Goal: Transaction & Acquisition: Purchase product/service

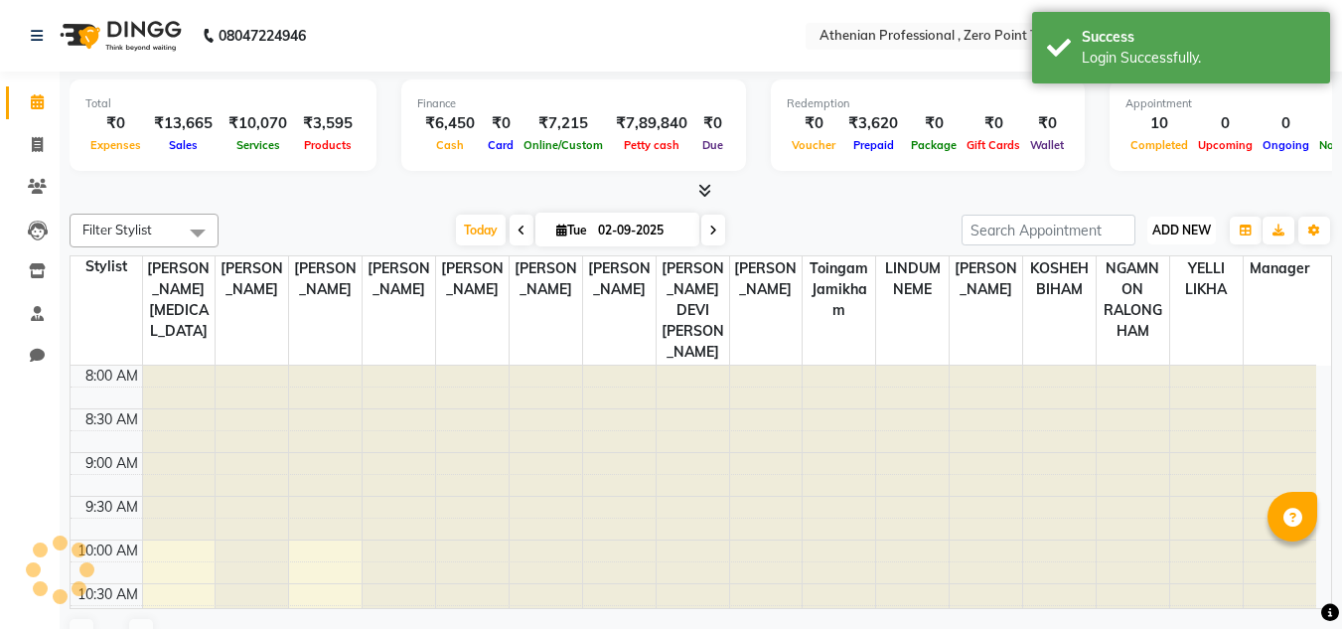
click at [1179, 231] on span "ADD NEW" at bounding box center [1182, 230] width 59 height 15
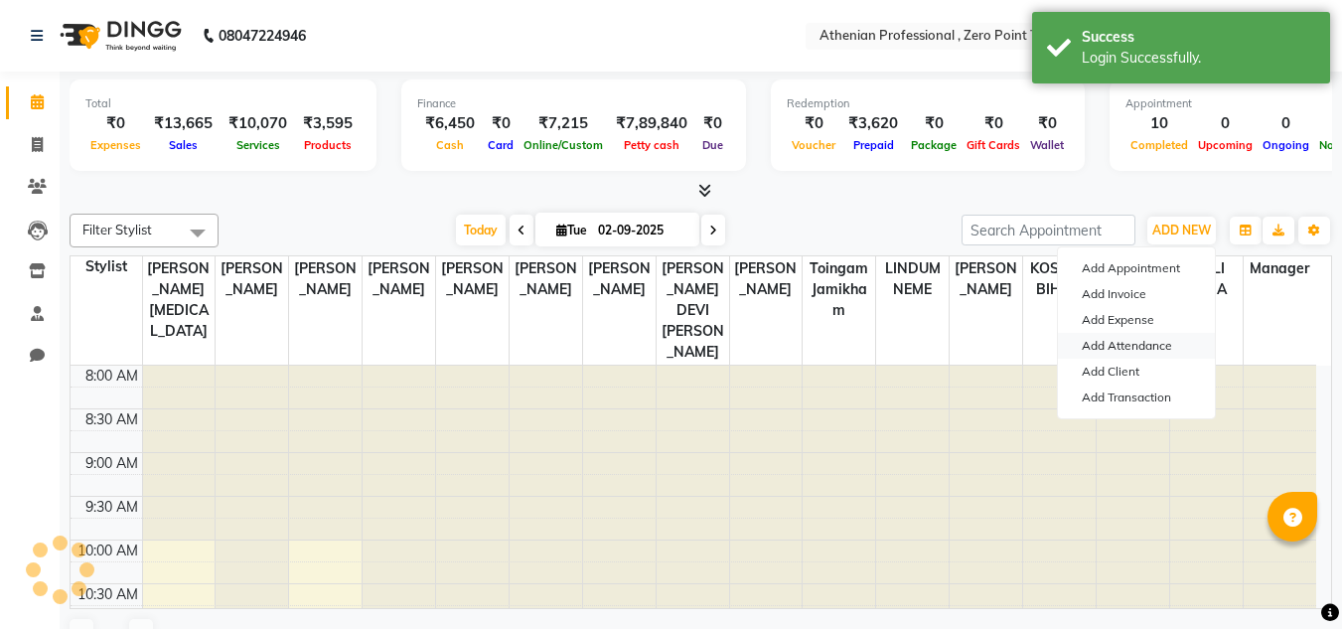
click at [1137, 345] on link "Add Attendance" at bounding box center [1136, 346] width 157 height 26
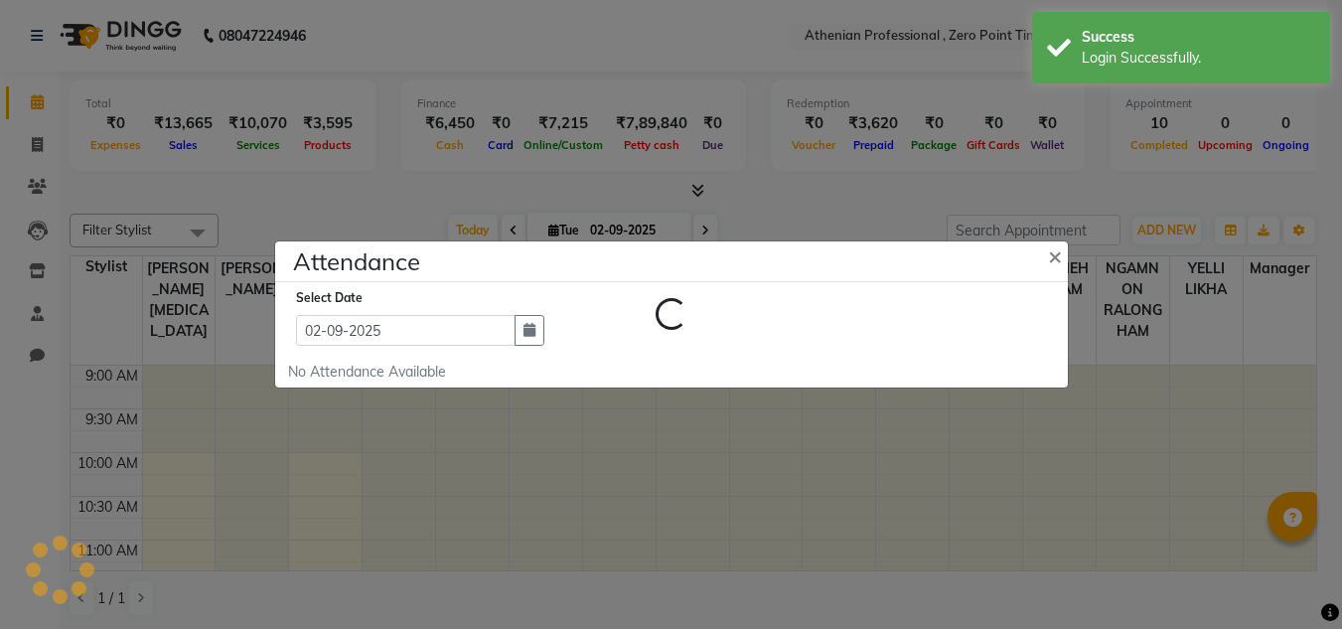
select select "en"
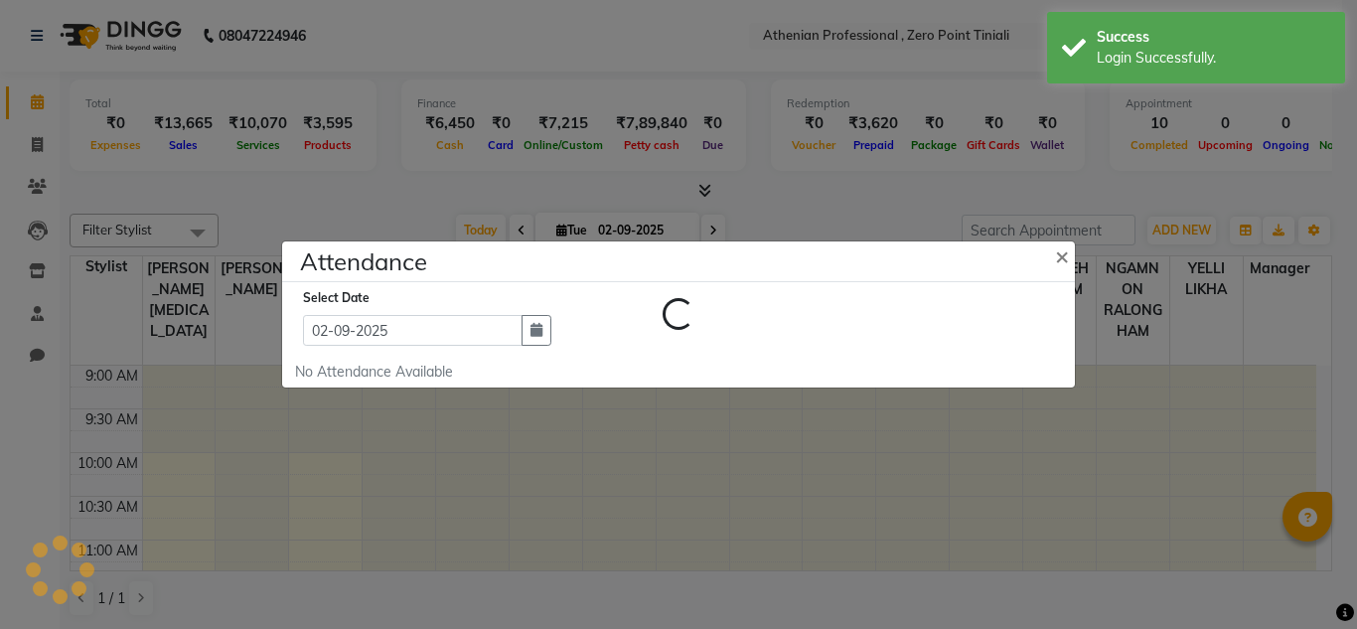
select select "W"
select select "A"
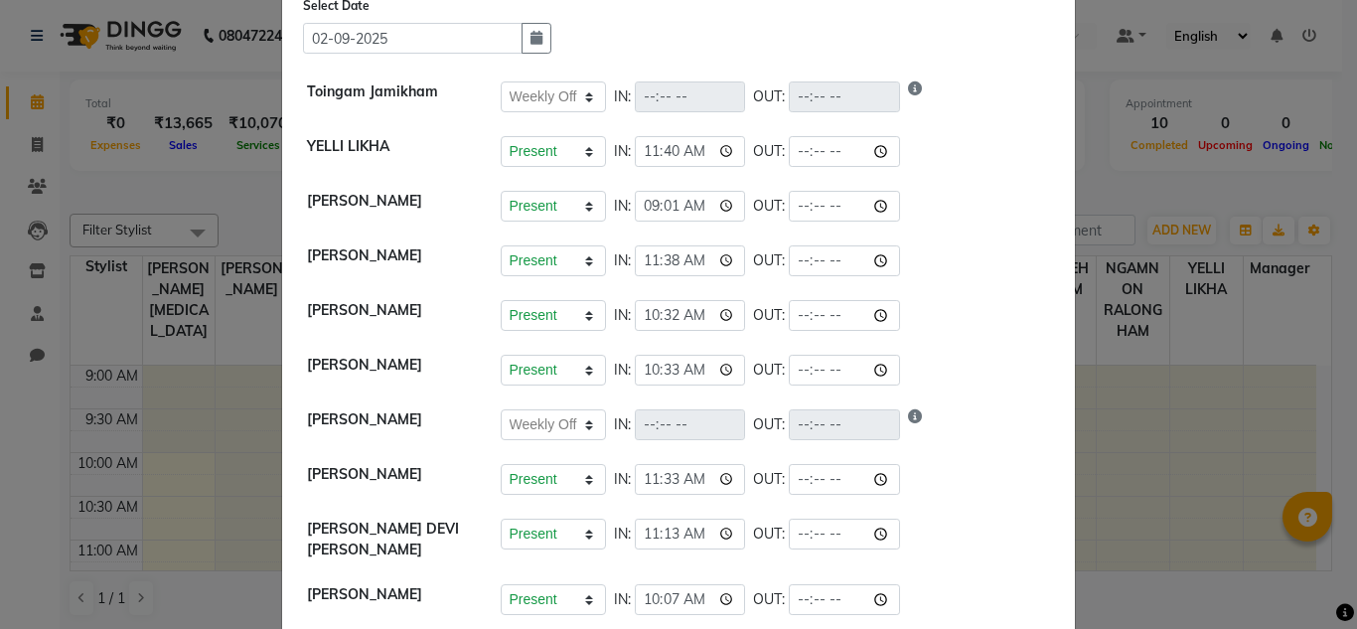
scroll to position [86, 0]
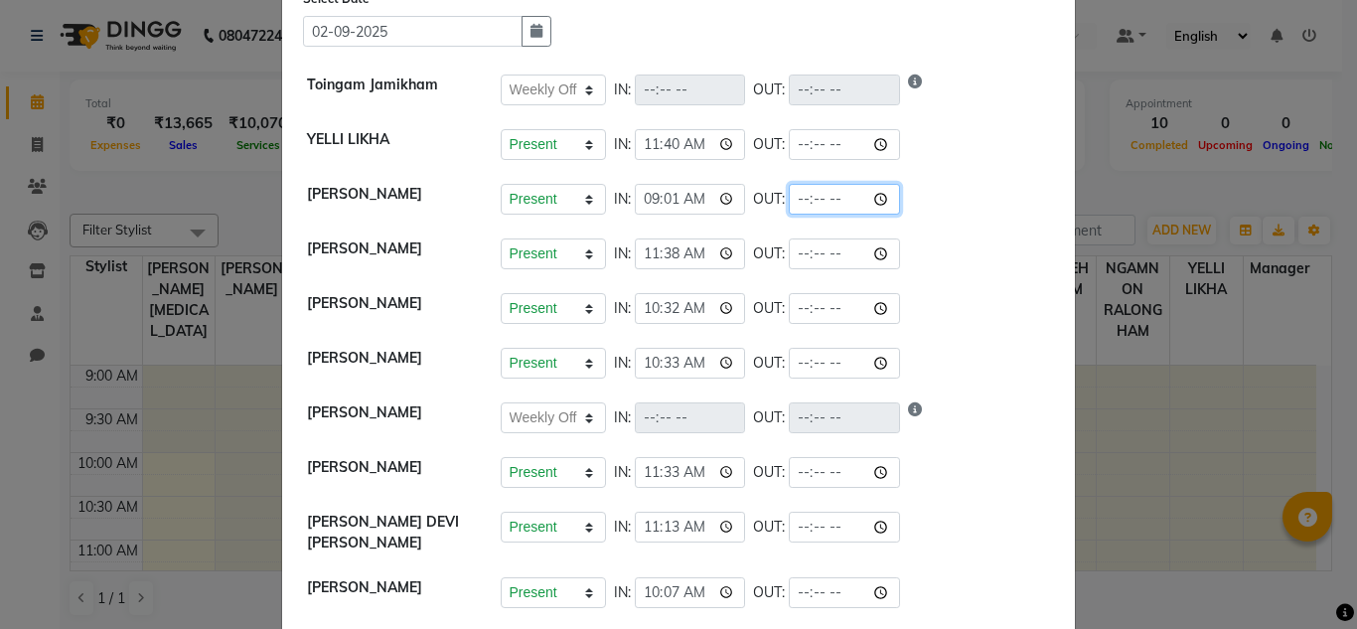
click at [830, 199] on input "time" at bounding box center [844, 199] width 111 height 31
type input "18:00"
click at [973, 301] on div "Present Absent Late Half Day Weekly Off IN: 10:32 OUT:" at bounding box center [776, 308] width 550 height 31
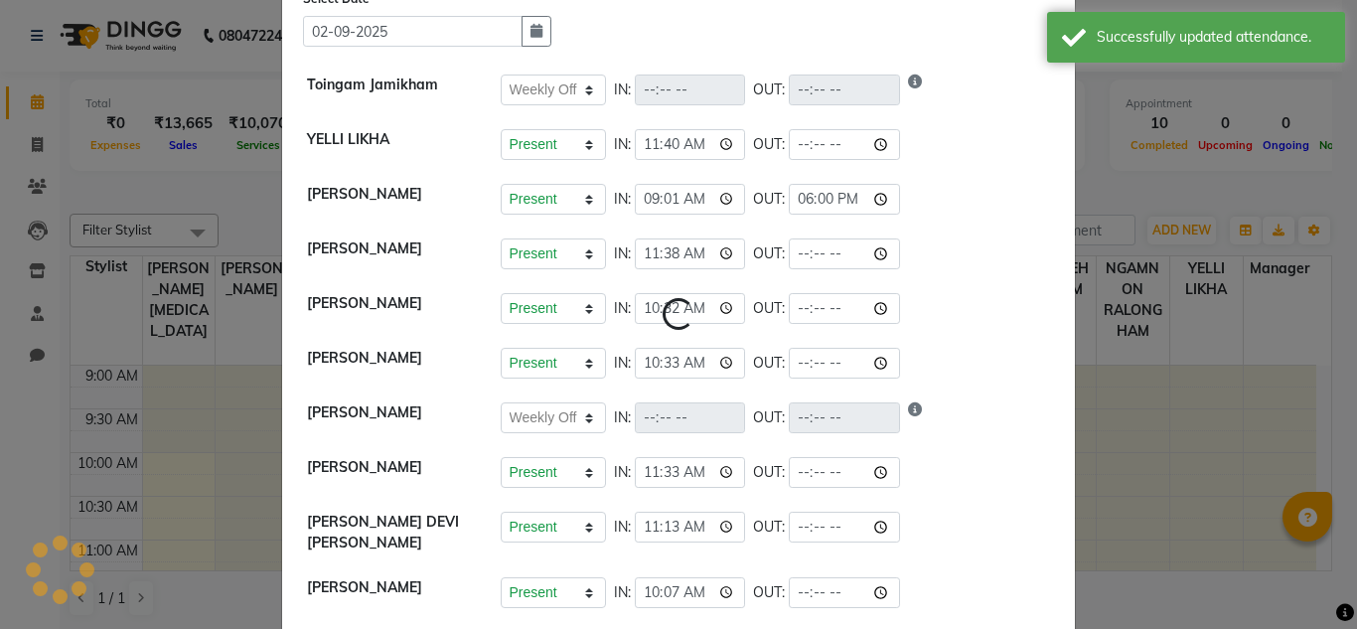
select select "W"
select select "A"
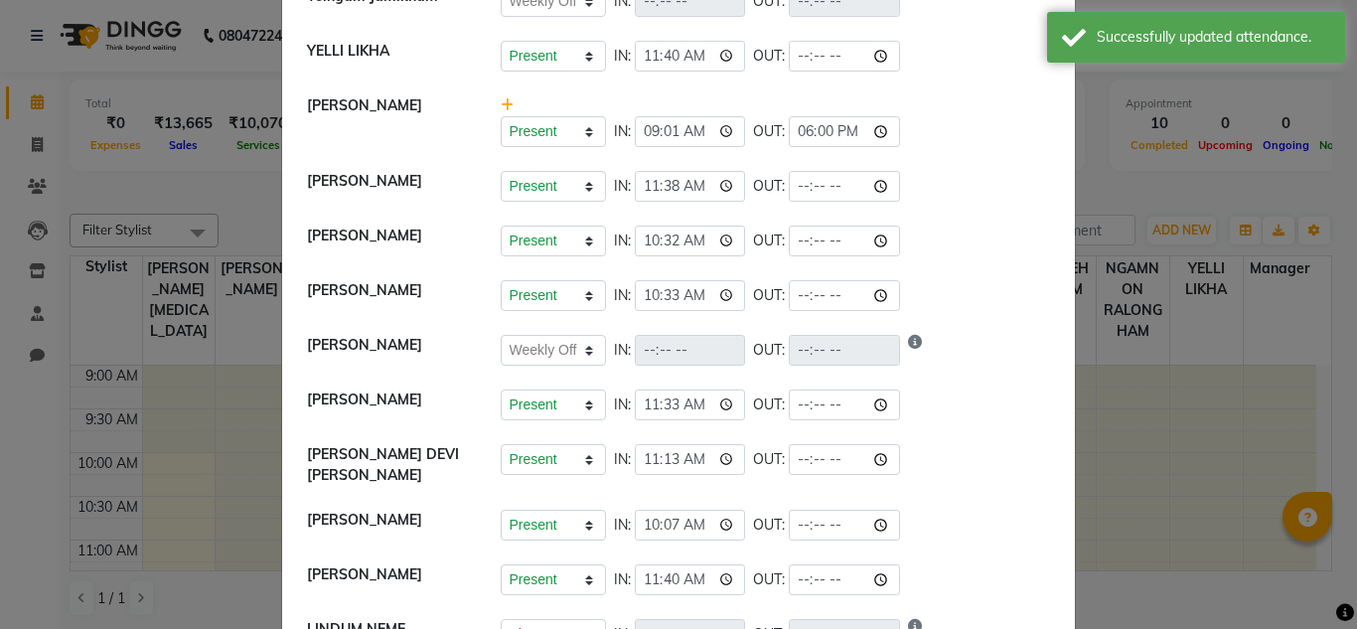
scroll to position [177, 0]
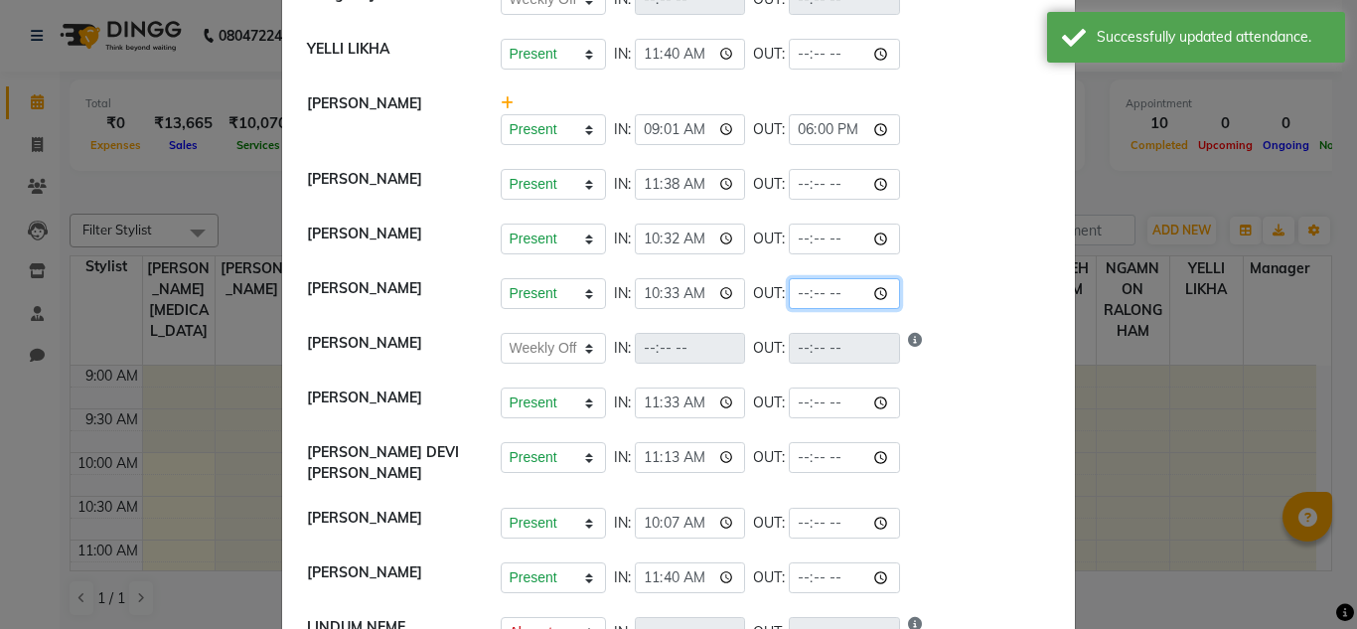
click at [822, 295] on input "time" at bounding box center [844, 293] width 111 height 31
type input "19:00"
click at [959, 361] on div "Present Absent Late Half Day Weekly Off IN: OUT:" at bounding box center [776, 348] width 550 height 31
select select "W"
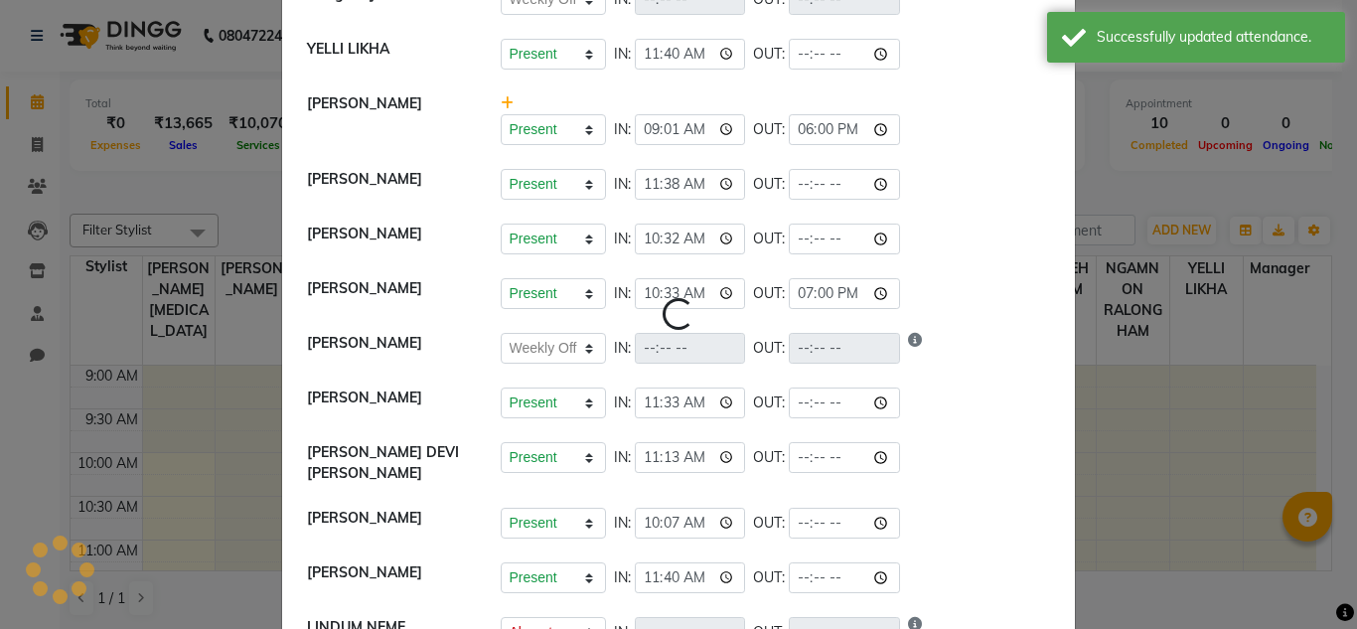
select select "A"
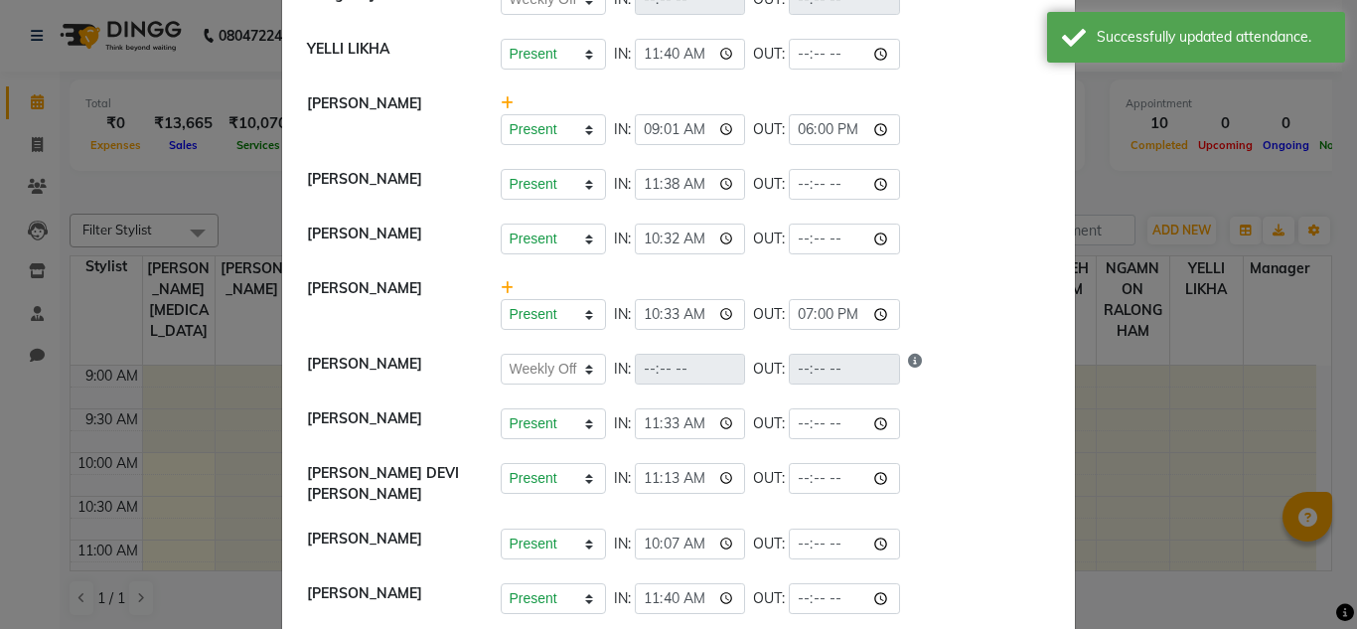
scroll to position [361, 0]
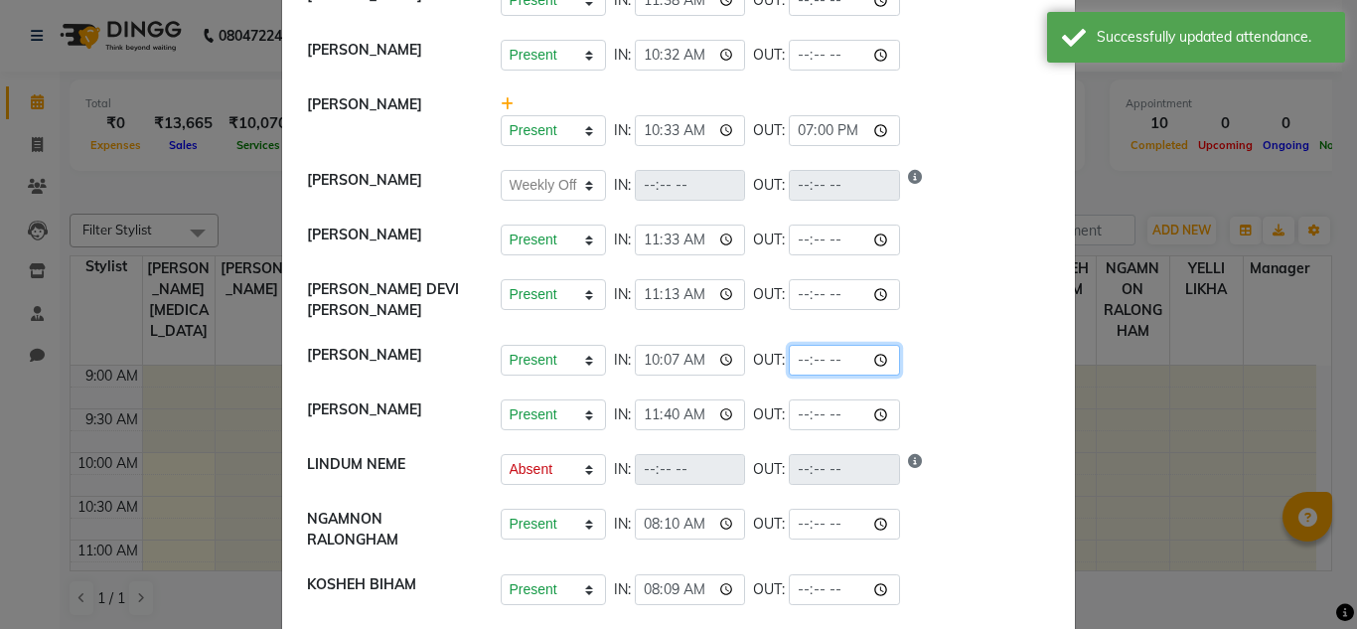
click at [826, 361] on input "time" at bounding box center [844, 360] width 111 height 31
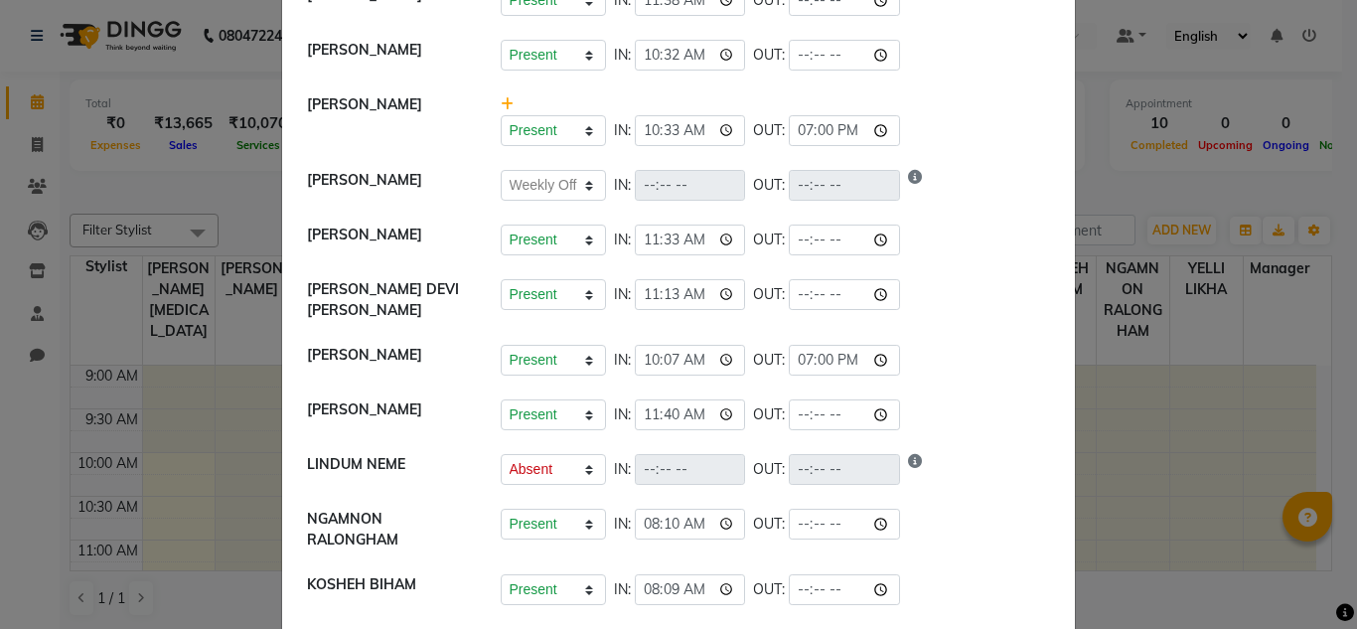
type input "19:00"
click at [952, 131] on div "Present Absent Late Half Day Weekly Off IN: 10:33 OUT: 19:00" at bounding box center [776, 130] width 550 height 31
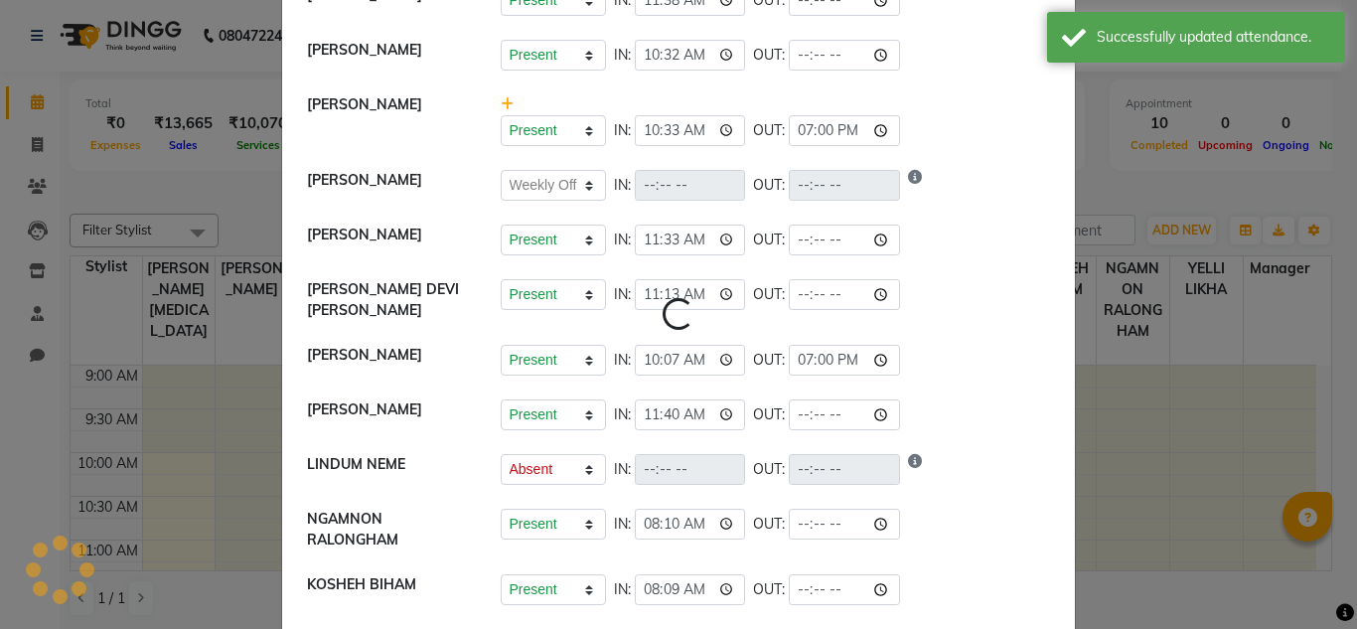
select select "W"
select select "A"
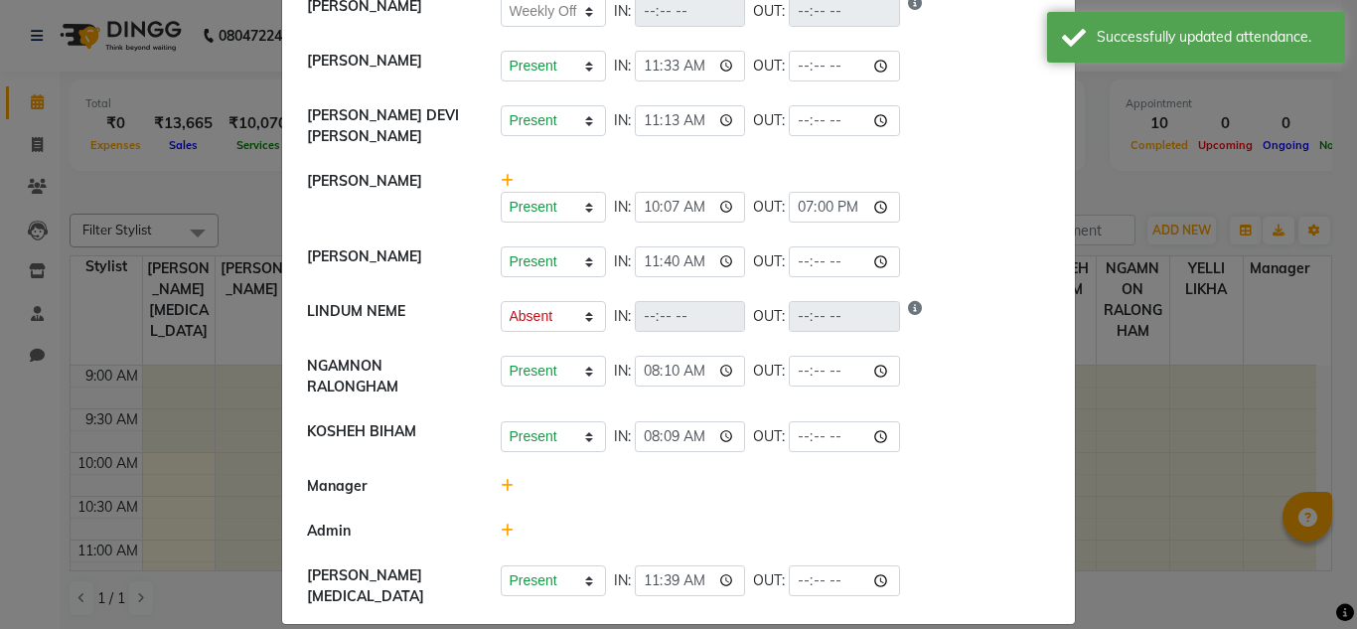
scroll to position [548, 0]
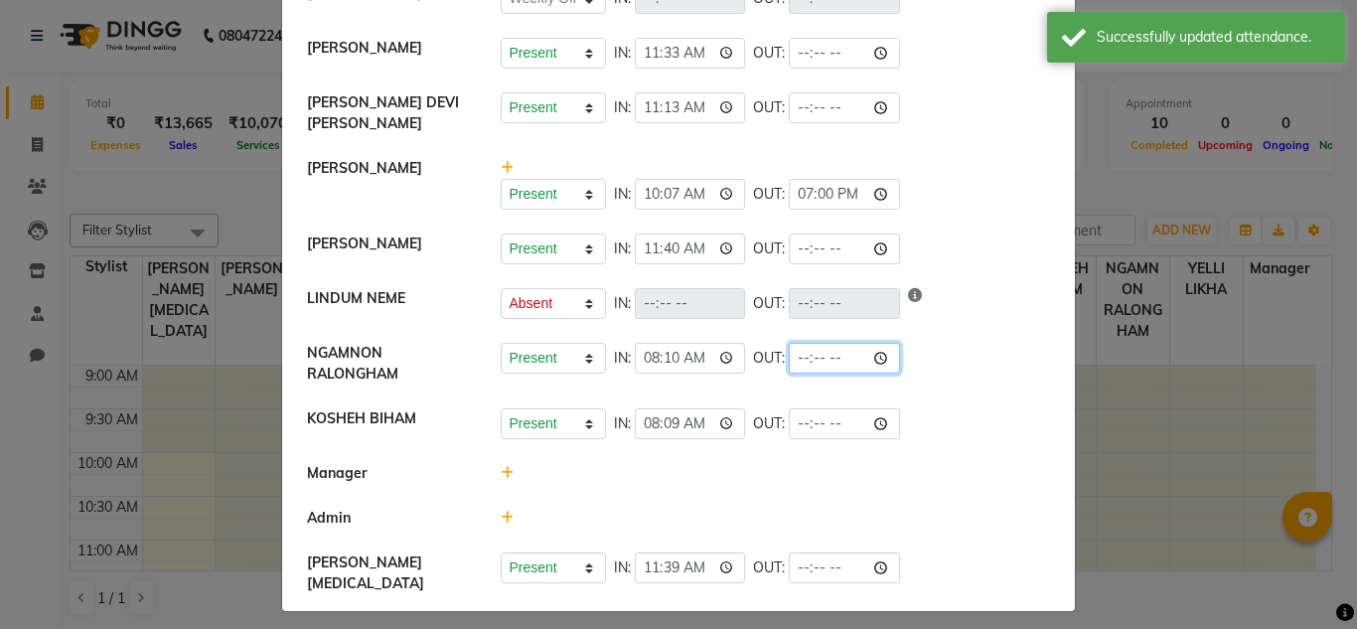
click at [821, 355] on input "time" at bounding box center [844, 358] width 111 height 31
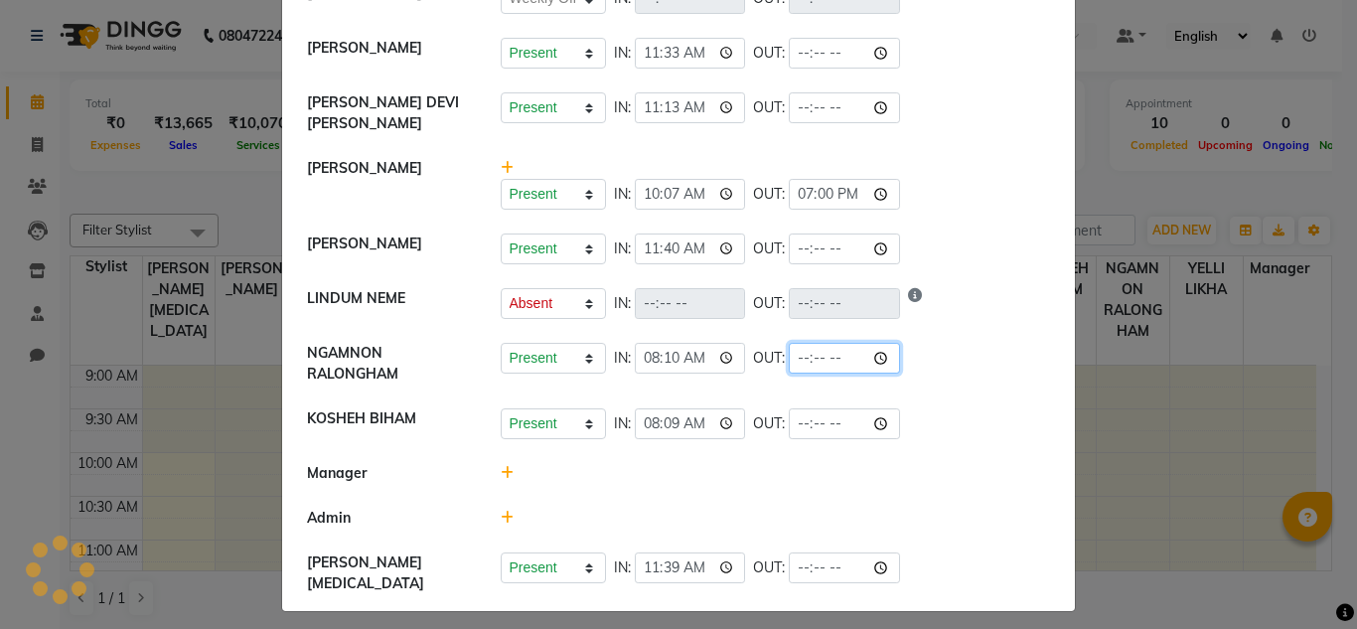
click at [821, 355] on input "time" at bounding box center [844, 358] width 111 height 31
click at [932, 319] on li "LINDUM NEME Present Absent Late Half Day Weekly Off IN: OUT:" at bounding box center [678, 304] width 783 height 56
click at [828, 360] on input "time" at bounding box center [844, 358] width 111 height 31
type input "19:00"
click at [963, 152] on li "[PERSON_NAME] Present Absent Late Half Day Weekly Off IN: 10:07 OUT: 19:00" at bounding box center [678, 184] width 783 height 77
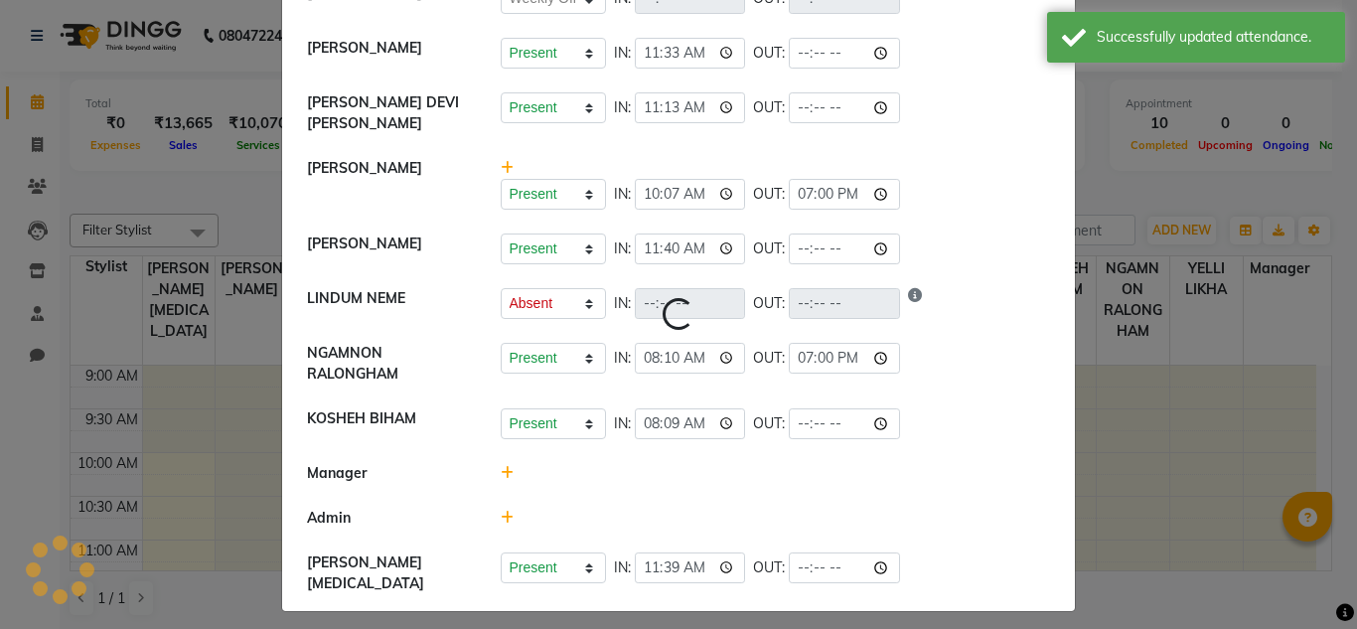
select select "W"
select select "A"
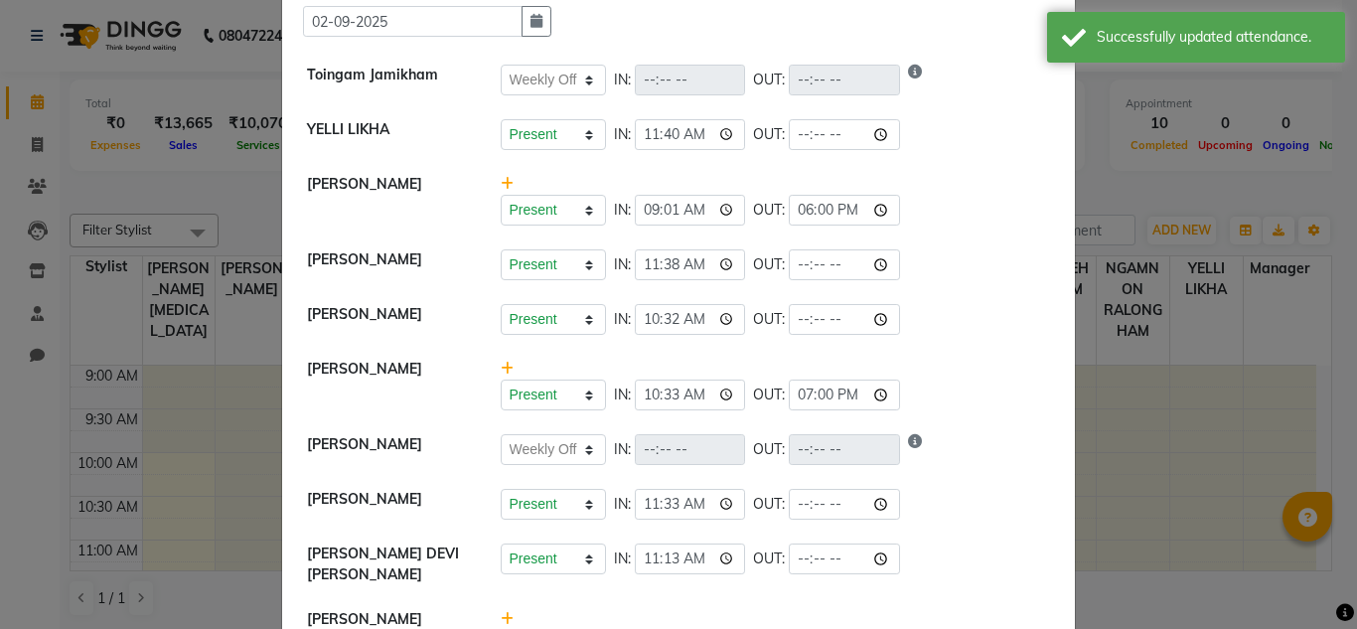
scroll to position [0, 0]
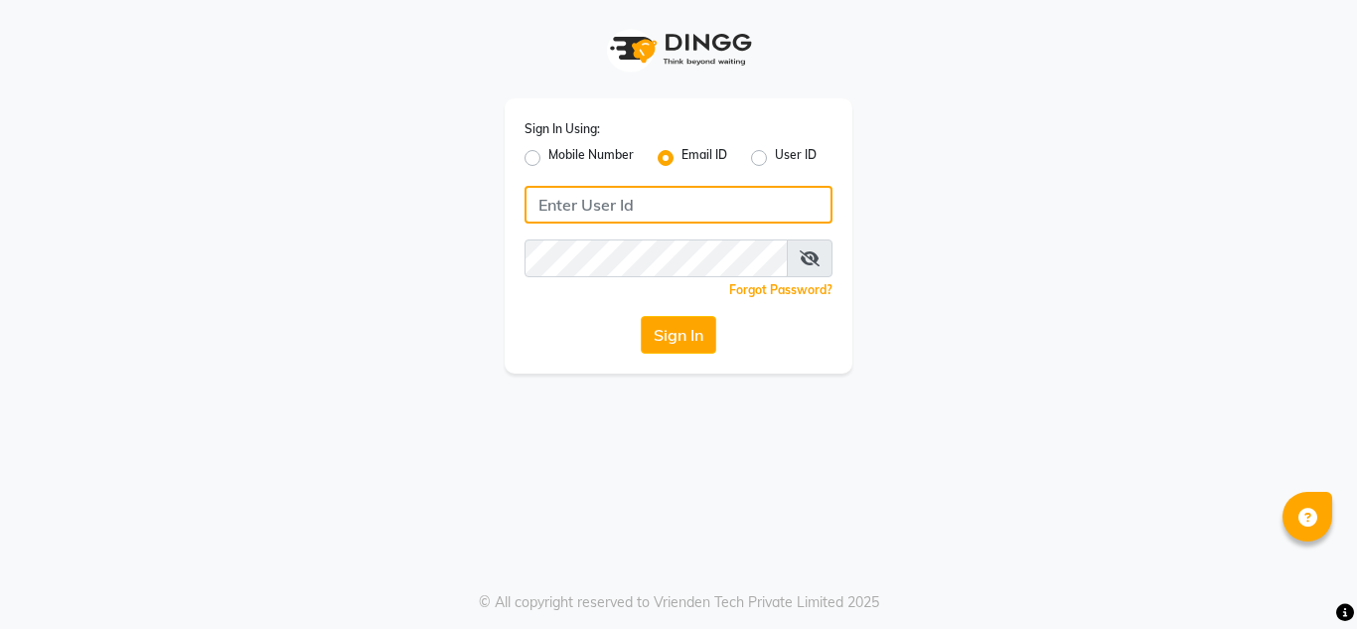
type input "[EMAIL_ADDRESS][DOMAIN_NAME]"
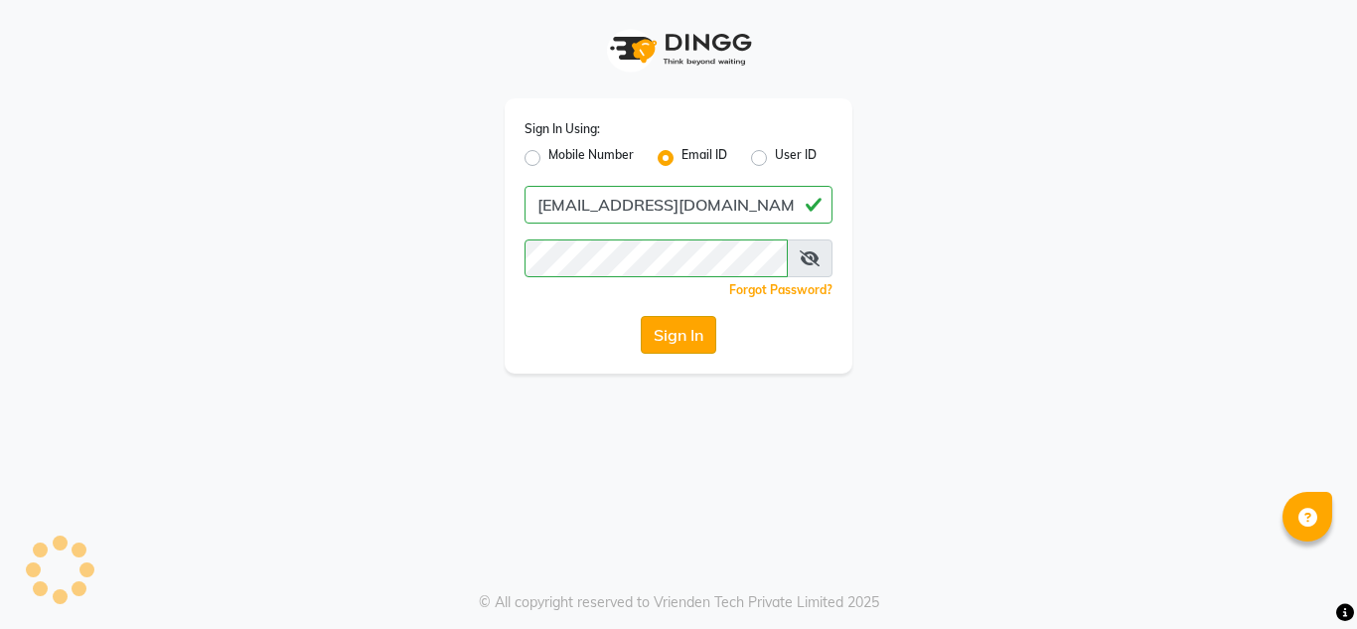
click at [668, 331] on button "Sign In" at bounding box center [679, 335] width 76 height 38
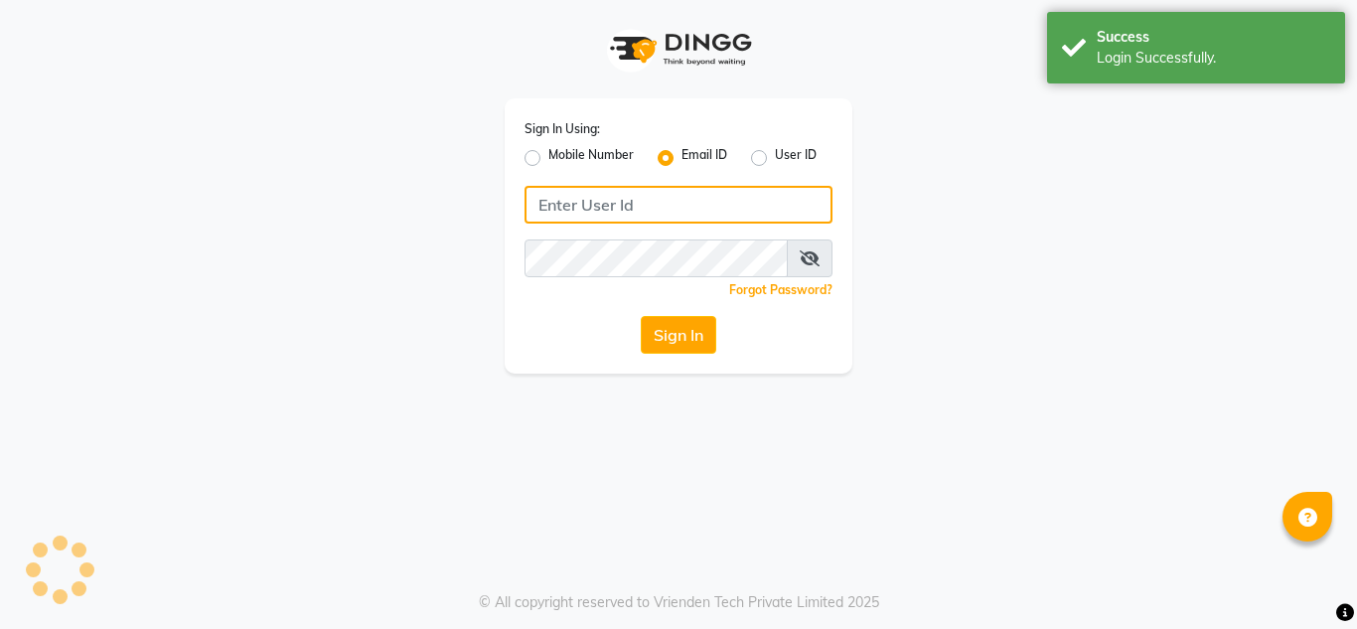
type input "[EMAIL_ADDRESS][DOMAIN_NAME]"
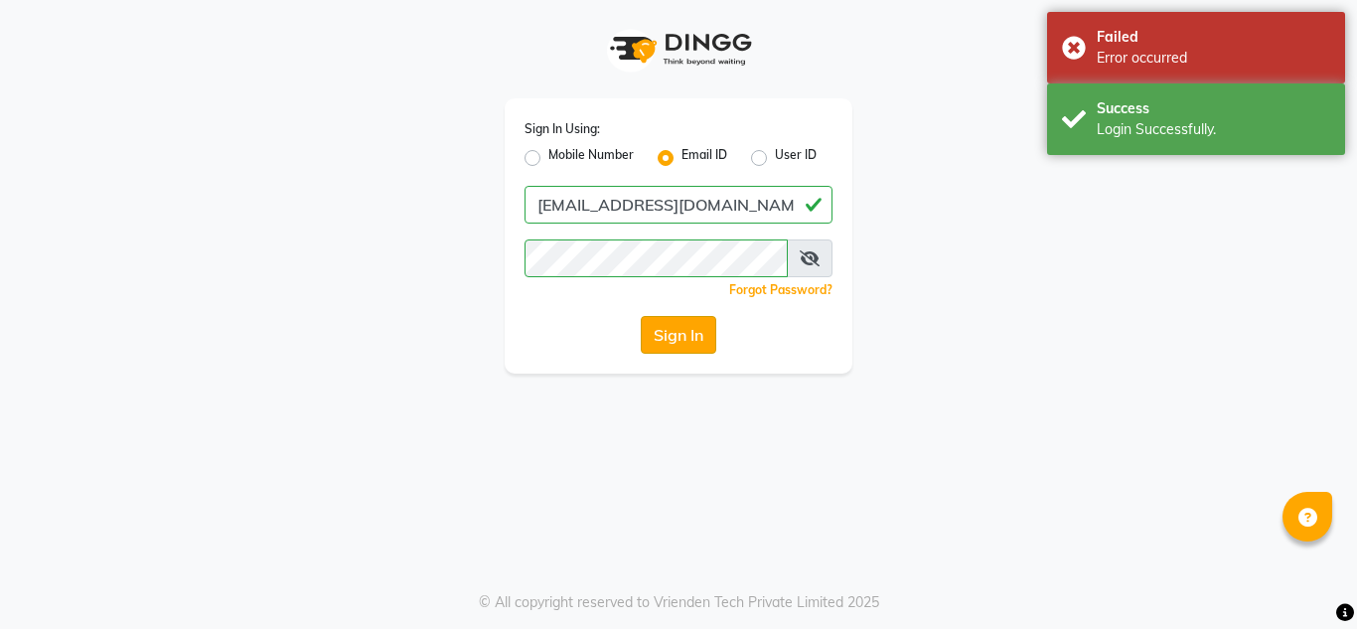
click at [670, 332] on button "Sign In" at bounding box center [679, 335] width 76 height 38
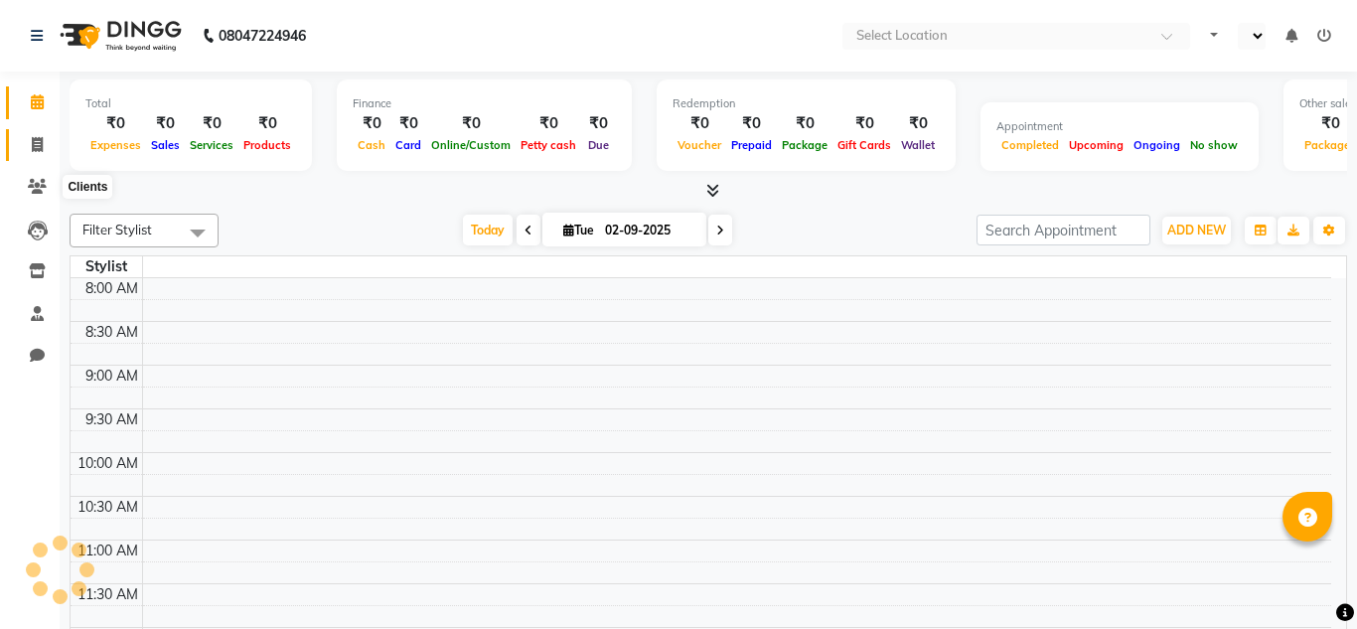
click at [44, 143] on span at bounding box center [37, 145] width 35 height 23
select select "en"
select select "service"
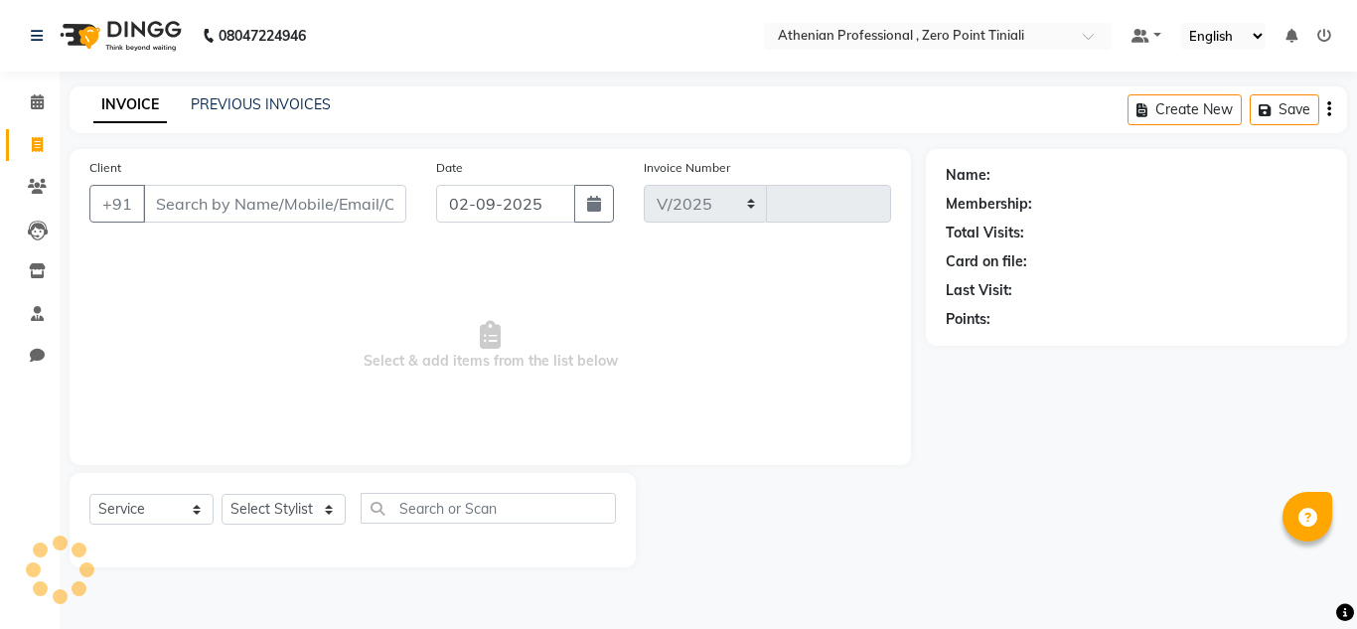
select select "8300"
type input "2304"
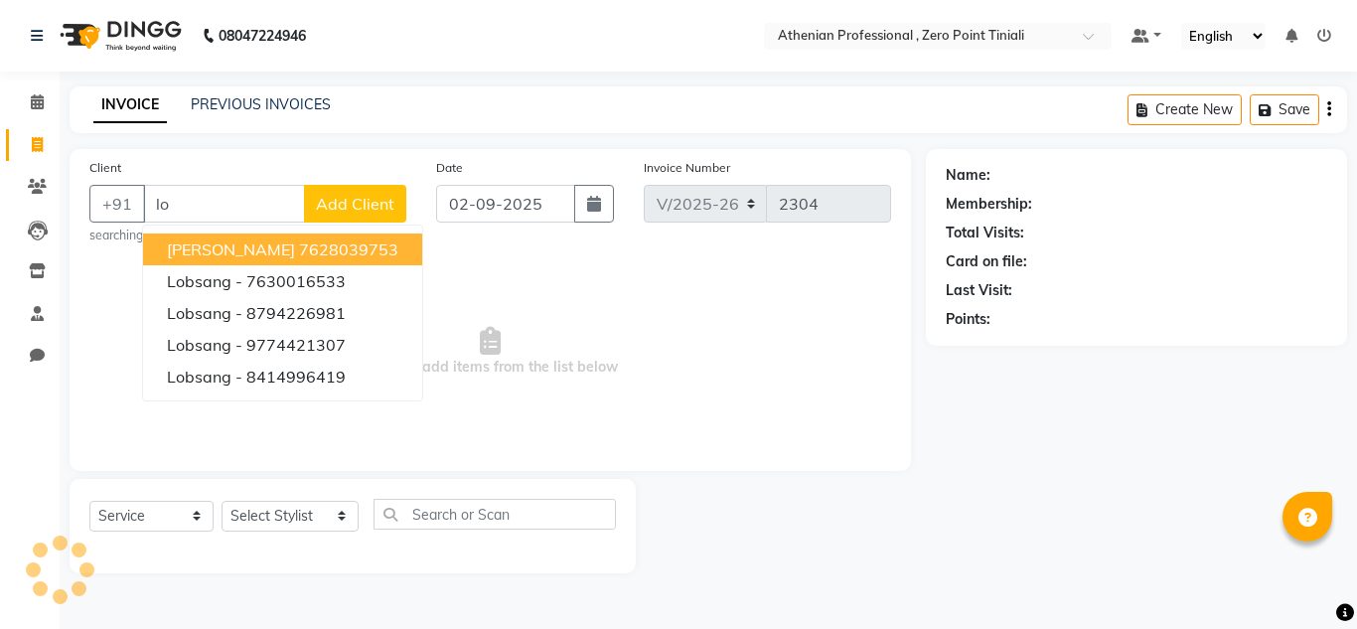
type input "l"
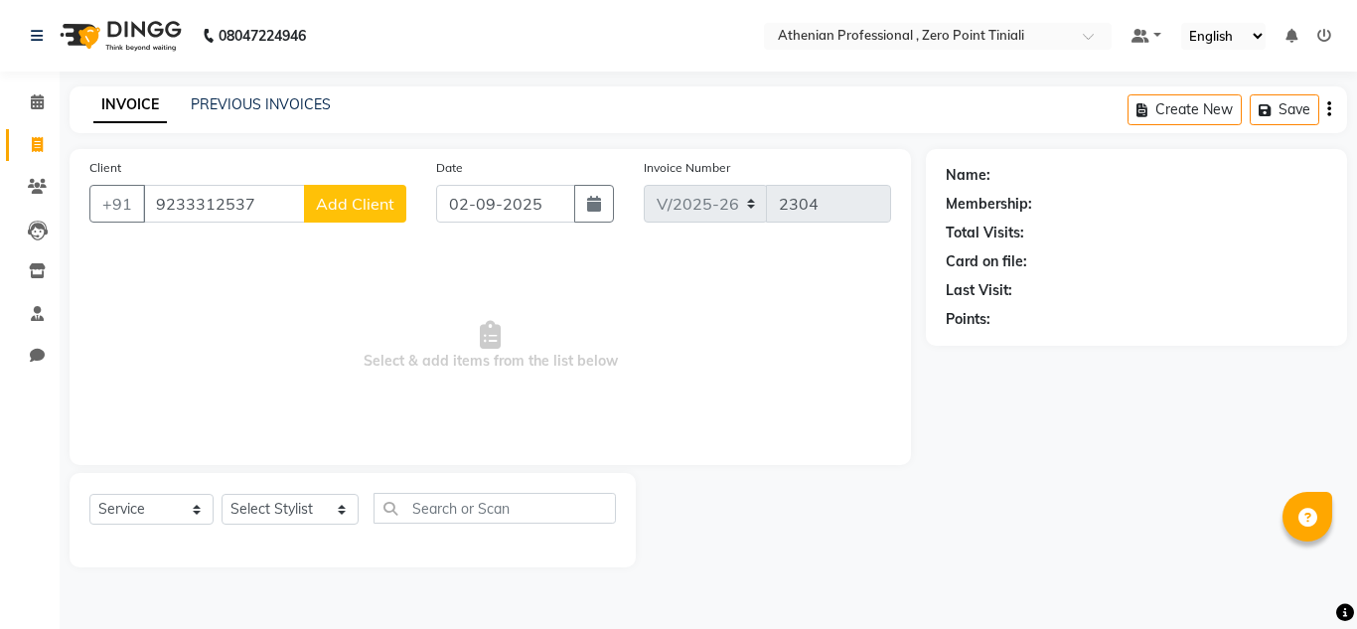
type input "9233312537"
click at [358, 201] on span "Add Client" at bounding box center [355, 204] width 78 height 20
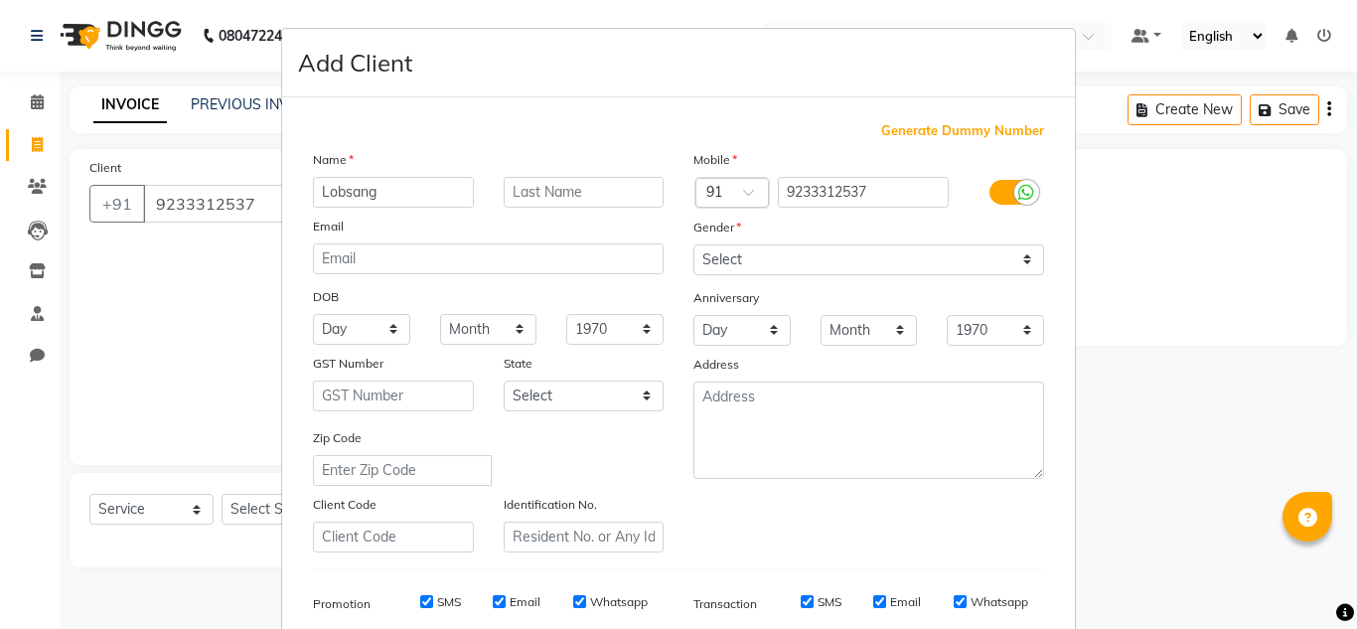
type input "Lobsang"
click at [535, 199] on input "text" at bounding box center [584, 192] width 161 height 31
type input "Deki"
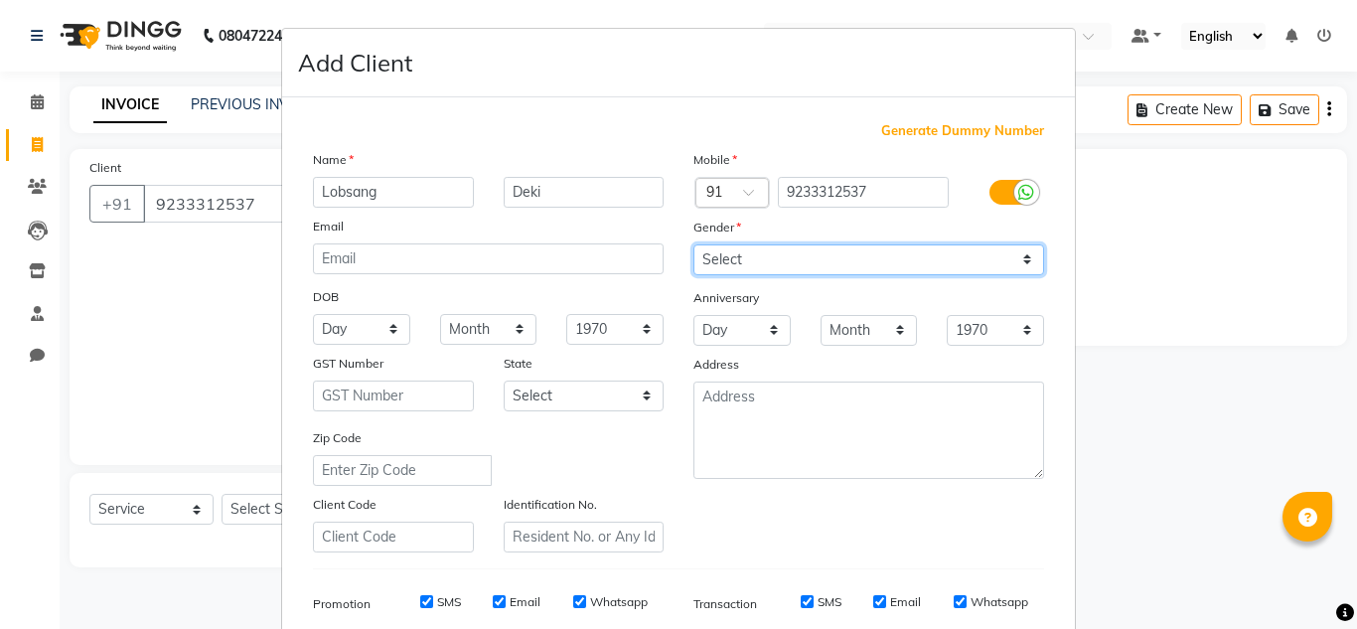
click at [750, 259] on select "Select [DEMOGRAPHIC_DATA] [DEMOGRAPHIC_DATA] Other Prefer Not To Say" at bounding box center [869, 259] width 351 height 31
select select "[DEMOGRAPHIC_DATA]"
click at [694, 244] on select "Select [DEMOGRAPHIC_DATA] [DEMOGRAPHIC_DATA] Other Prefer Not To Say" at bounding box center [869, 259] width 351 height 31
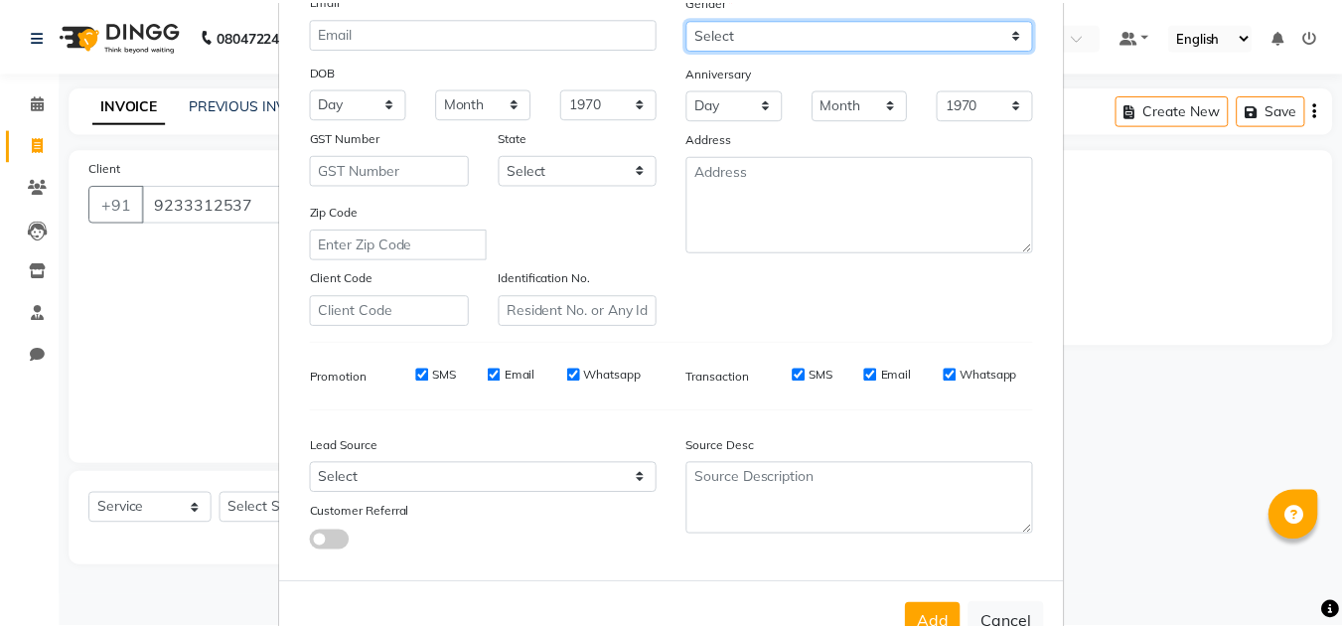
scroll to position [288, 0]
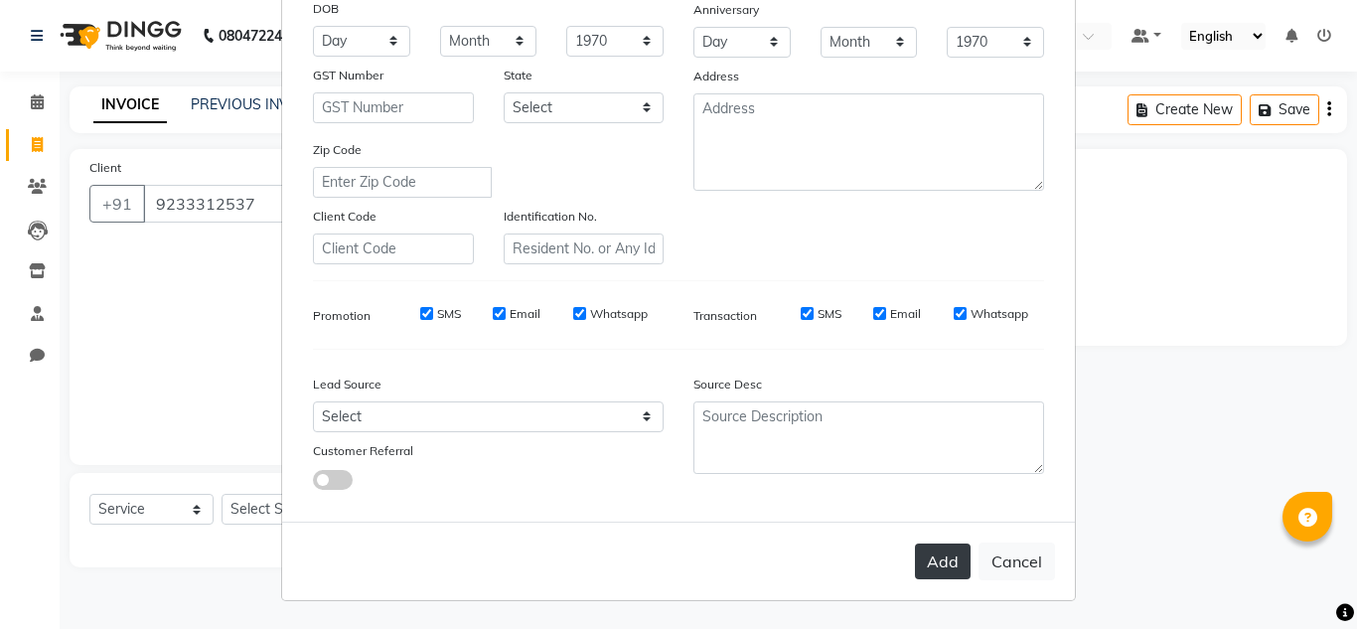
click at [933, 569] on button "Add" at bounding box center [943, 562] width 56 height 36
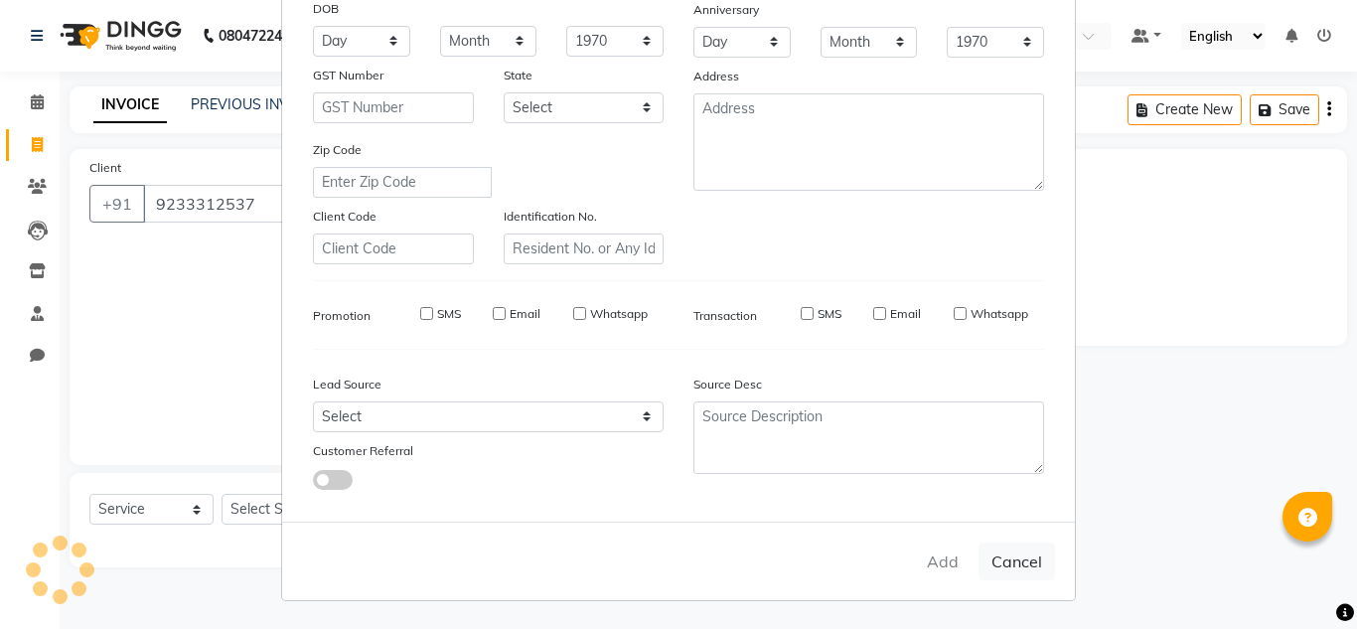
select select
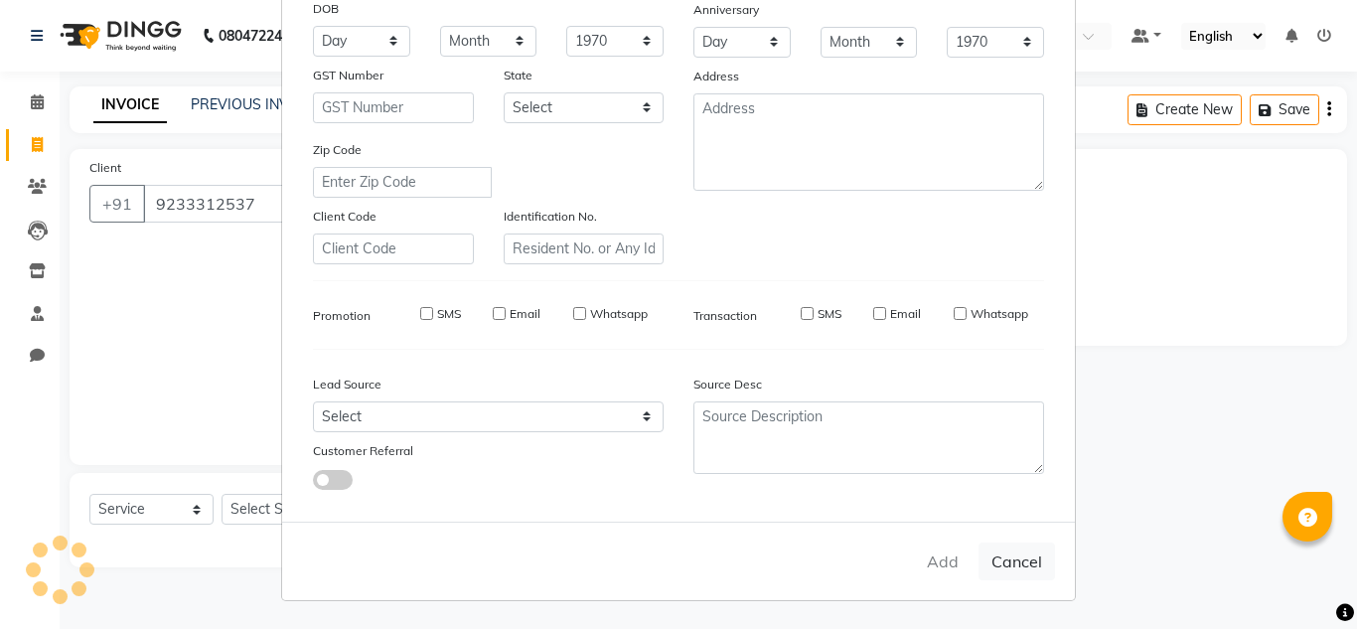
select select
checkbox input "false"
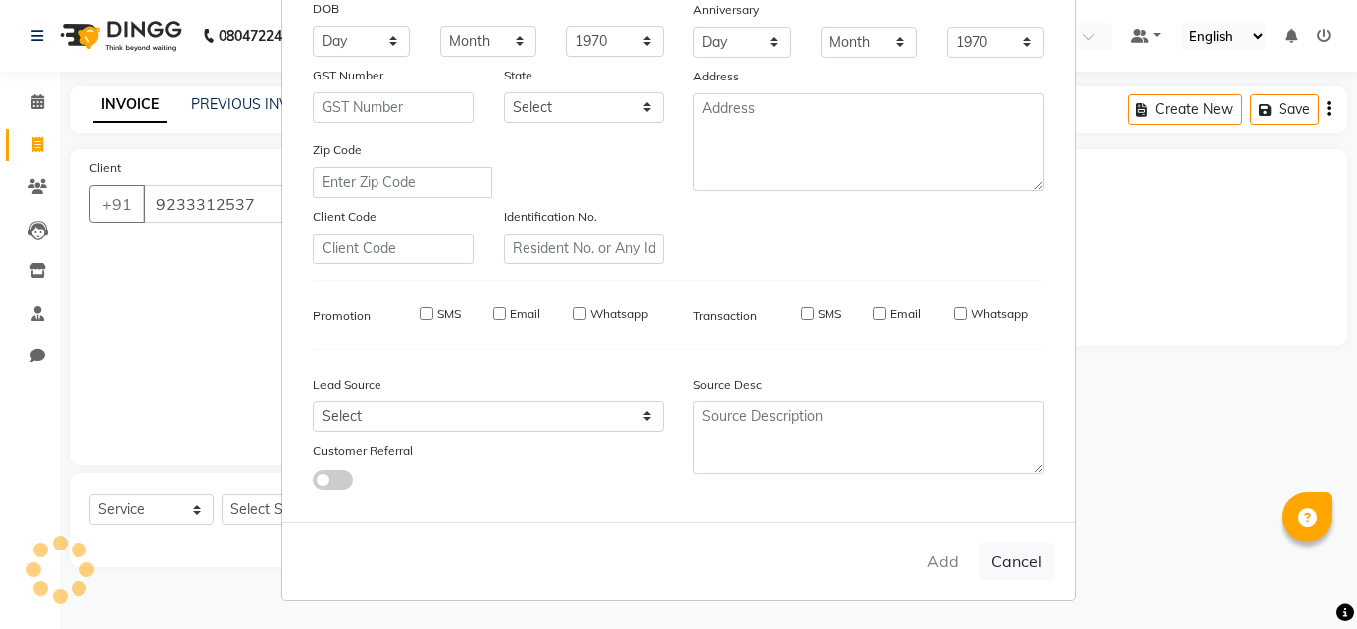
checkbox input "false"
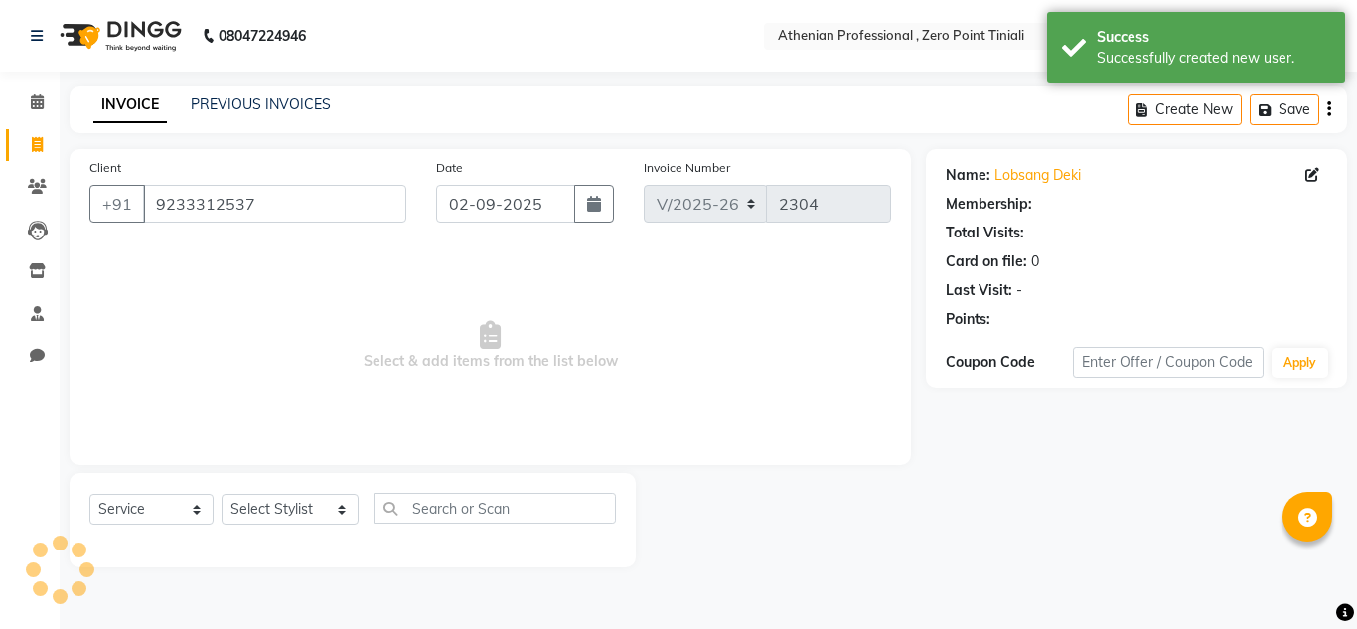
select select "1: Object"
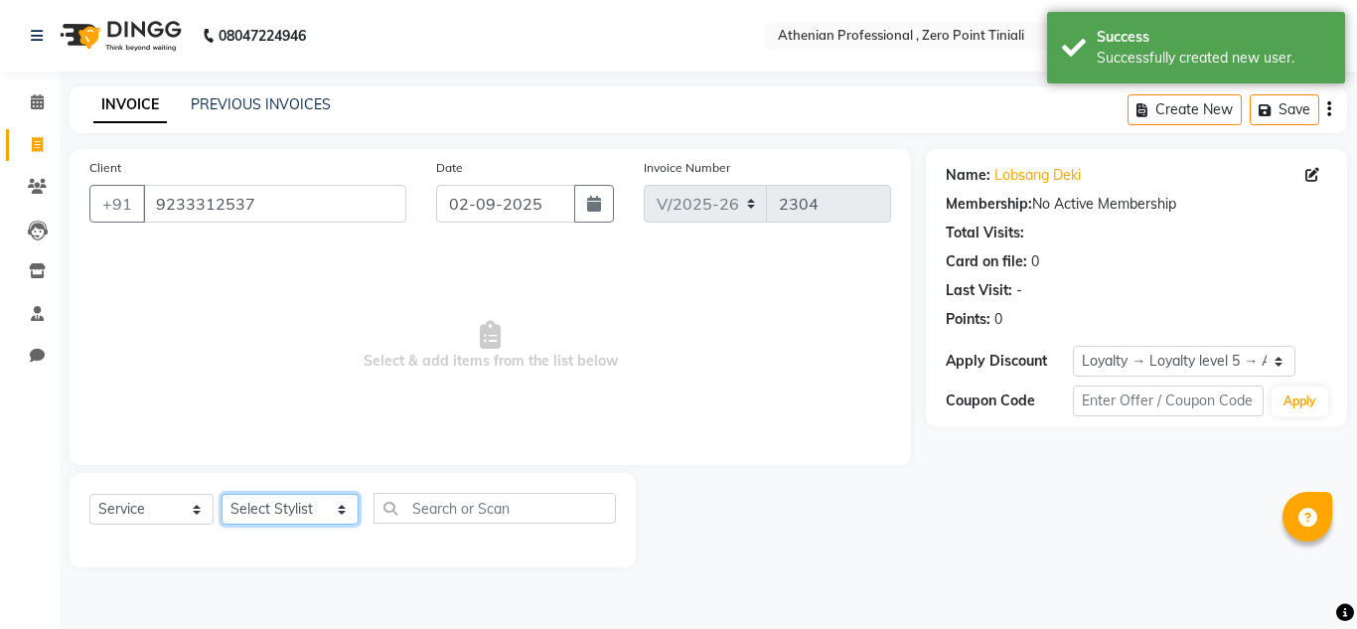
click at [284, 509] on select "Select Stylist [PERSON_NAME][MEDICAL_DATA] Admin [PERSON_NAME] BIHAM LINDUM NEM…" at bounding box center [290, 509] width 137 height 31
select select "82577"
click at [222, 494] on select "Select Stylist [PERSON_NAME][MEDICAL_DATA] Admin [PERSON_NAME] BIHAM LINDUM NEM…" at bounding box center [290, 509] width 137 height 31
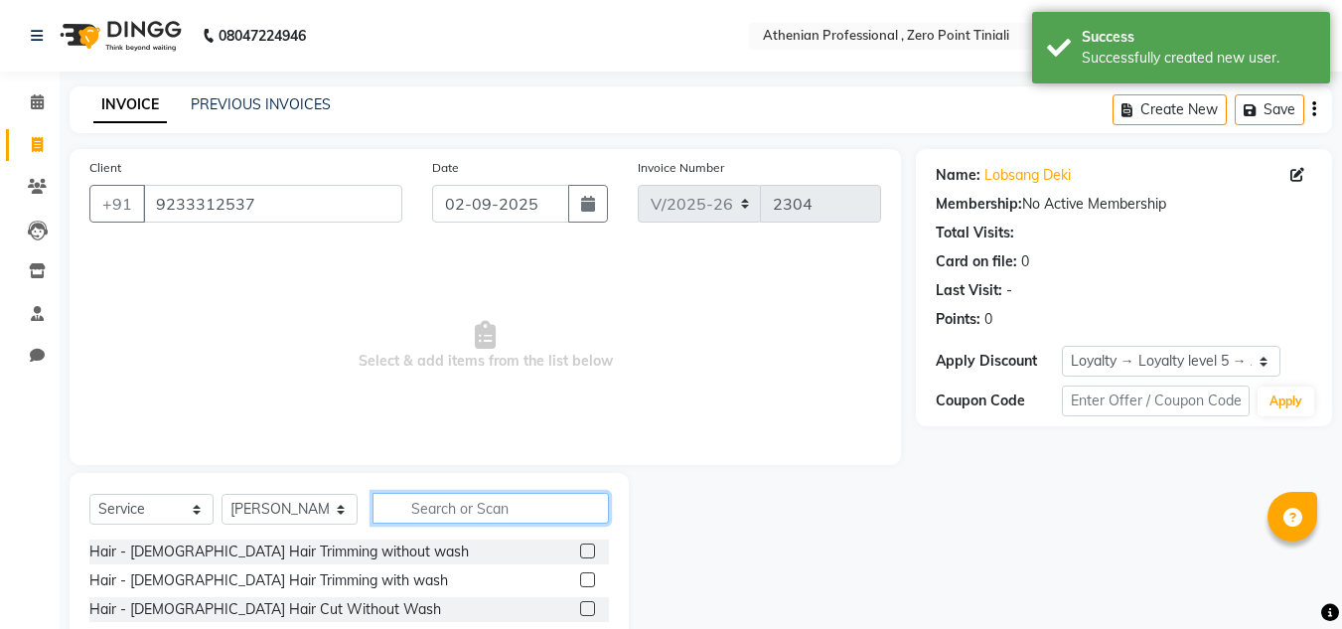
click at [444, 504] on input "text" at bounding box center [491, 508] width 236 height 31
type input "nano"
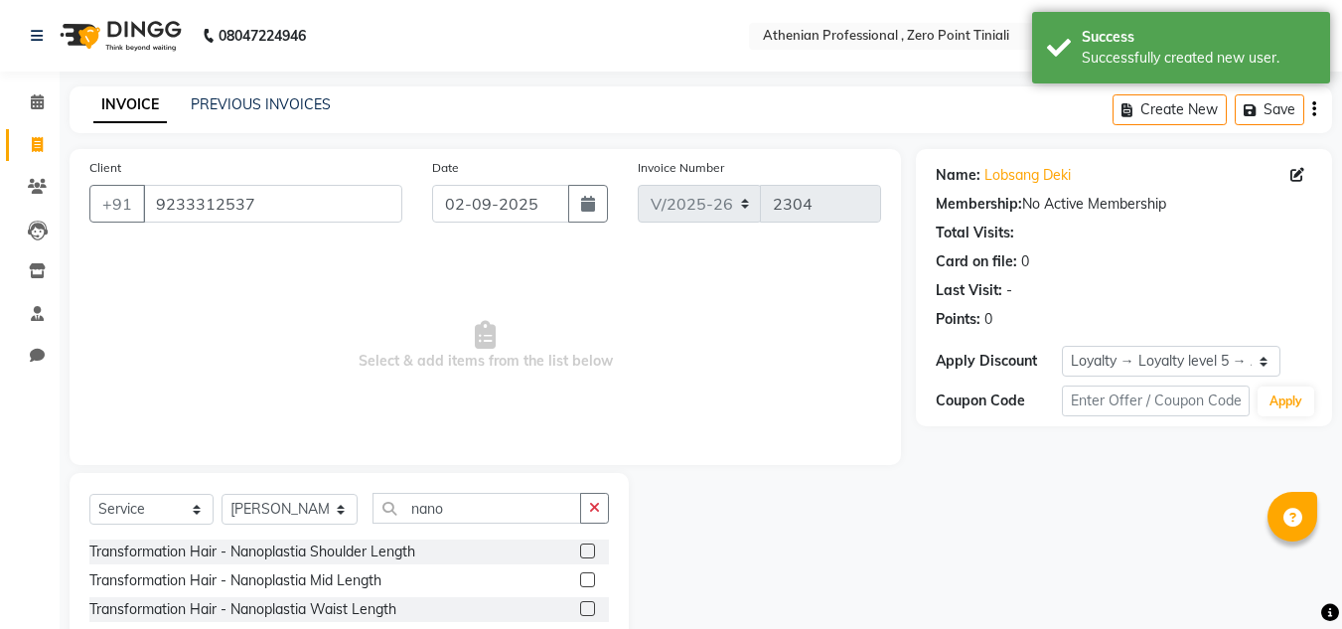
click at [589, 578] on label at bounding box center [587, 579] width 15 height 15
click at [589, 578] on input "checkbox" at bounding box center [586, 580] width 13 height 13
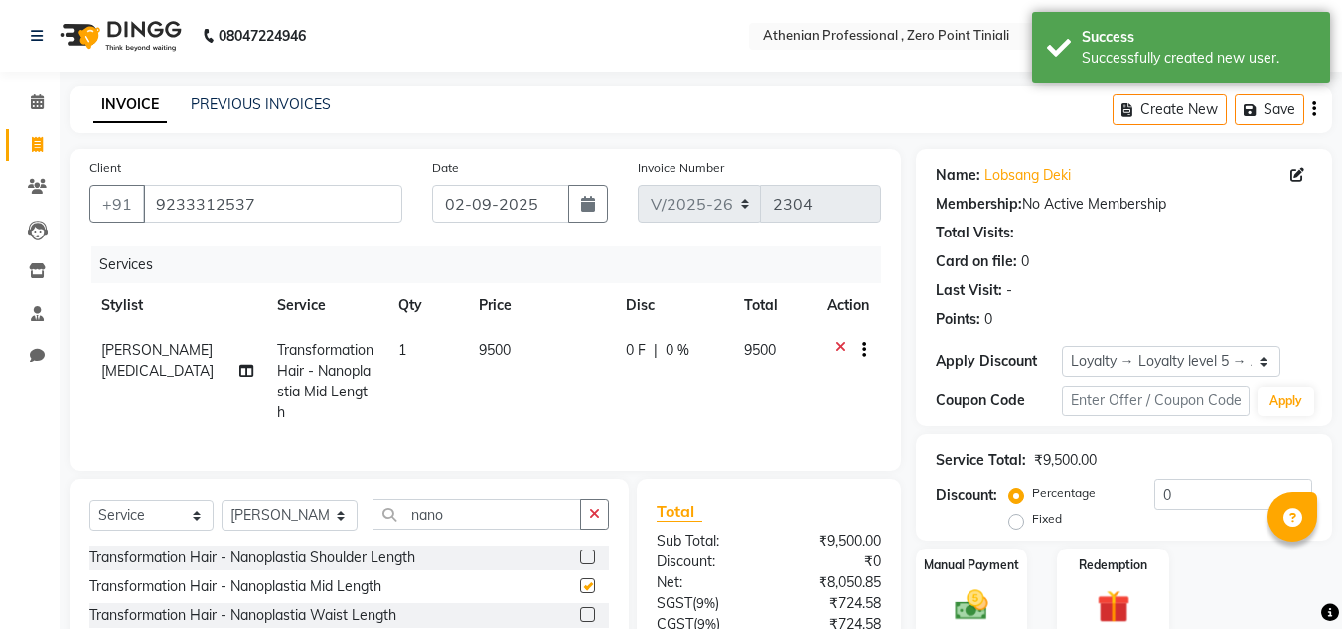
checkbox input "false"
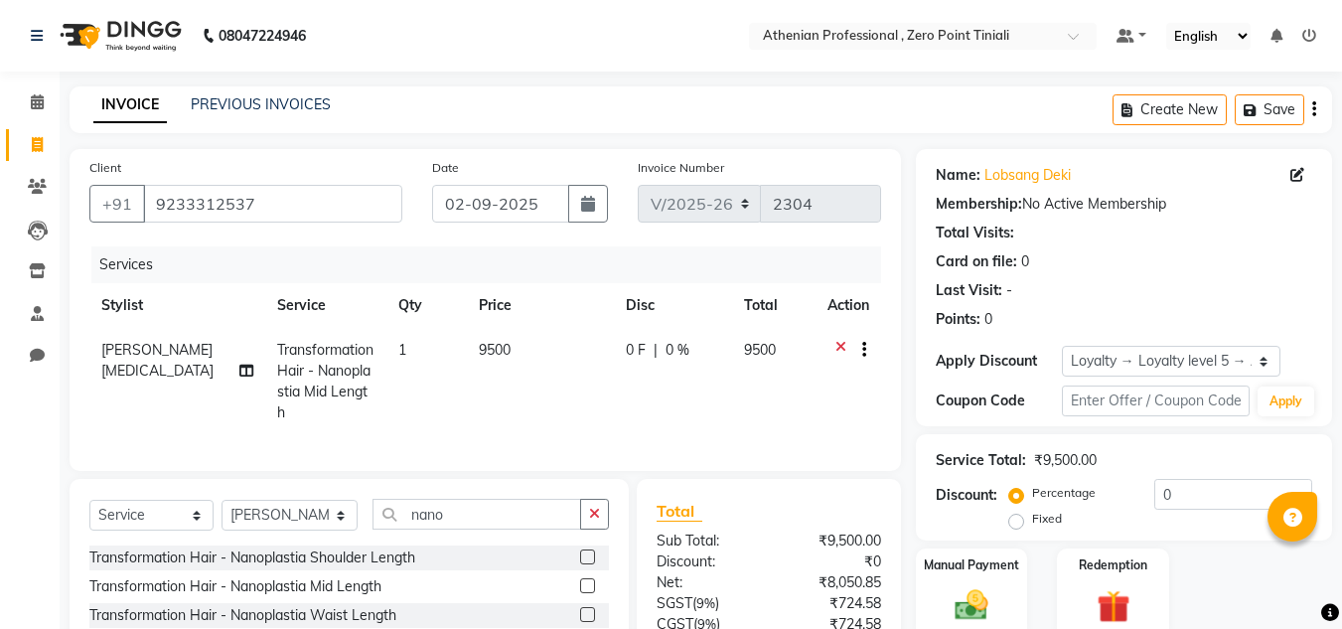
click at [171, 526] on div "Select Service Product Membership Package Voucher Prepaid Gift Card Select Styl…" at bounding box center [349, 522] width 520 height 47
click at [167, 504] on select "Select Service Product Membership Package Voucher Prepaid Gift Card" at bounding box center [151, 515] width 124 height 31
select select "product"
click at [89, 500] on select "Select Service Product Membership Package Voucher Prepaid Gift Card" at bounding box center [151, 515] width 124 height 31
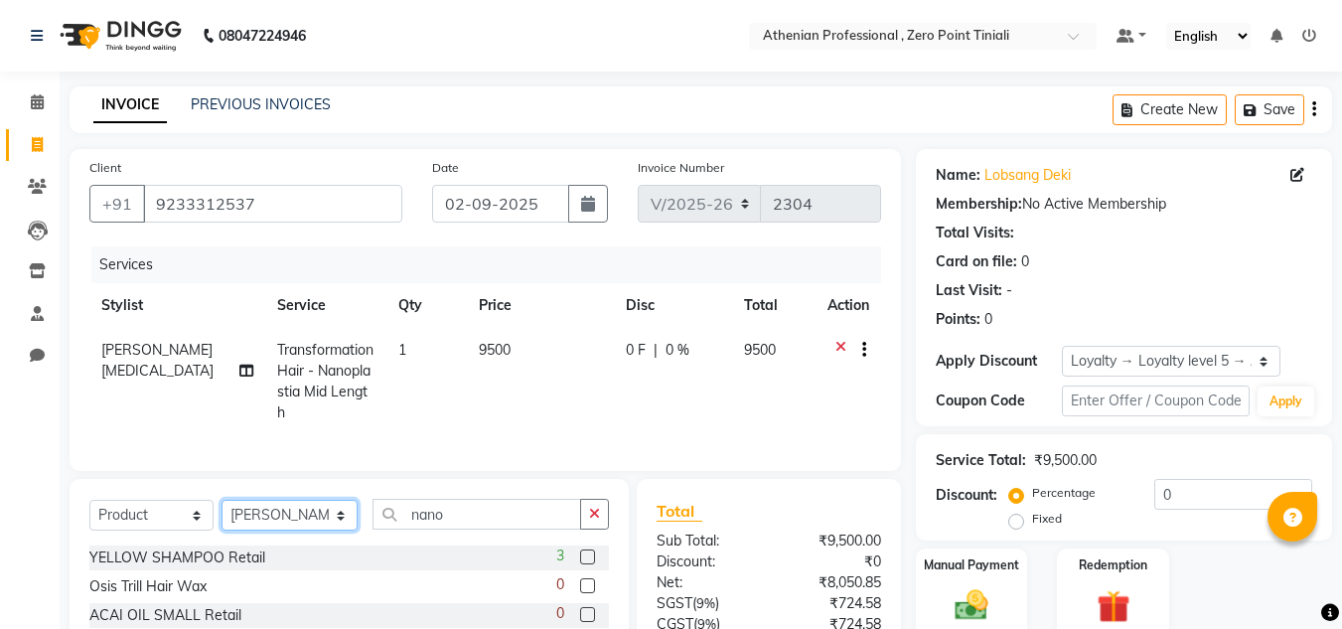
click at [266, 508] on select "Select Stylist [PERSON_NAME][MEDICAL_DATA] Admin [PERSON_NAME] BIHAM LINDUM NEM…" at bounding box center [290, 515] width 136 height 31
select select "80198"
click at [222, 500] on select "Select Stylist [PERSON_NAME][MEDICAL_DATA] Admin [PERSON_NAME] BIHAM LINDUM NEM…" at bounding box center [290, 515] width 136 height 31
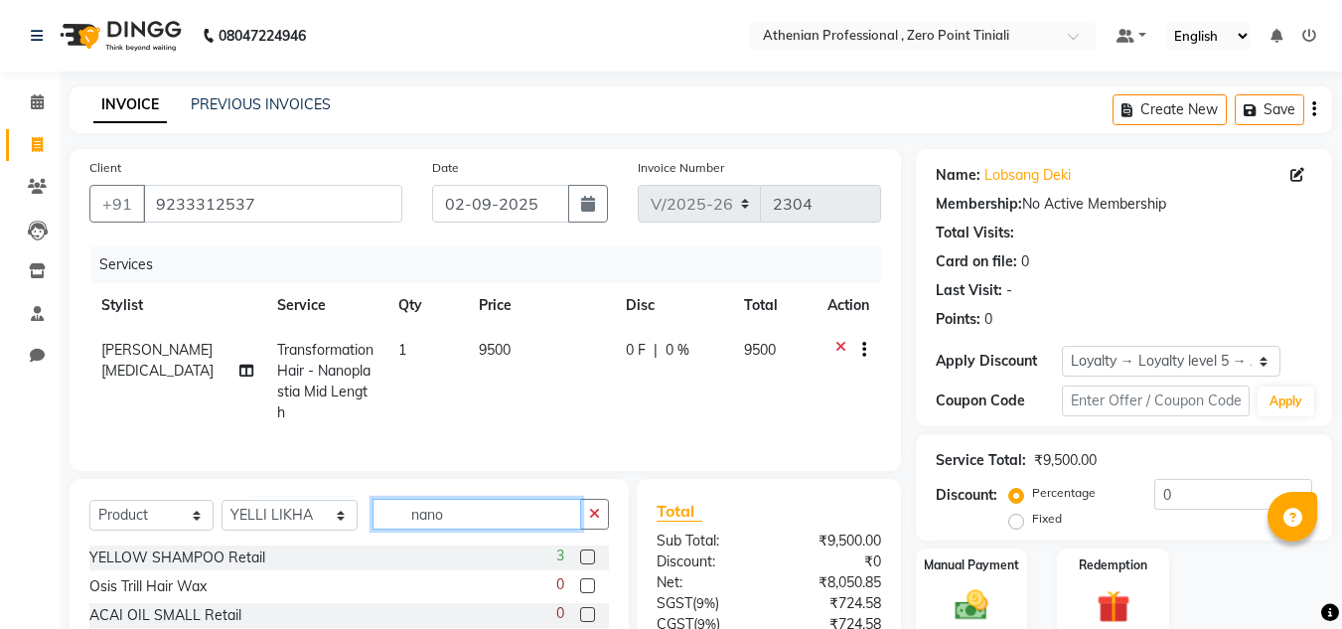
click at [463, 520] on input "nano" at bounding box center [477, 514] width 209 height 31
type input "n"
type input "kan"
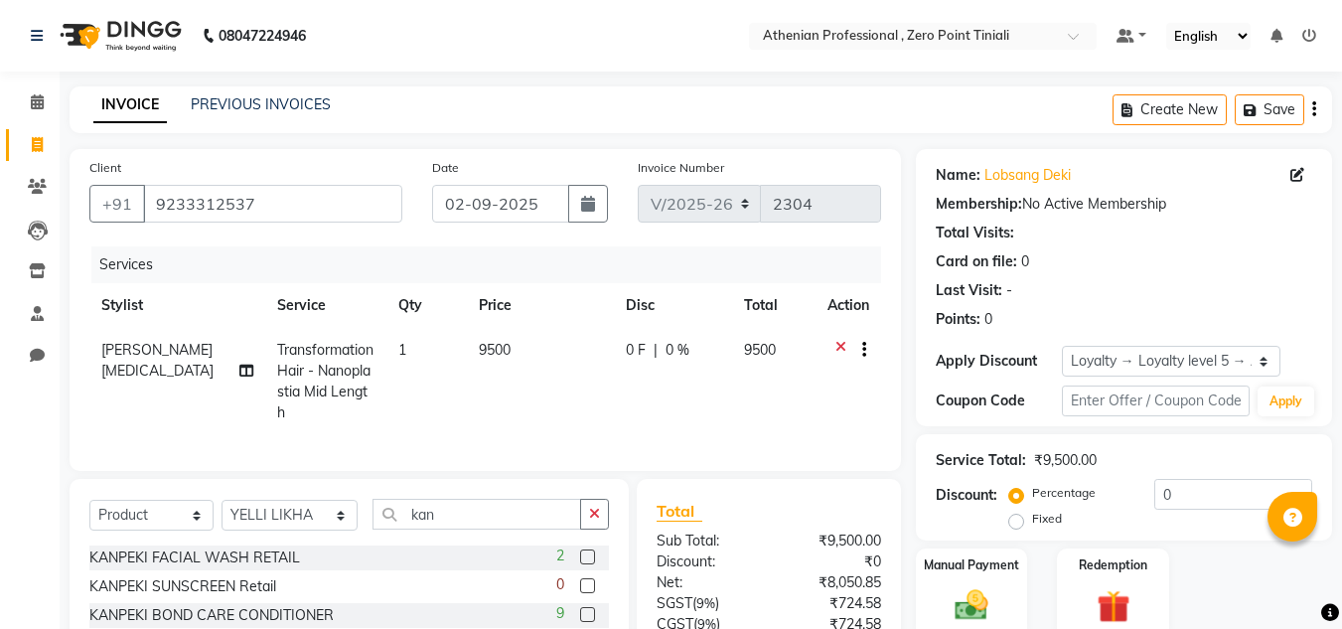
click at [580, 580] on label at bounding box center [587, 585] width 15 height 15
click at [580, 580] on input "checkbox" at bounding box center [586, 586] width 13 height 13
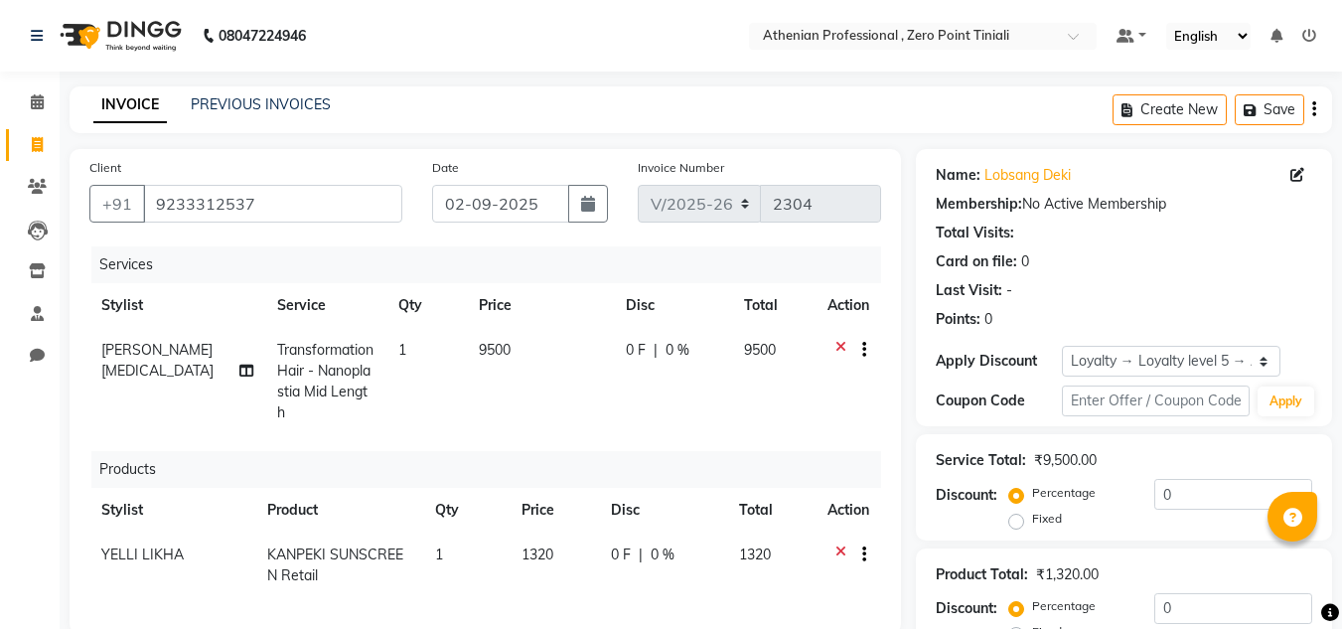
checkbox input "false"
click at [842, 545] on icon at bounding box center [841, 557] width 11 height 25
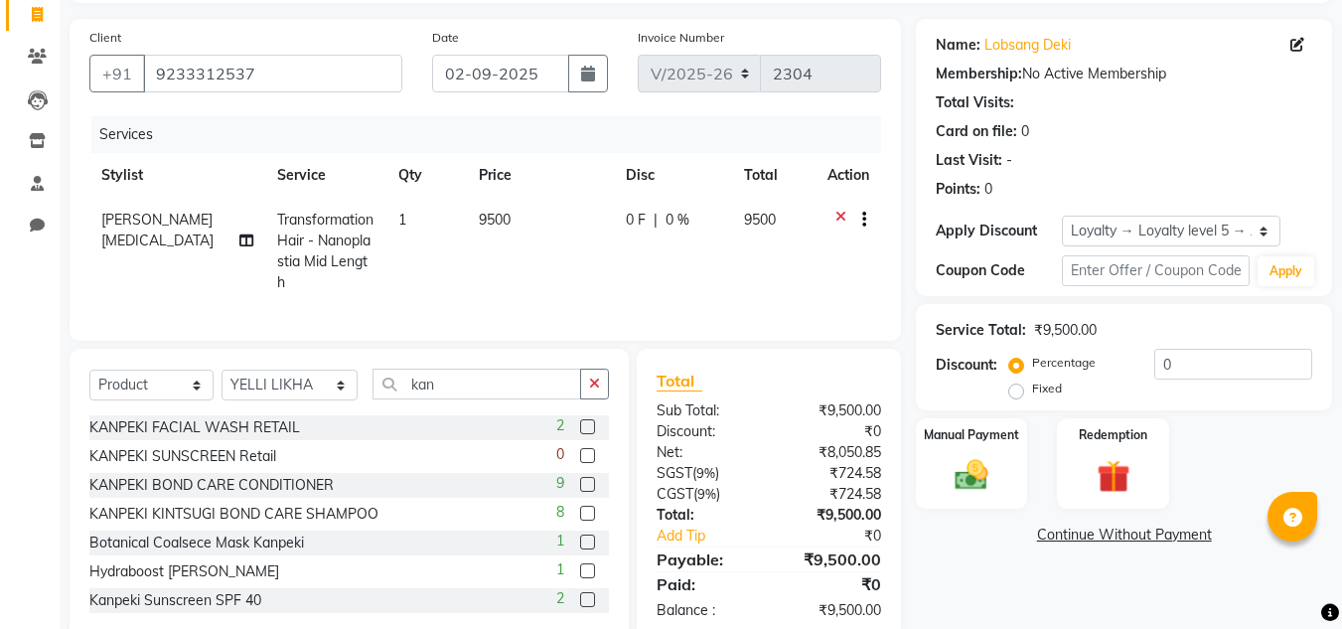
scroll to position [134, 0]
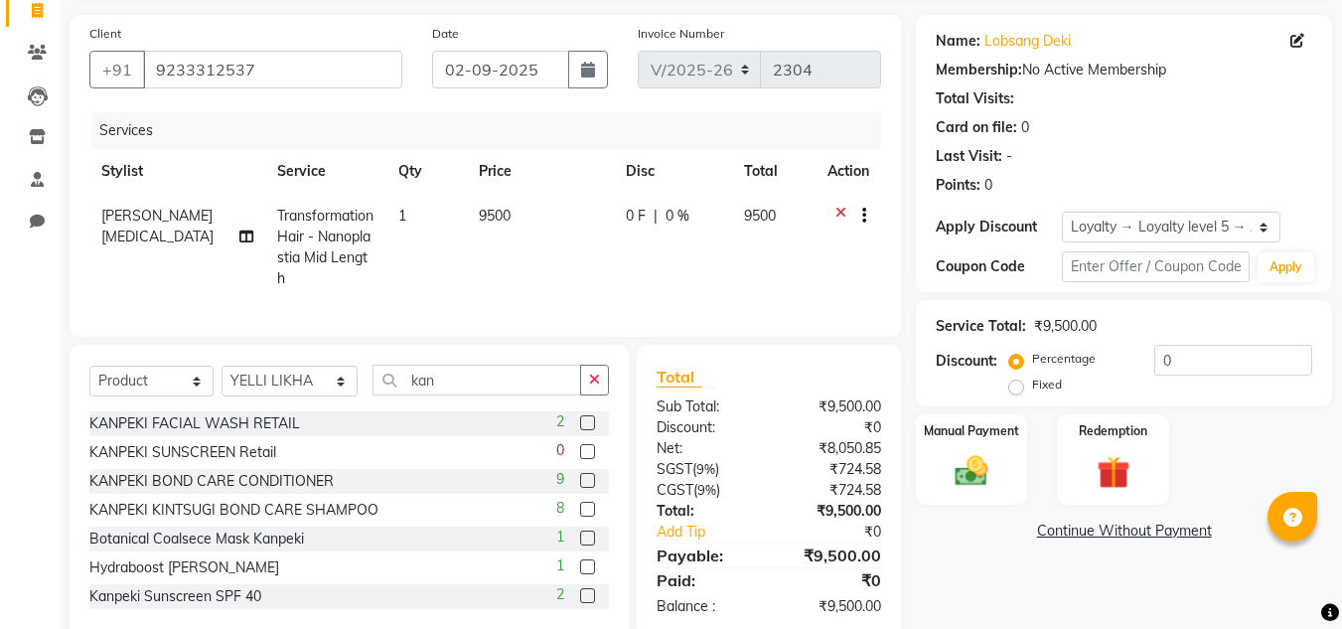
click at [580, 589] on label at bounding box center [587, 595] width 15 height 15
click at [580, 590] on input "checkbox" at bounding box center [586, 596] width 13 height 13
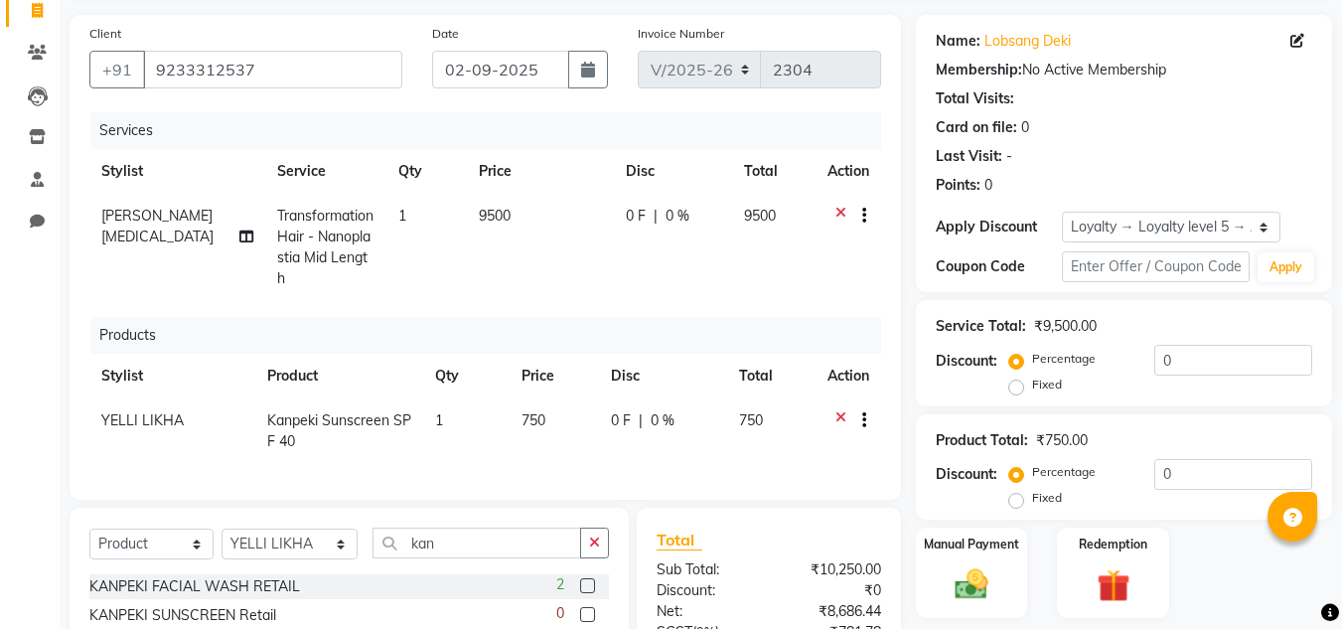
checkbox input "false"
click at [168, 411] on span "YELLI LIKHA" at bounding box center [142, 420] width 82 height 18
select select "80198"
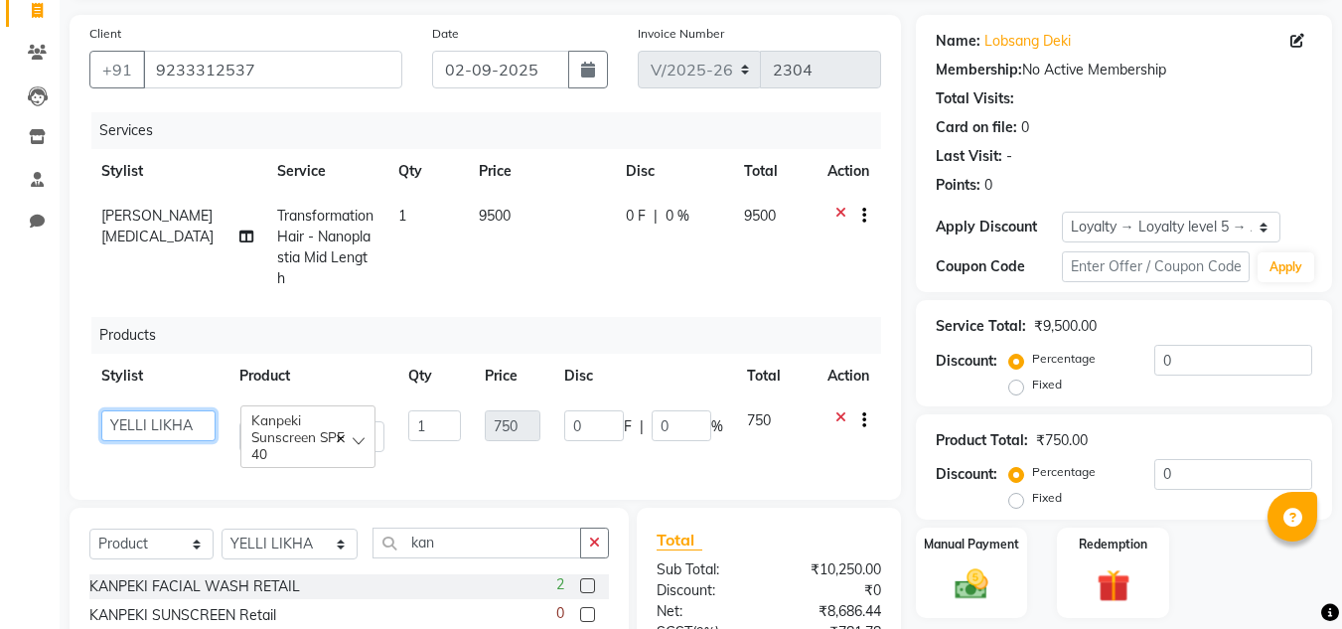
click at [164, 410] on select "[PERSON_NAME][MEDICAL_DATA] [PERSON_NAME] BIHAM LINDUM NEME MAHINDRA [PERSON_NA…" at bounding box center [158, 425] width 114 height 31
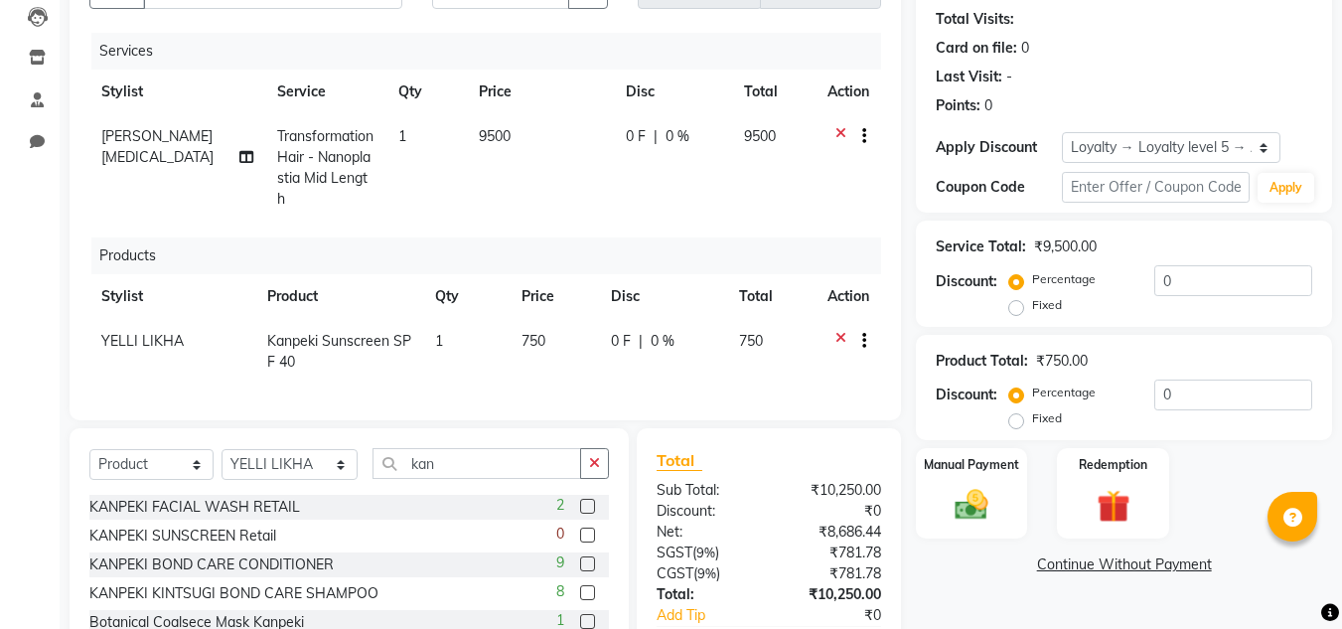
scroll to position [308, 0]
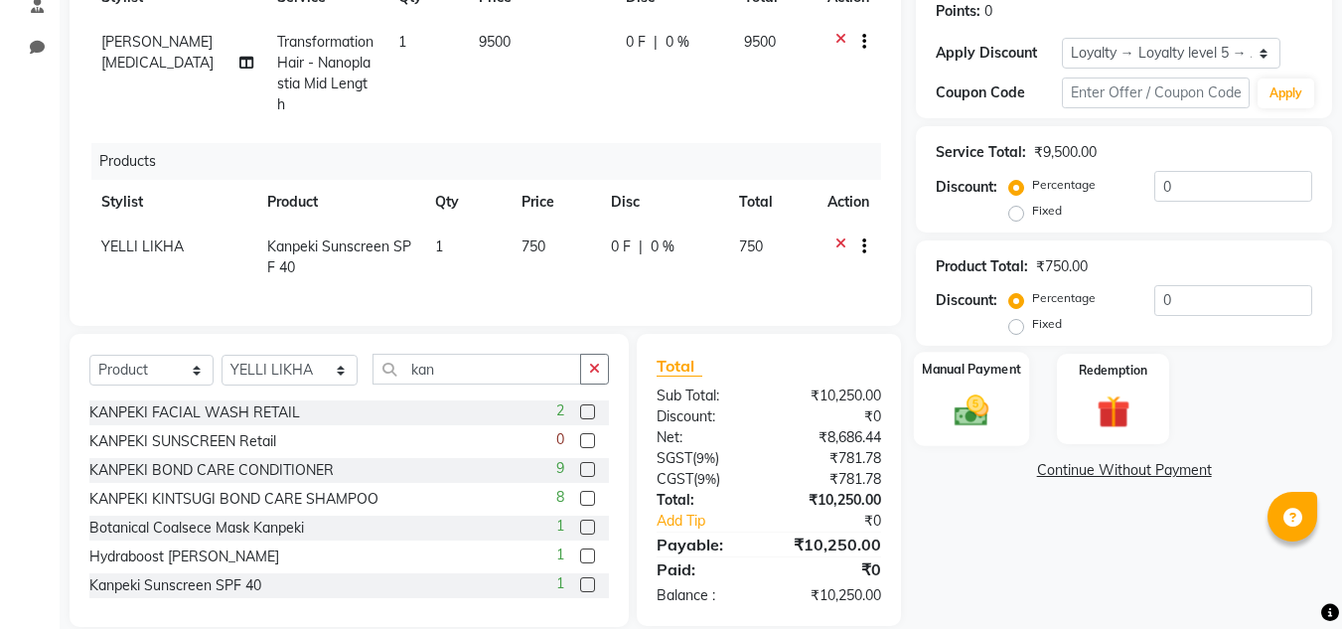
click at [991, 391] on img at bounding box center [972, 411] width 56 height 40
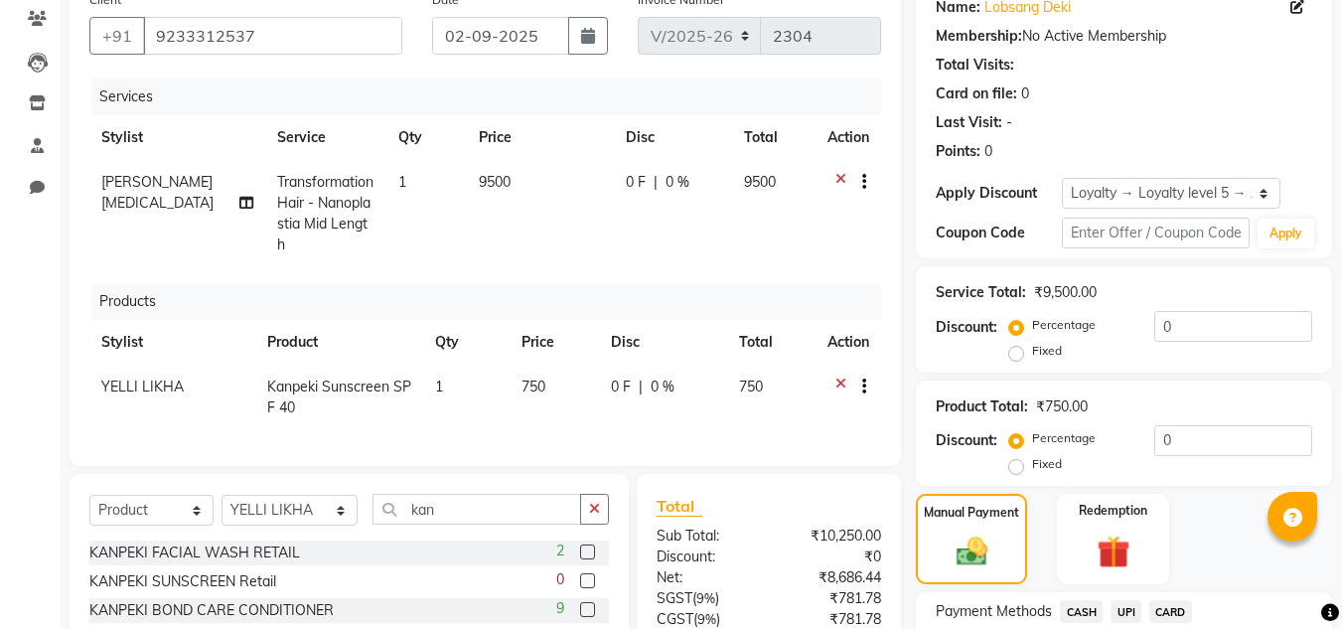
scroll to position [167, 0]
click at [135, 379] on span "YELLI LIKHA" at bounding box center [142, 388] width 82 height 18
select select "80198"
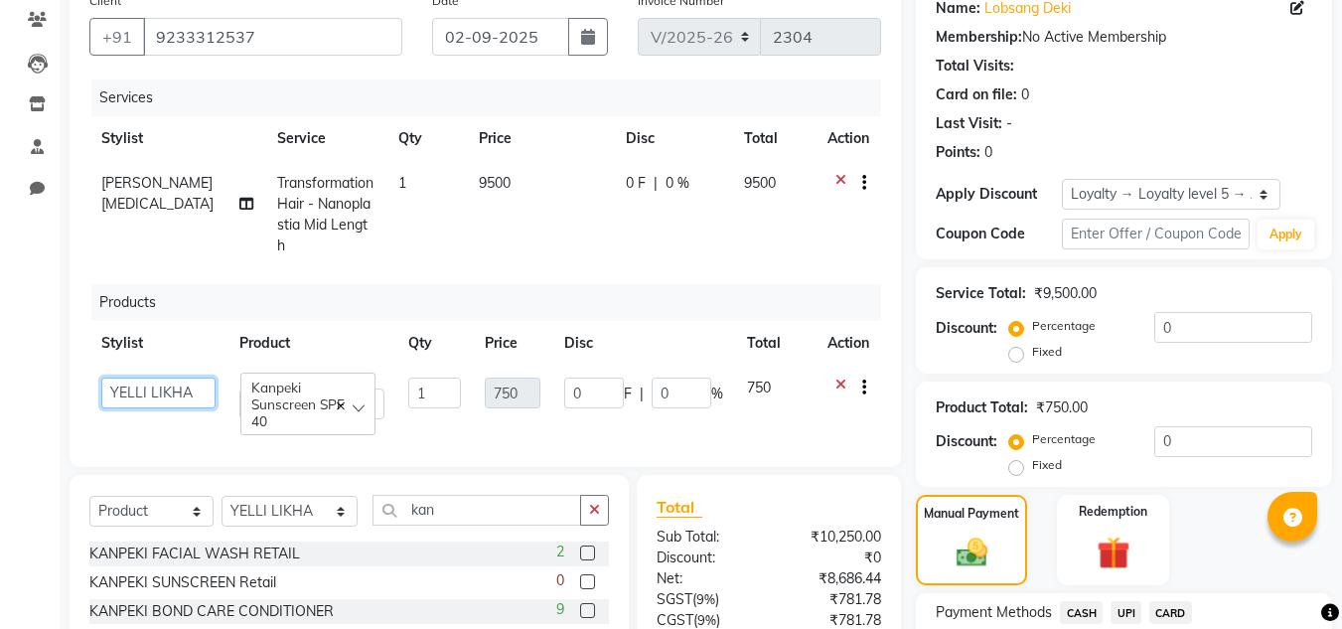
click at [172, 378] on select "[PERSON_NAME][MEDICAL_DATA] [PERSON_NAME] BIHAM LINDUM NEME MAHINDRA [PERSON_NA…" at bounding box center [158, 393] width 114 height 31
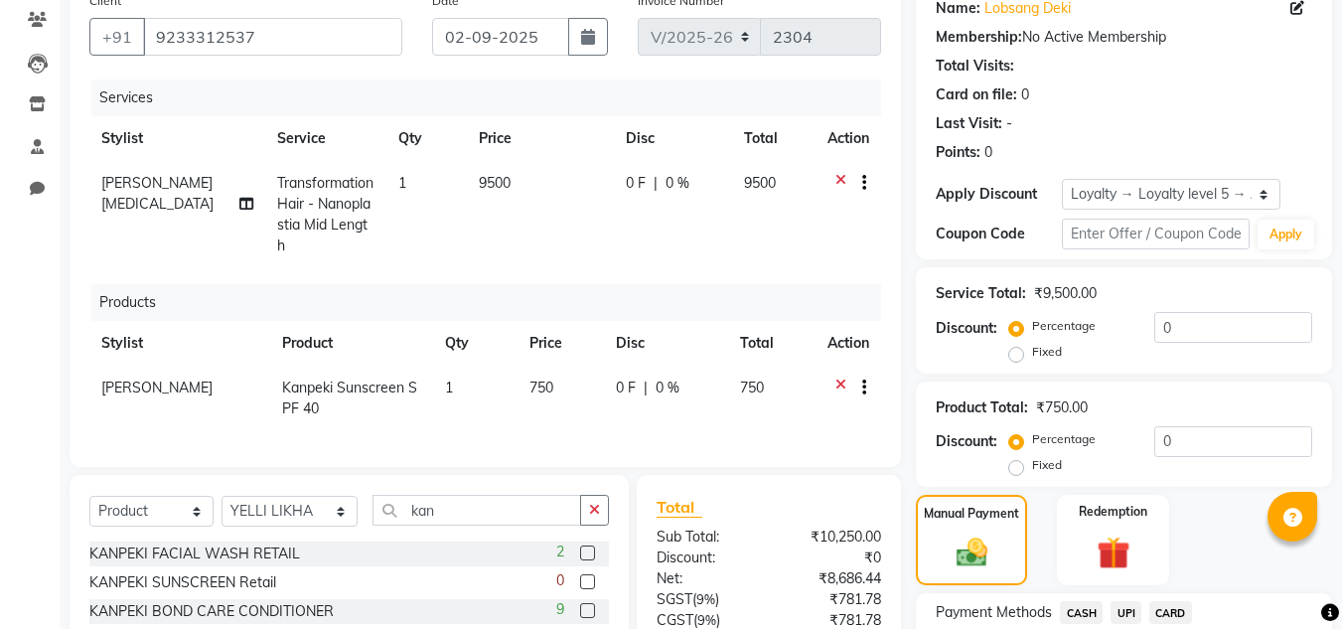
scroll to position [330, 0]
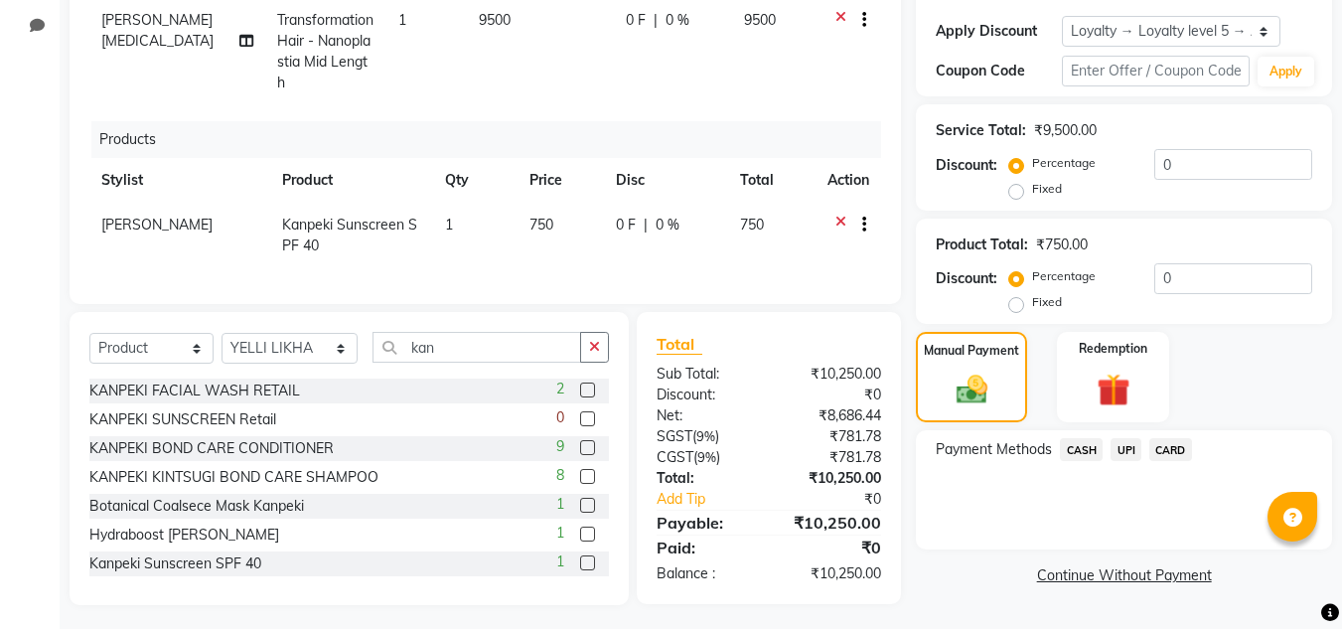
click at [1080, 447] on span "CASH" at bounding box center [1081, 449] width 43 height 23
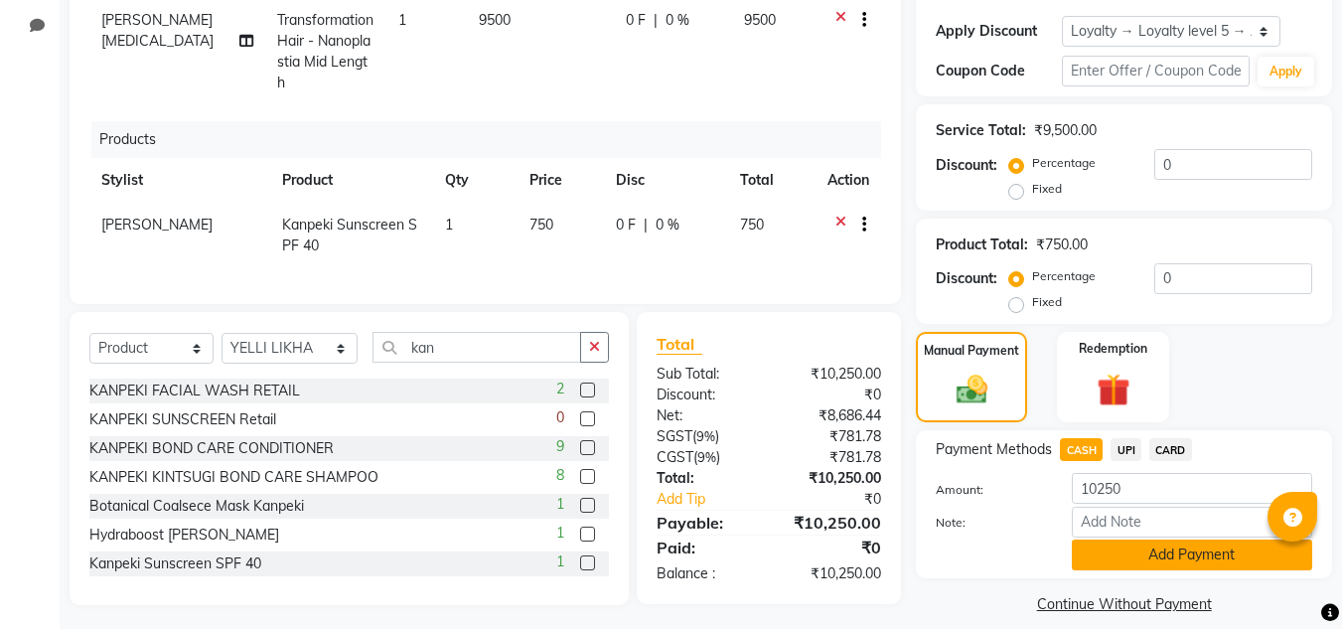
click at [1150, 555] on button "Add Payment" at bounding box center [1192, 555] width 240 height 31
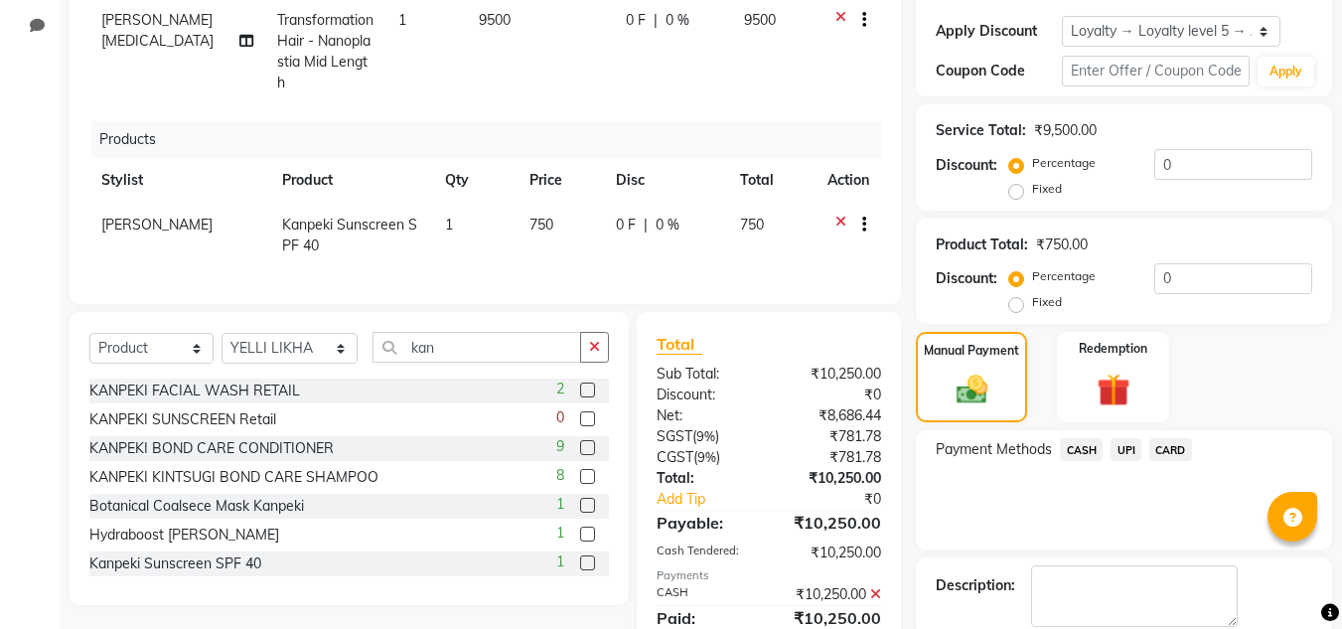
scroll to position [519, 0]
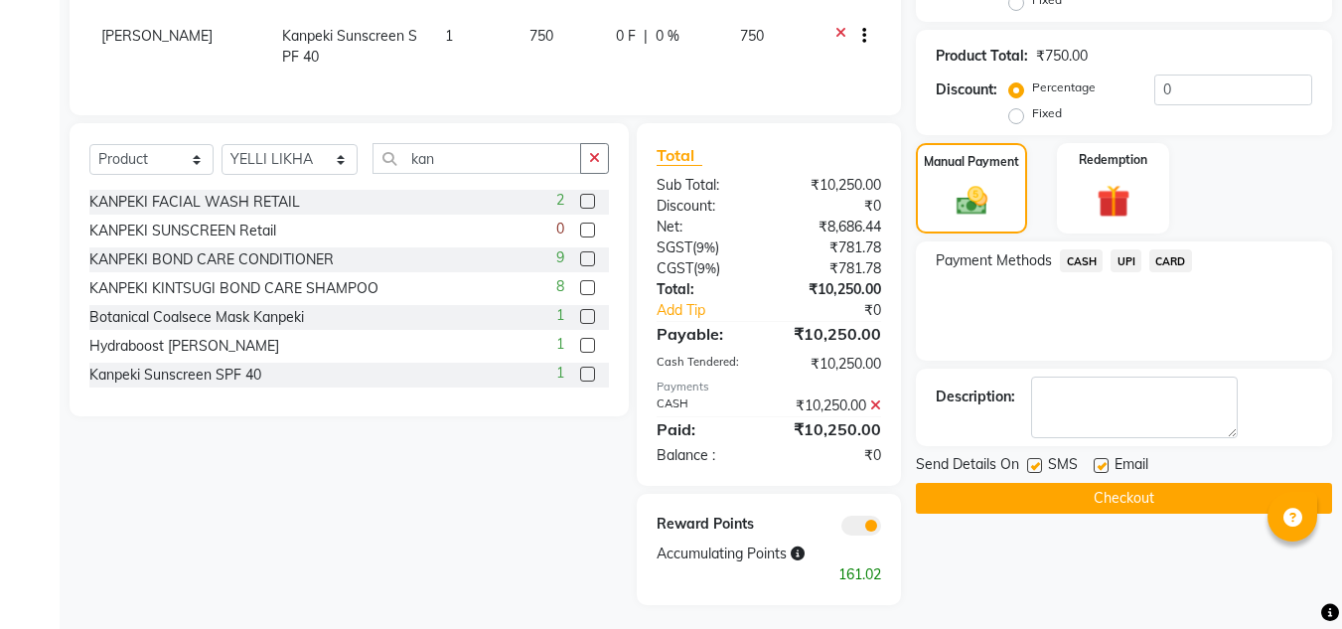
click at [1070, 506] on button "Checkout" at bounding box center [1124, 498] width 416 height 31
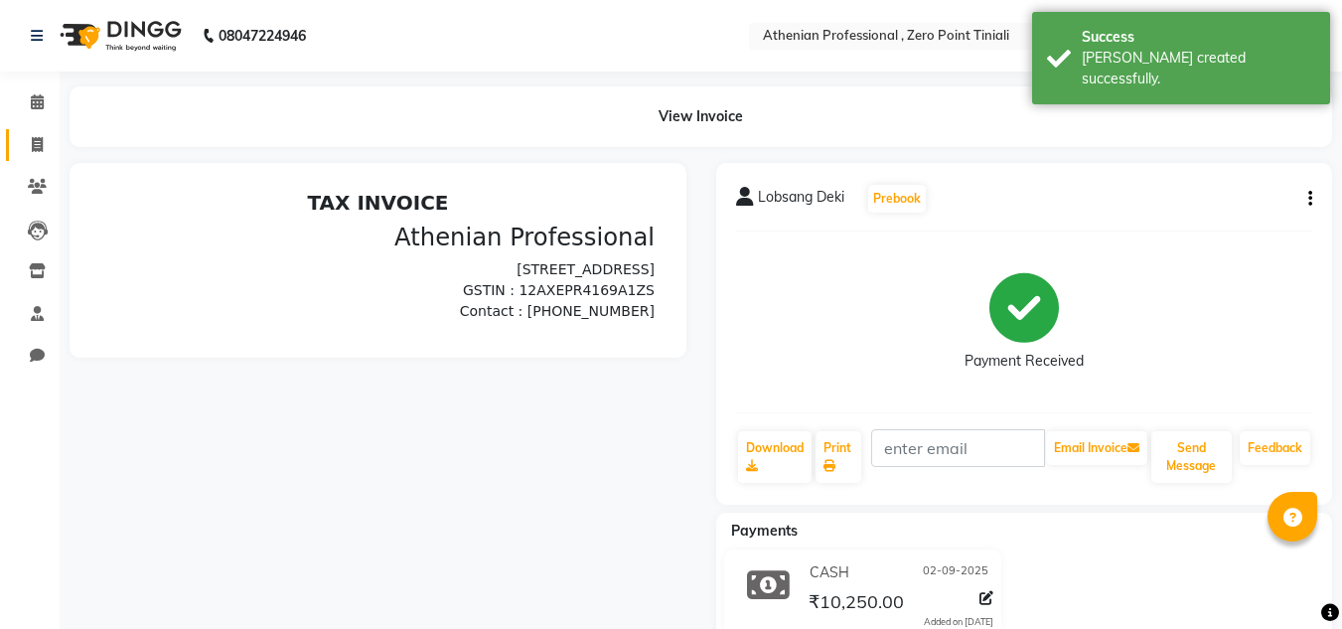
click at [32, 148] on icon at bounding box center [37, 144] width 11 height 15
select select "service"
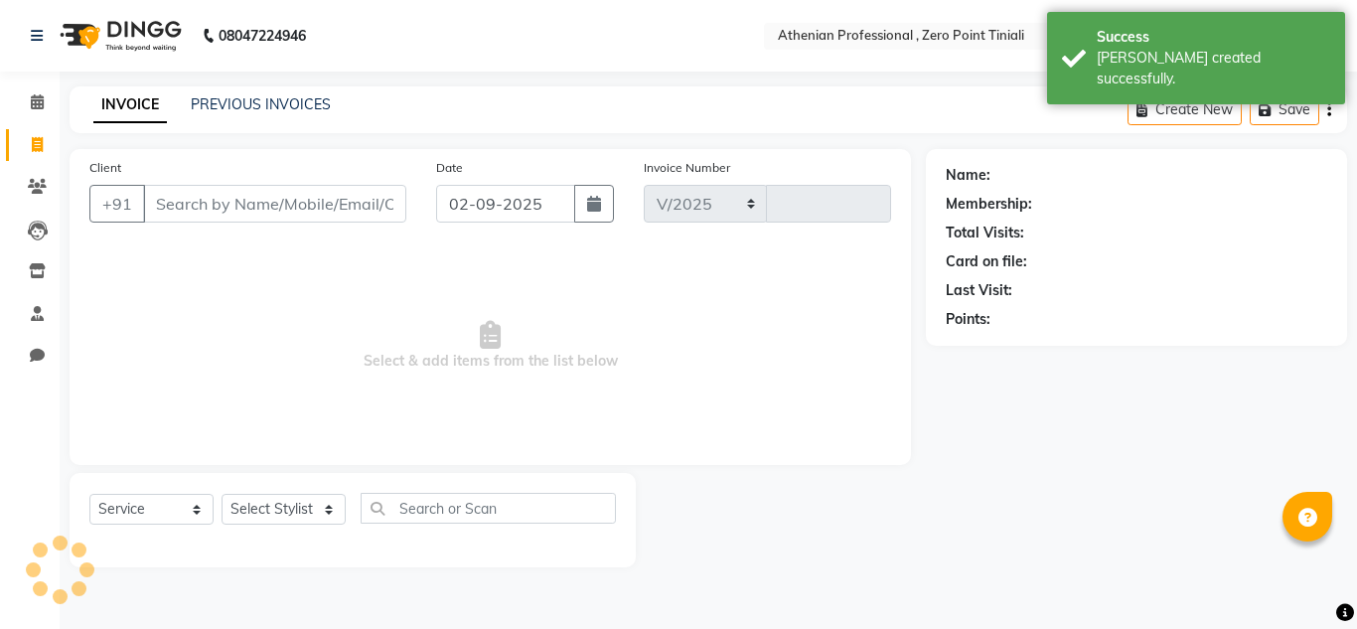
select select "8300"
type input "2305"
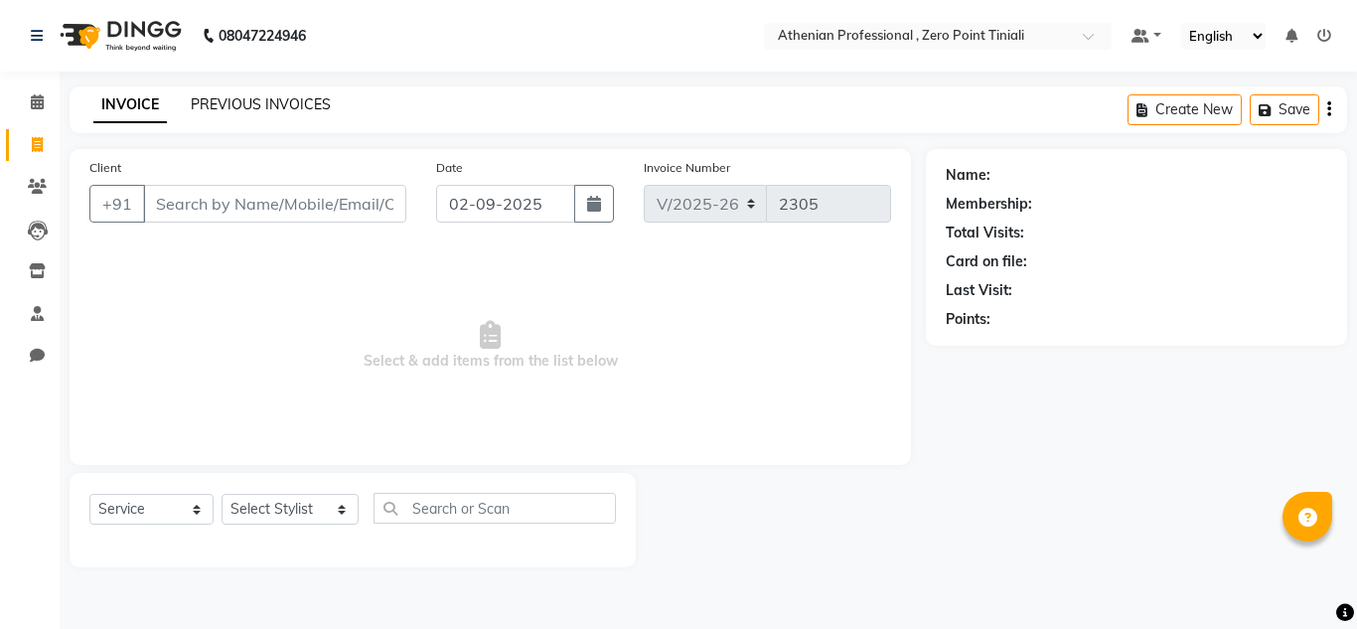
click at [262, 109] on link "PREVIOUS INVOICES" at bounding box center [261, 104] width 140 height 18
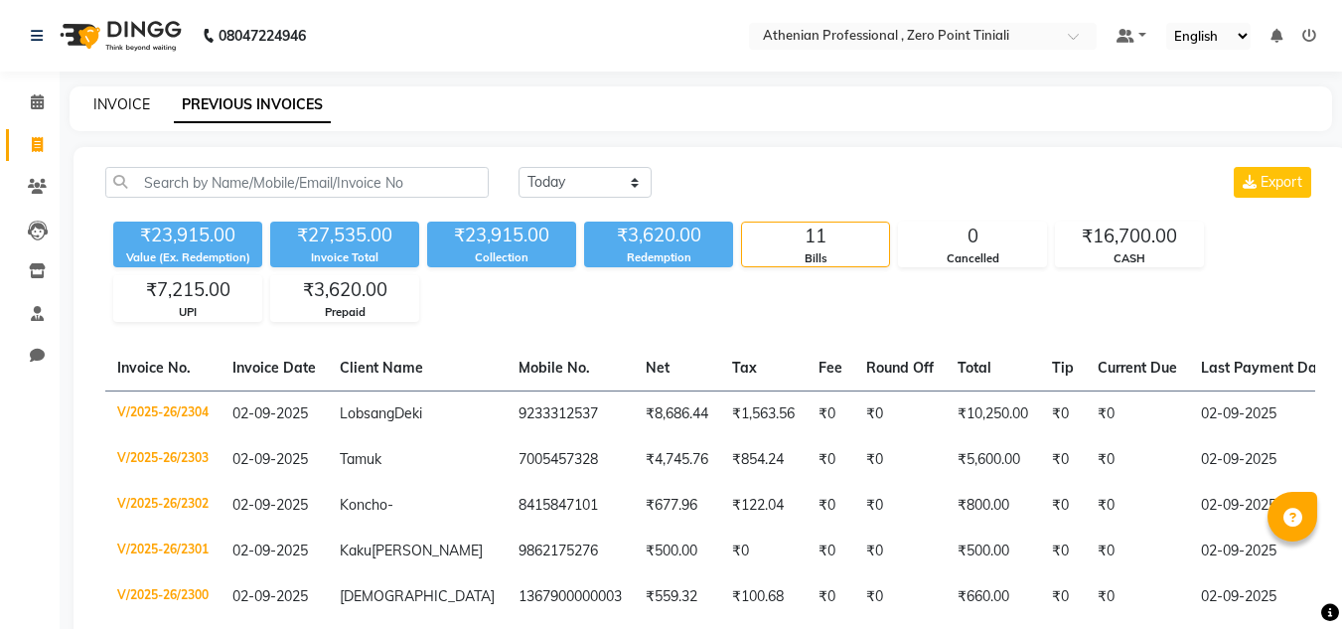
click at [114, 102] on link "INVOICE" at bounding box center [121, 104] width 57 height 18
select select "service"
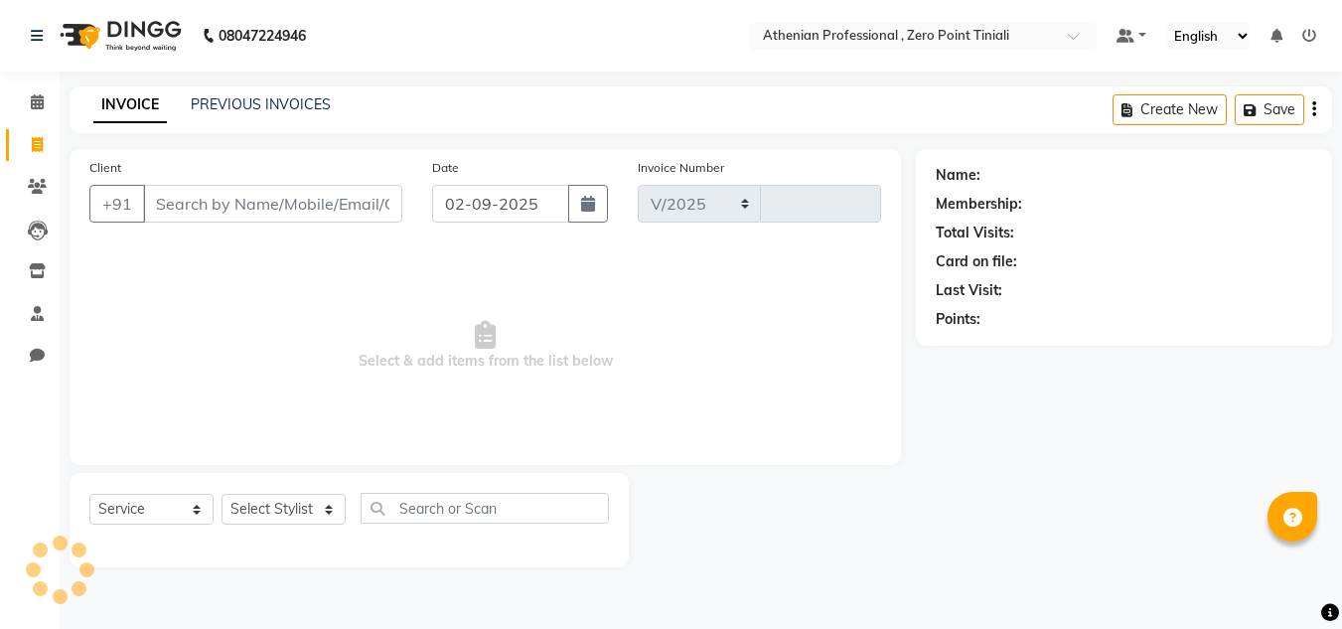
select select "8300"
type input "2305"
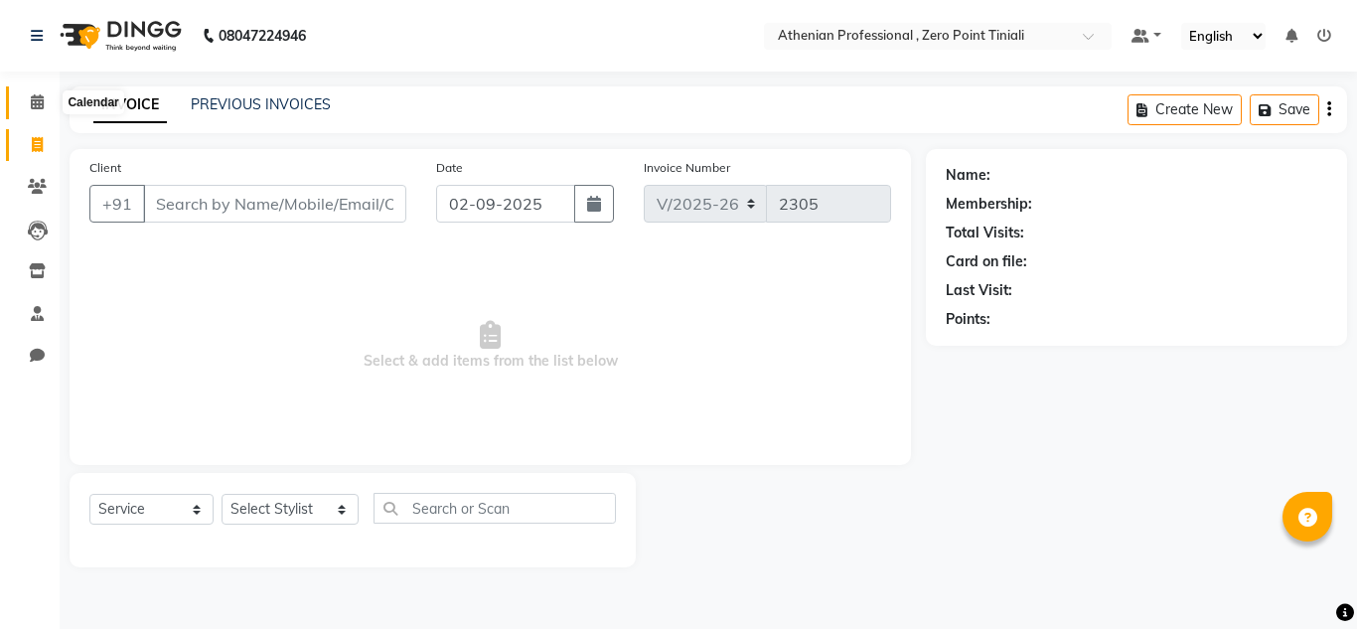
click at [31, 112] on span at bounding box center [37, 102] width 35 height 23
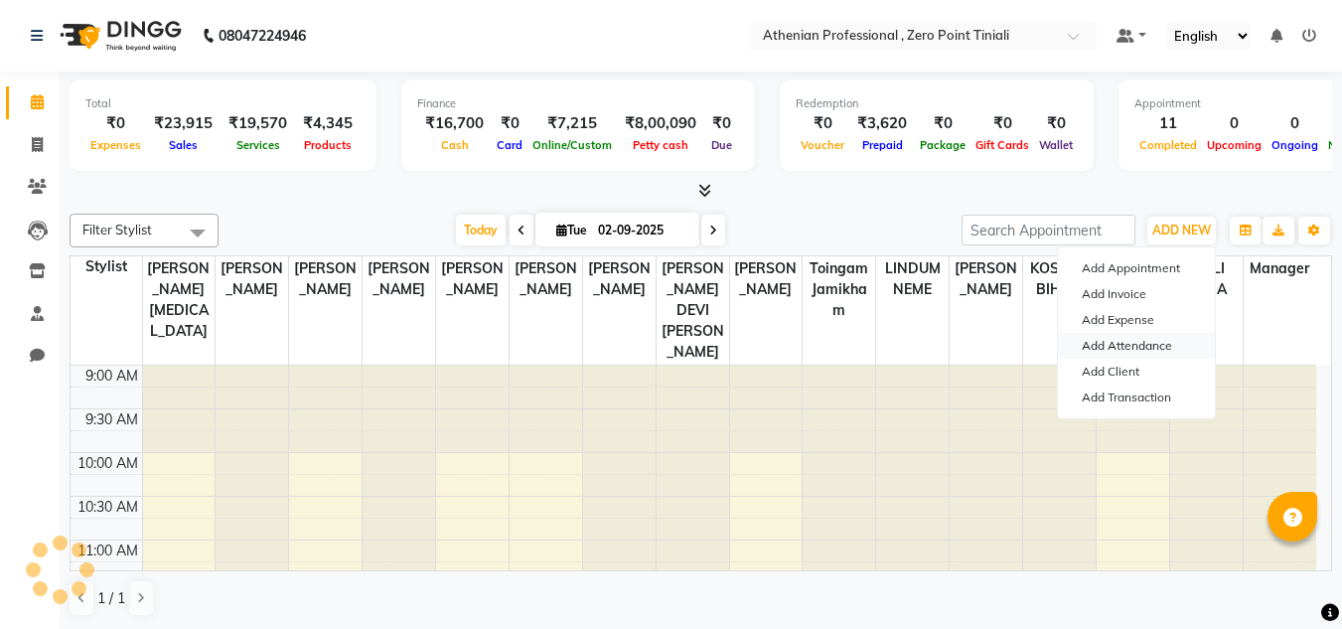
click at [1137, 344] on link "Add Attendance" at bounding box center [1136, 346] width 157 height 26
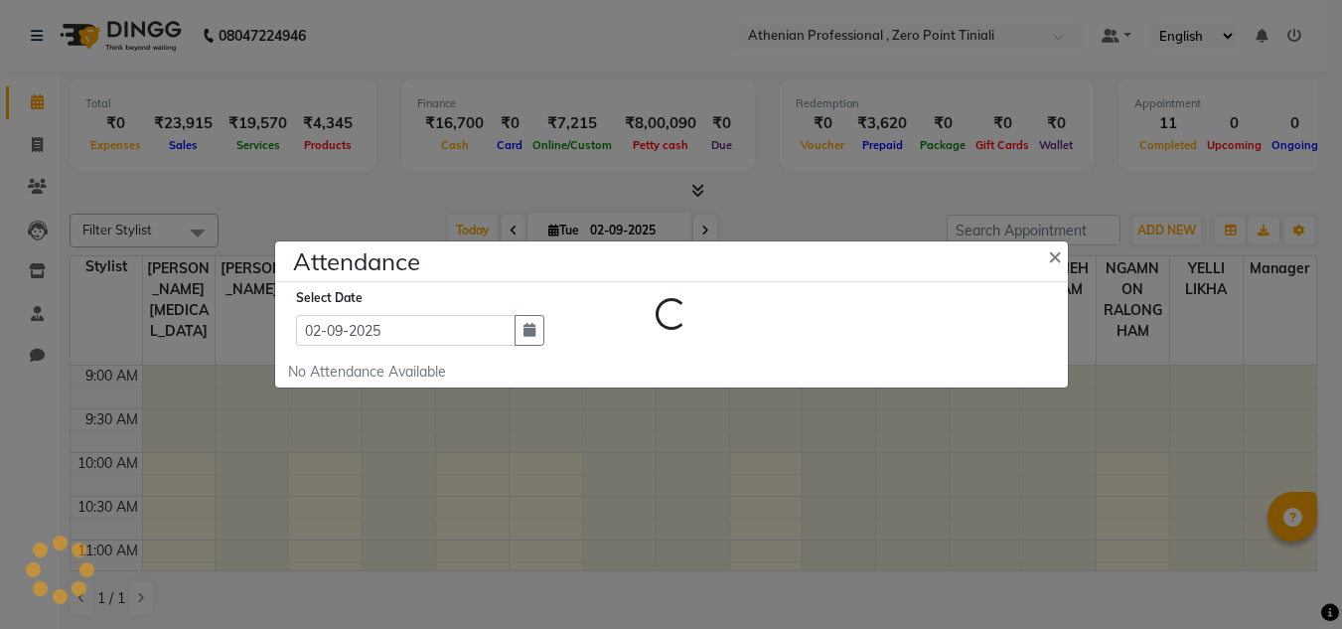
select select "W"
select select "A"
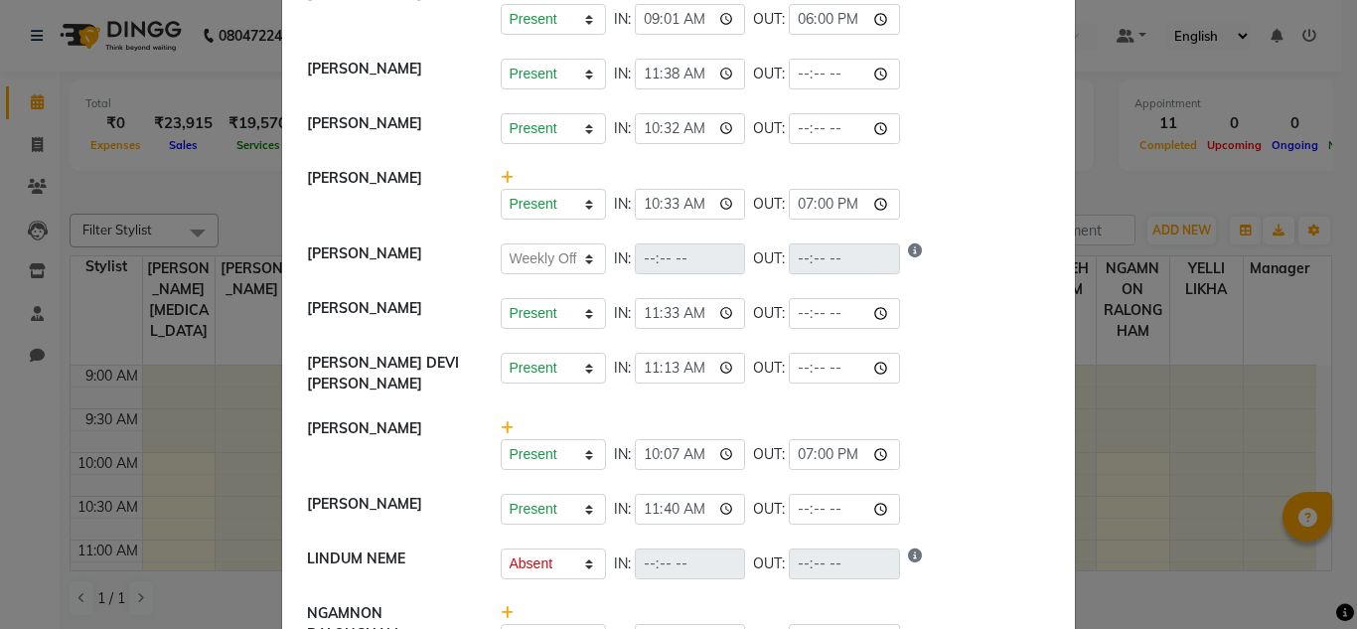
scroll to position [292, 0]
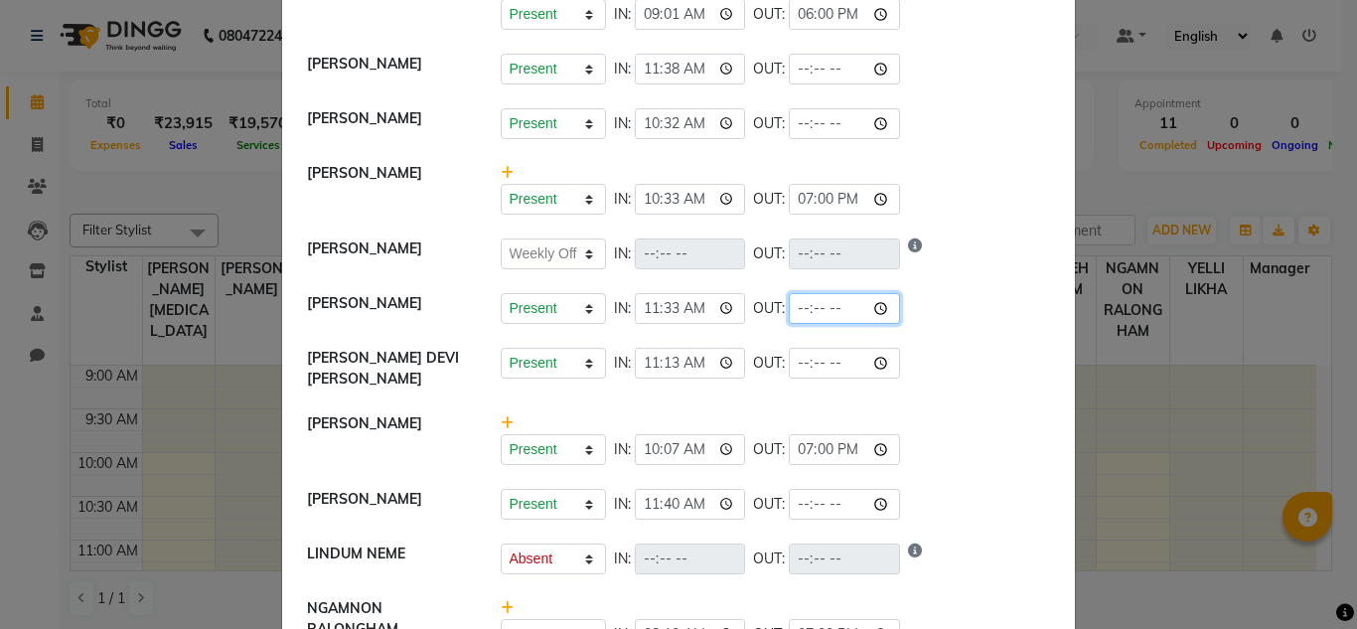
click at [829, 317] on input "time" at bounding box center [844, 308] width 111 height 31
type input "20:30"
click at [1022, 395] on li "[PERSON_NAME] DEVI [PERSON_NAME] Present Absent Late Half Day Weekly Off IN: 11…" at bounding box center [678, 369] width 783 height 67
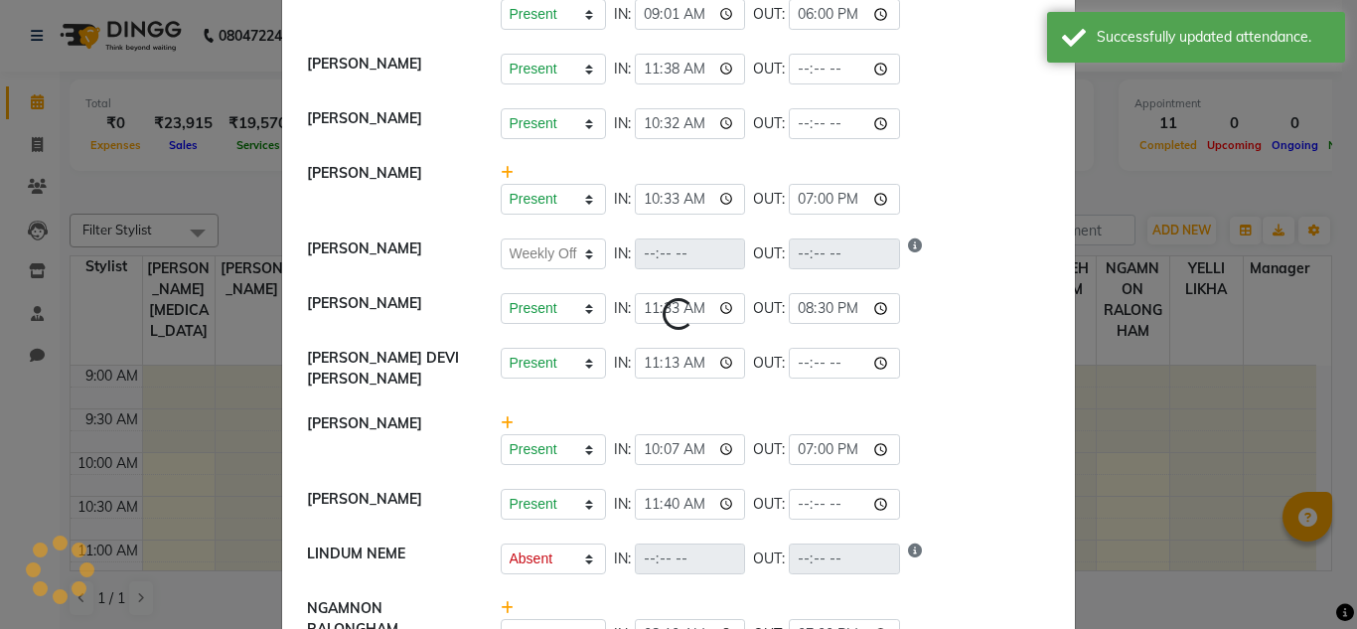
select select "W"
select select "A"
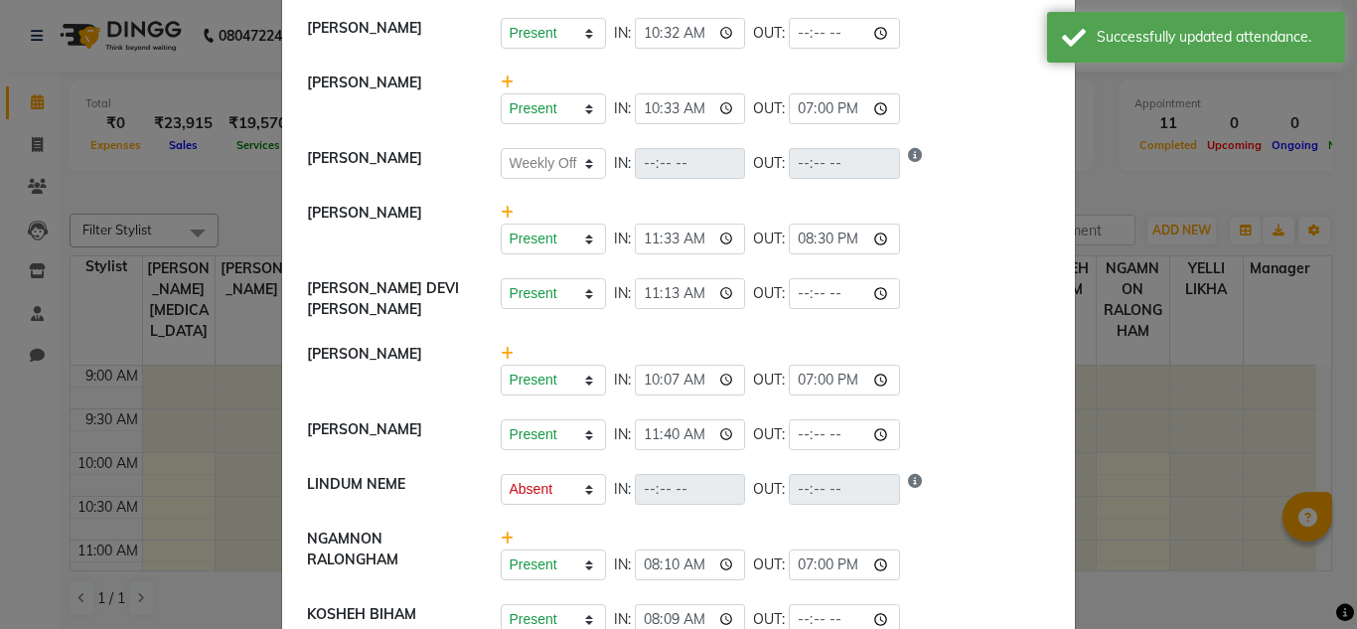
scroll to position [428, 0]
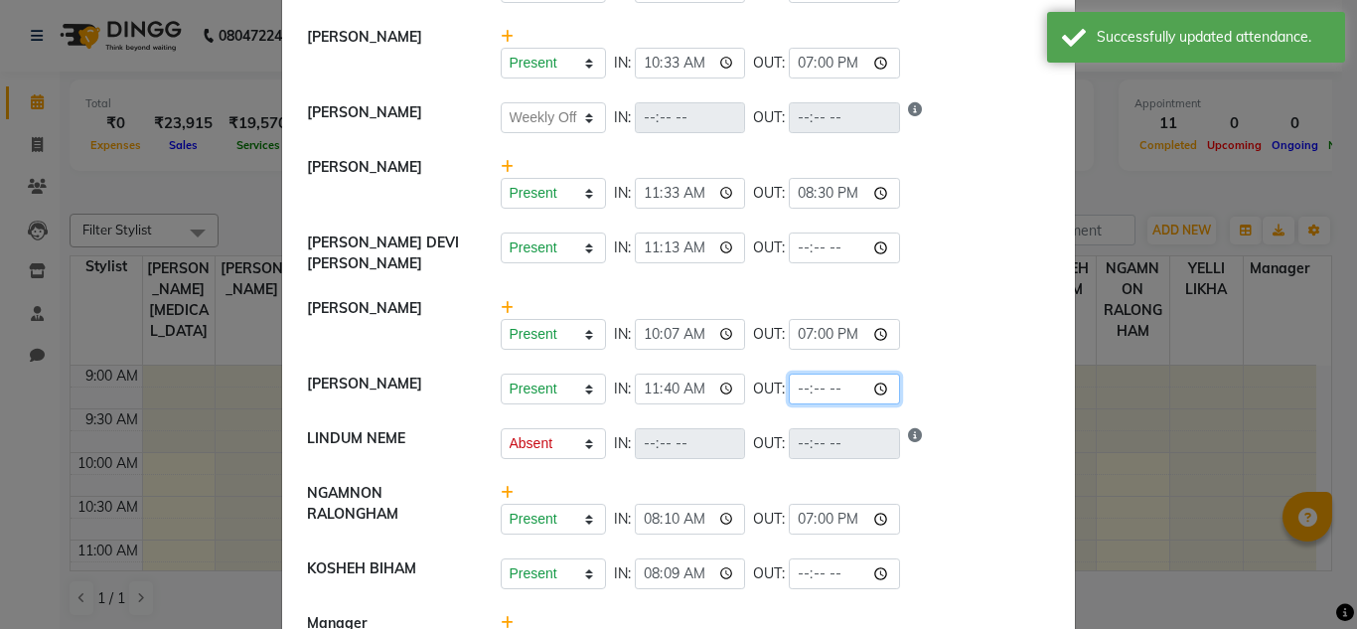
click at [823, 391] on input "time" at bounding box center [844, 389] width 111 height 31
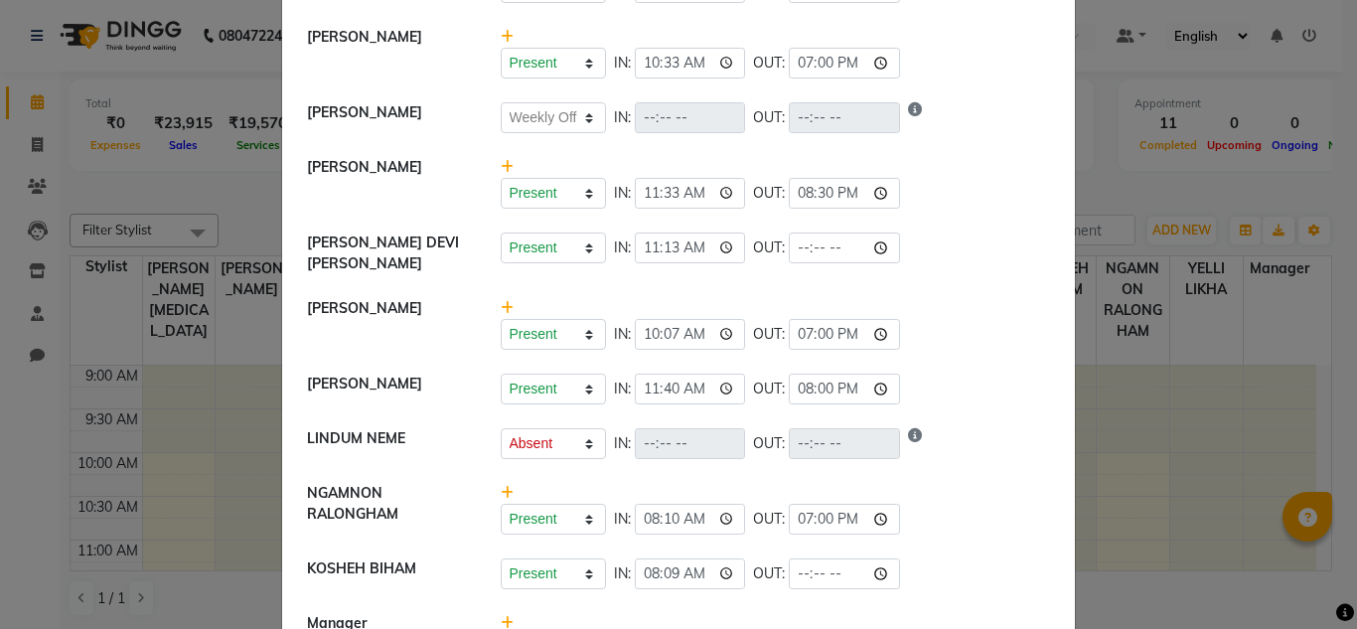
type input "20:00"
click at [970, 192] on div "Present Absent Late Half Day Weekly Off IN: 11:33 OUT: 20:30" at bounding box center [776, 193] width 550 height 31
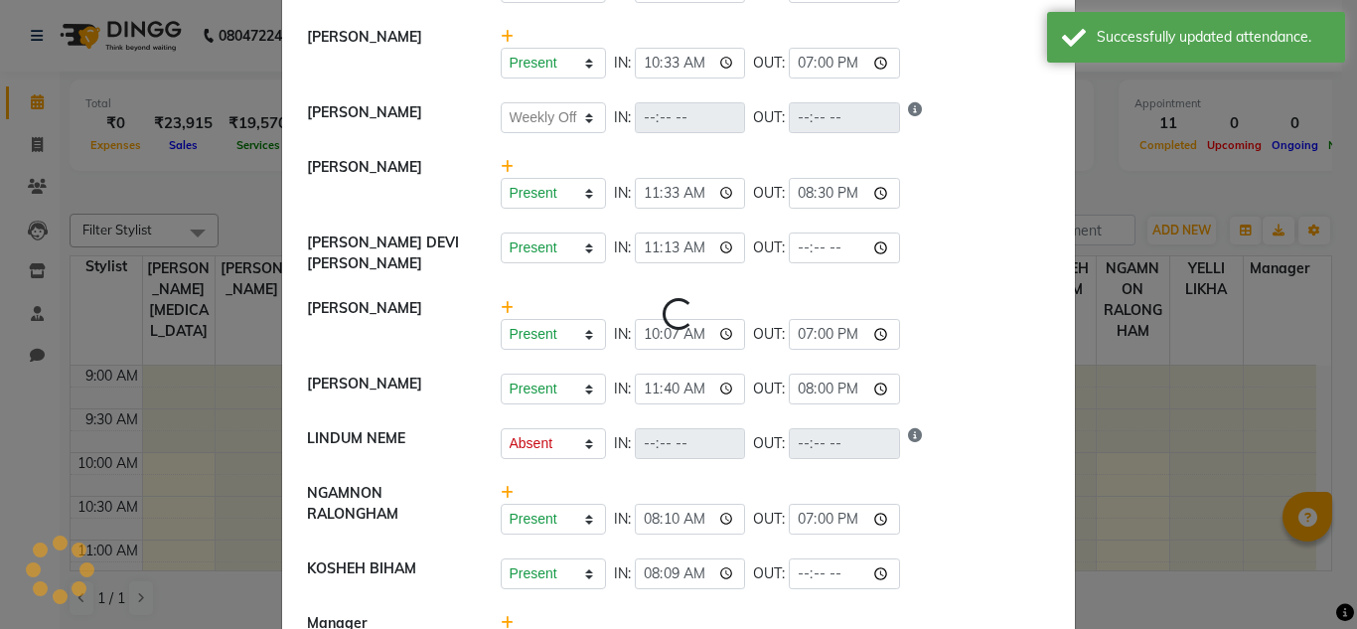
select select "W"
select select "A"
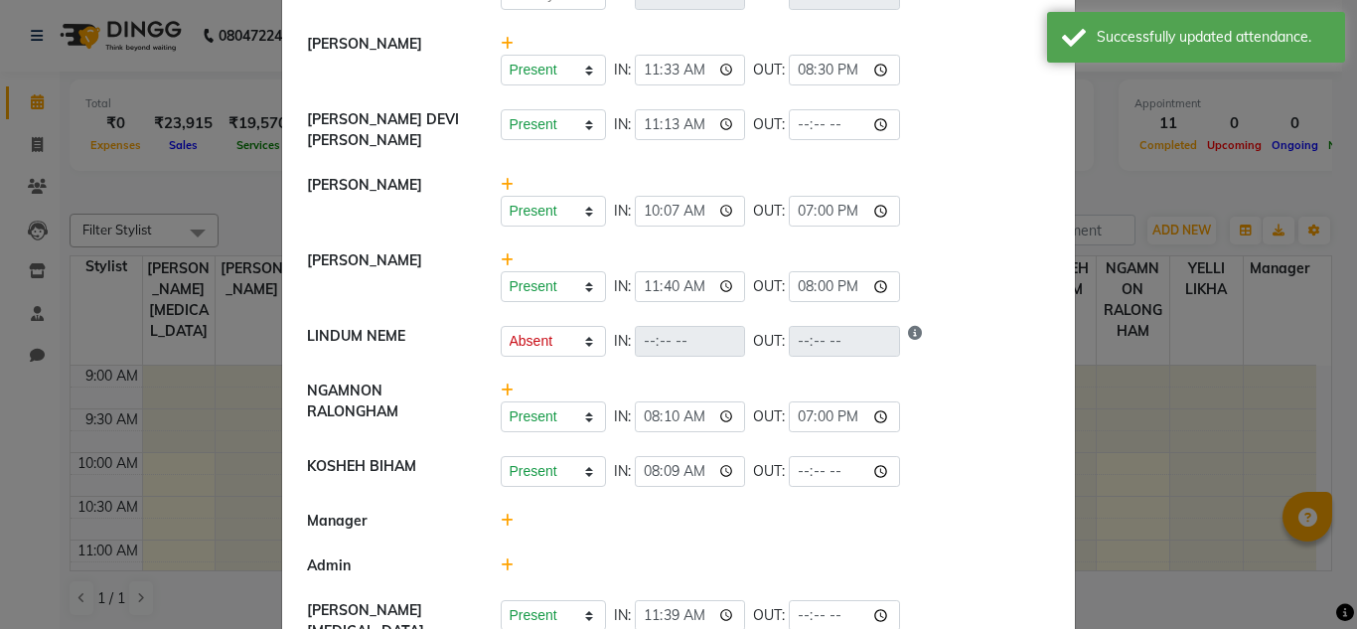
scroll to position [599, 0]
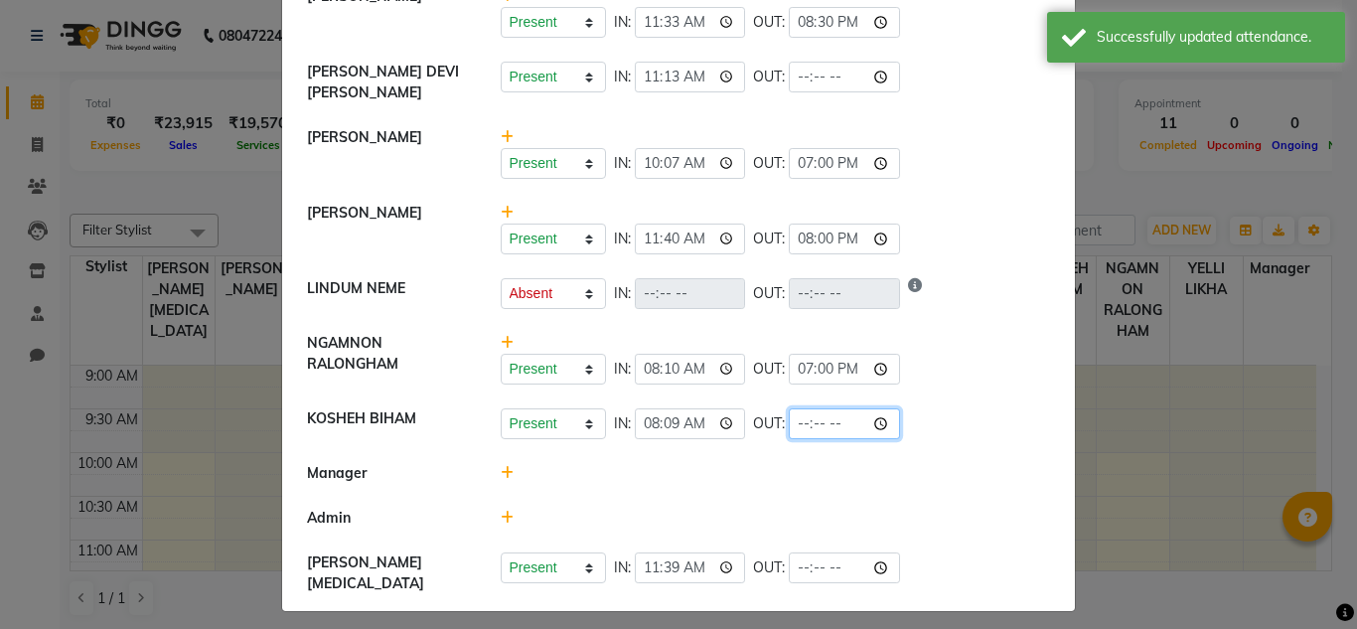
click at [820, 425] on input "time" at bounding box center [844, 423] width 111 height 31
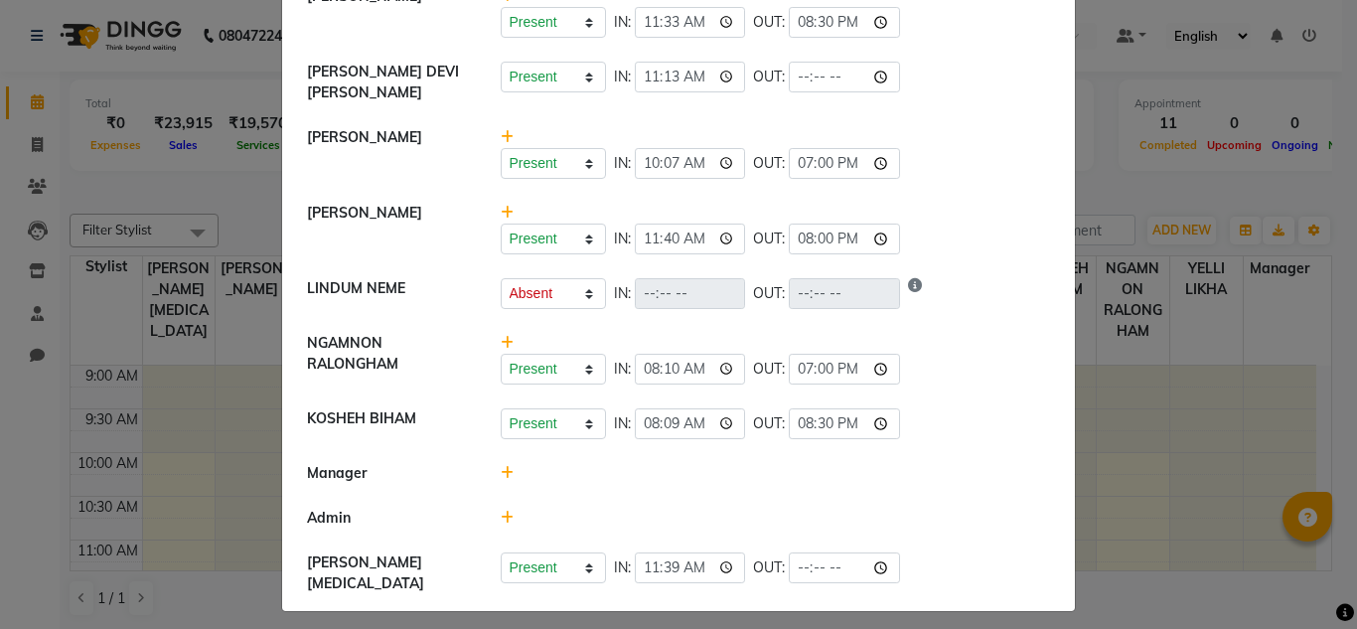
type input "20:30"
click at [947, 208] on div "Present Absent Late Half Day Weekly Off IN: 11:40 OUT: 20:00" at bounding box center [776, 229] width 580 height 52
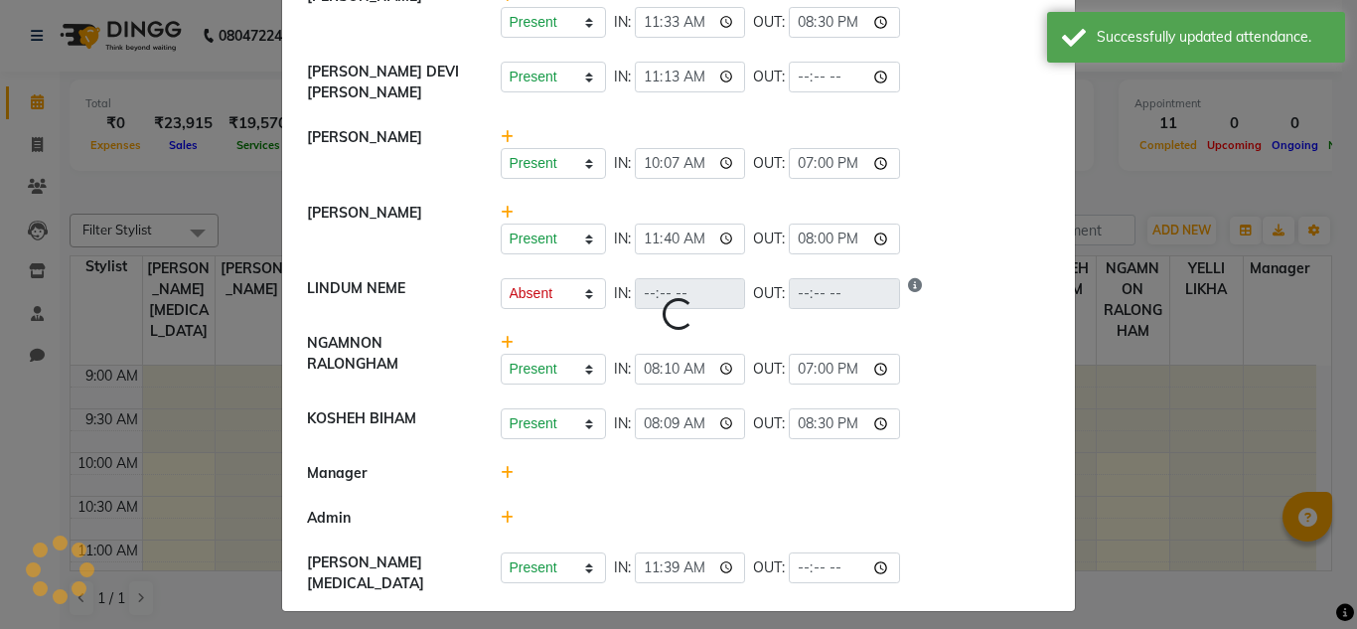
select select "W"
select select "A"
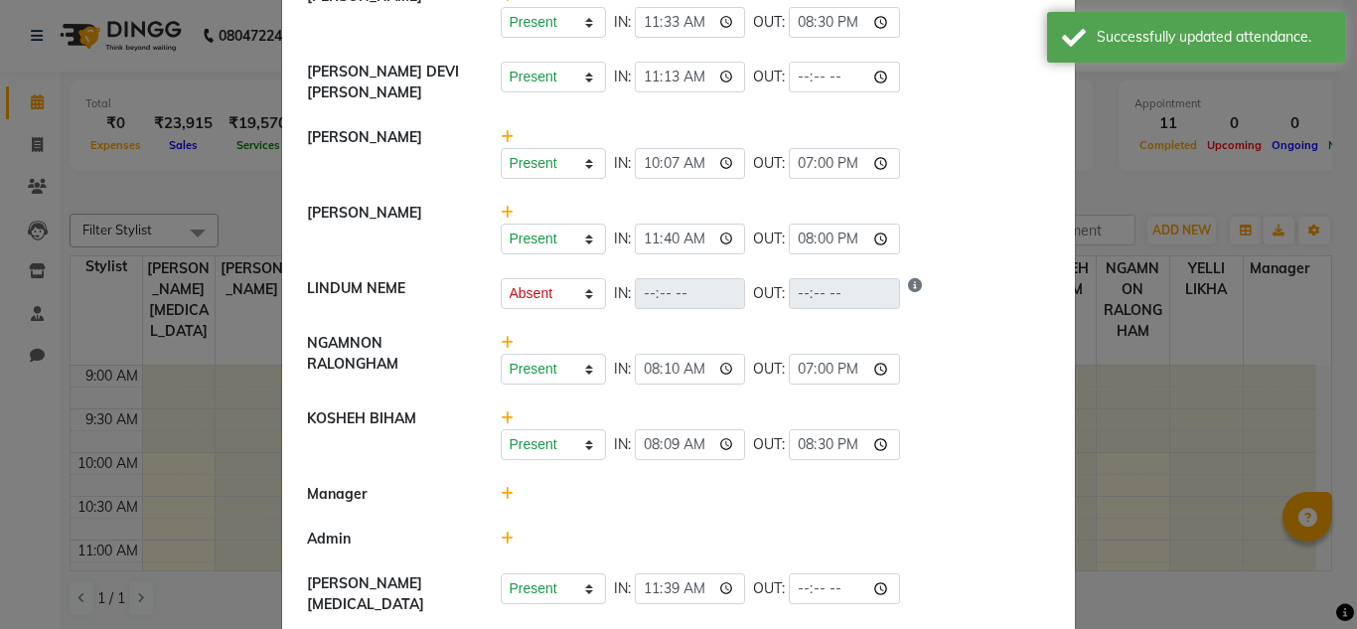
scroll to position [620, 0]
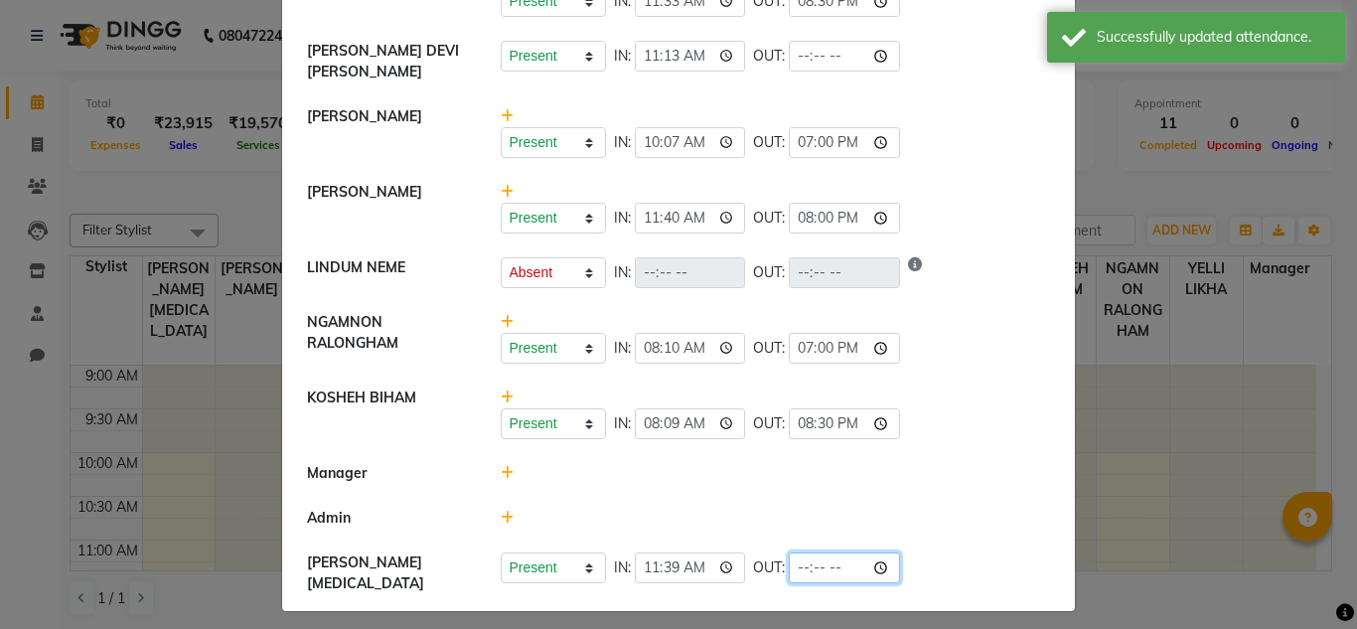
click at [823, 570] on input "time" at bounding box center [844, 567] width 111 height 31
type input "20:30"
click at [944, 362] on div "Present Absent Late Half Day Weekly Off IN: 08:10 OUT: 19:00" at bounding box center [776, 348] width 550 height 31
select select "W"
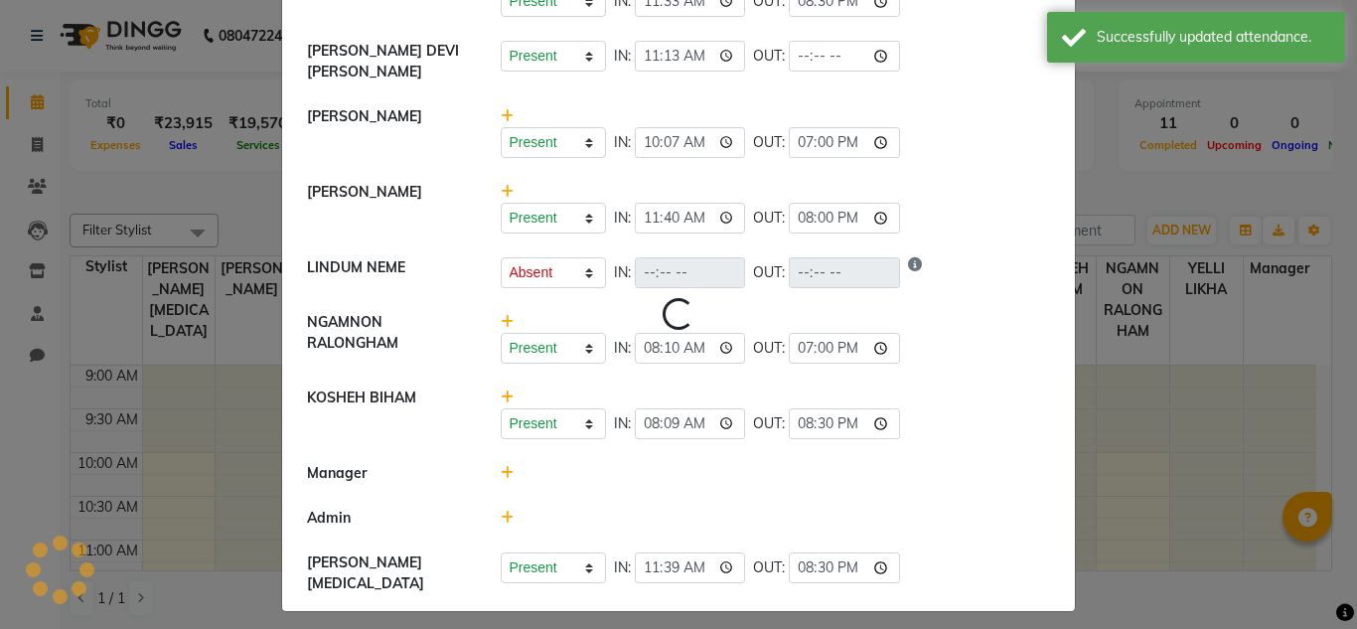
select select "A"
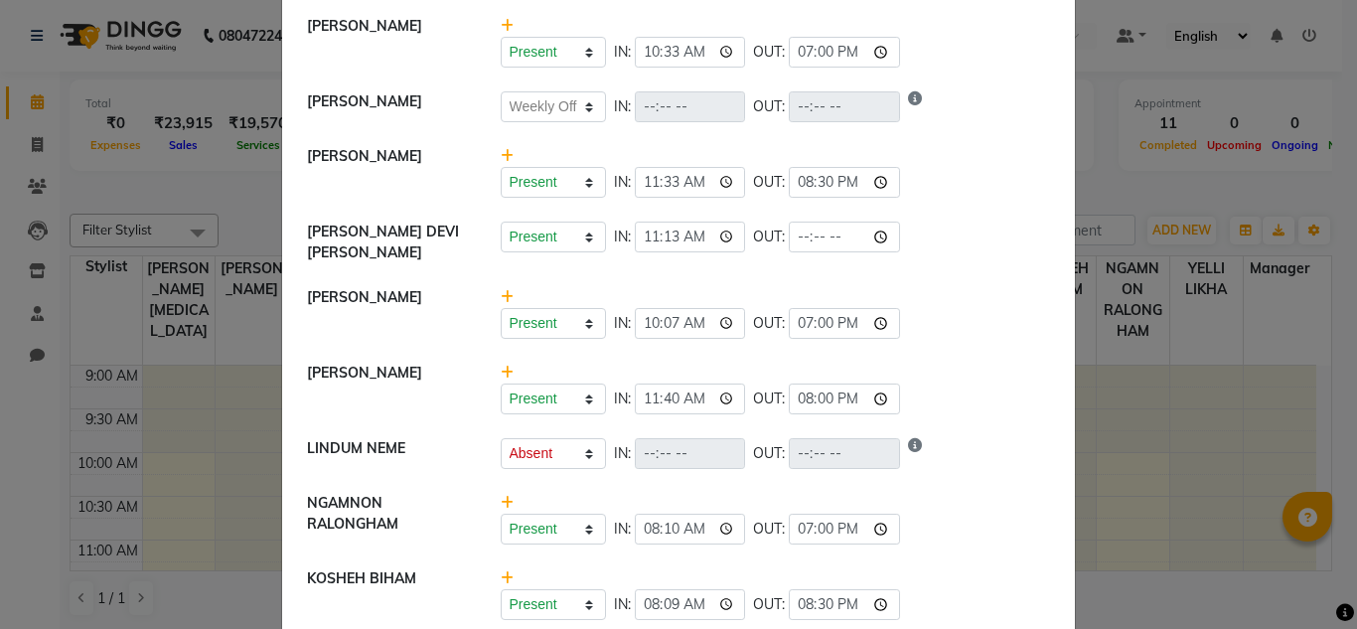
scroll to position [394, 0]
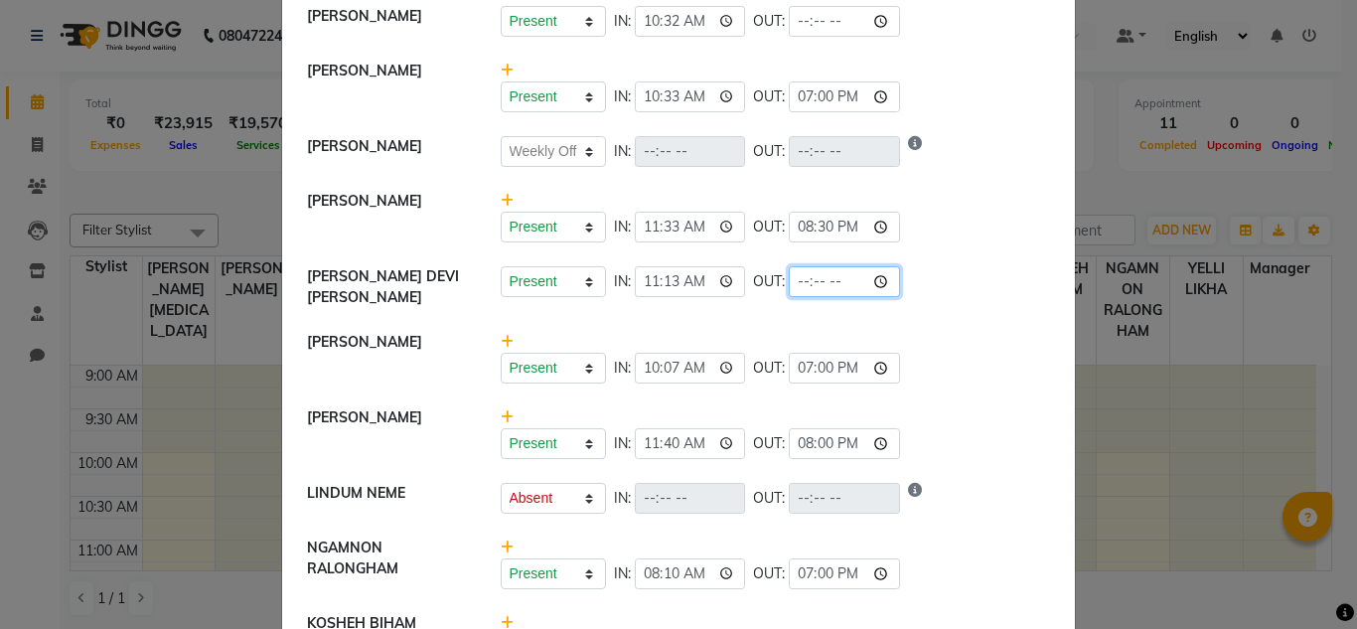
click at [822, 294] on input "time" at bounding box center [844, 281] width 111 height 31
type input "20:00"
click at [936, 382] on div "Present Absent Late Half Day Weekly Off IN: 10:07 OUT: 19:00" at bounding box center [776, 368] width 550 height 31
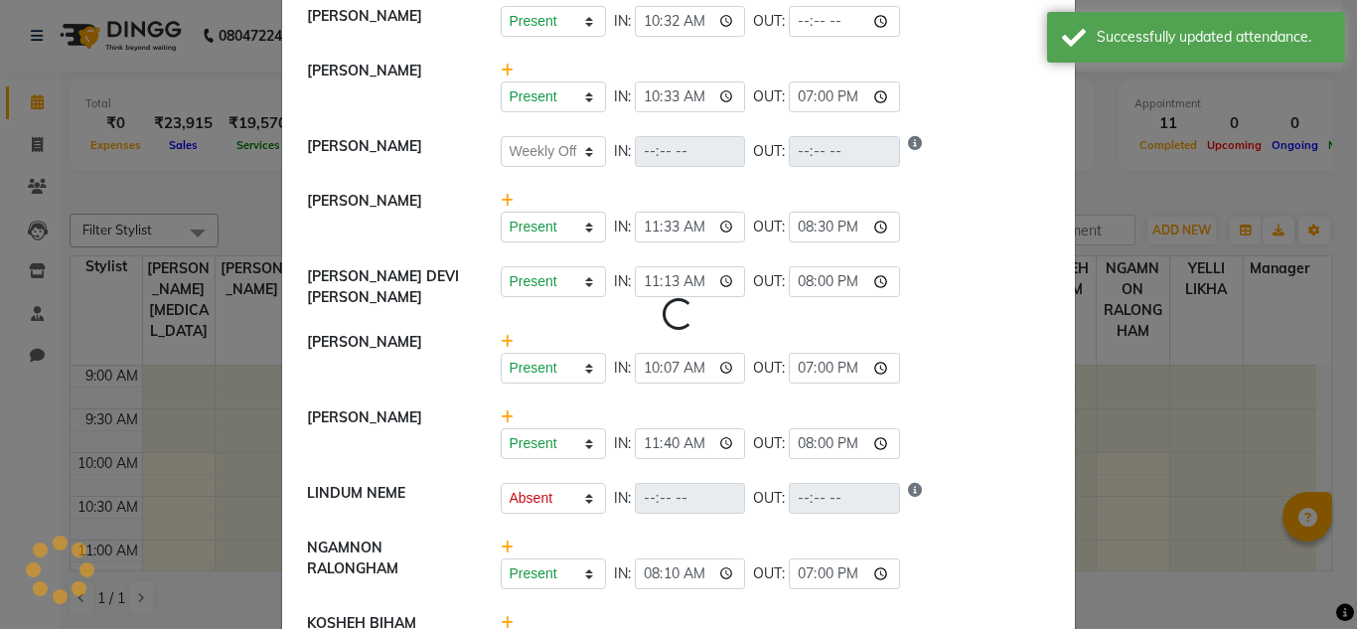
select select "W"
select select "A"
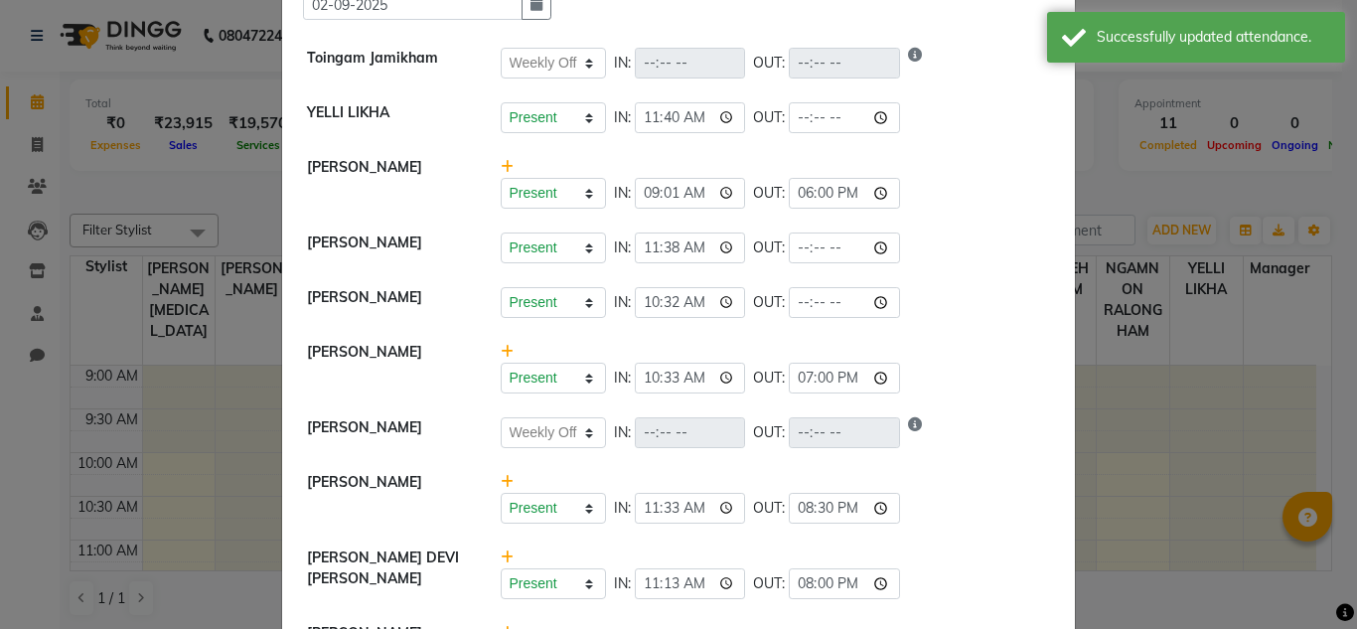
scroll to position [111, 0]
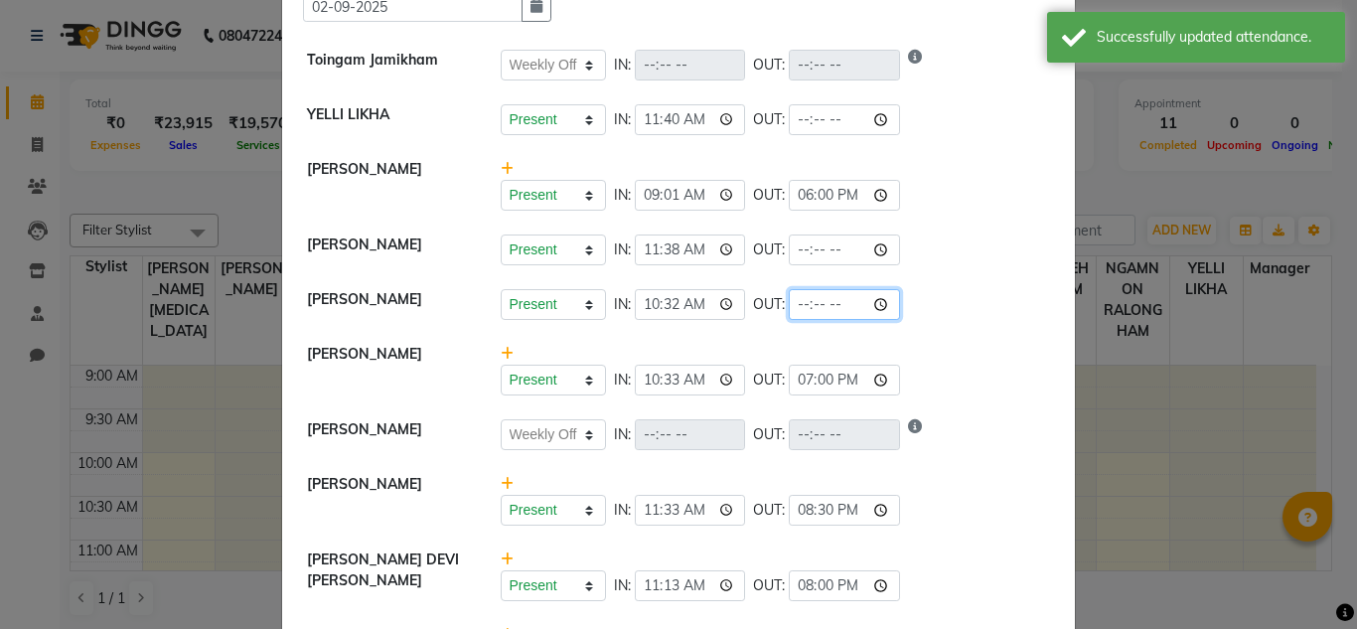
click at [822, 306] on input "time" at bounding box center [844, 304] width 111 height 31
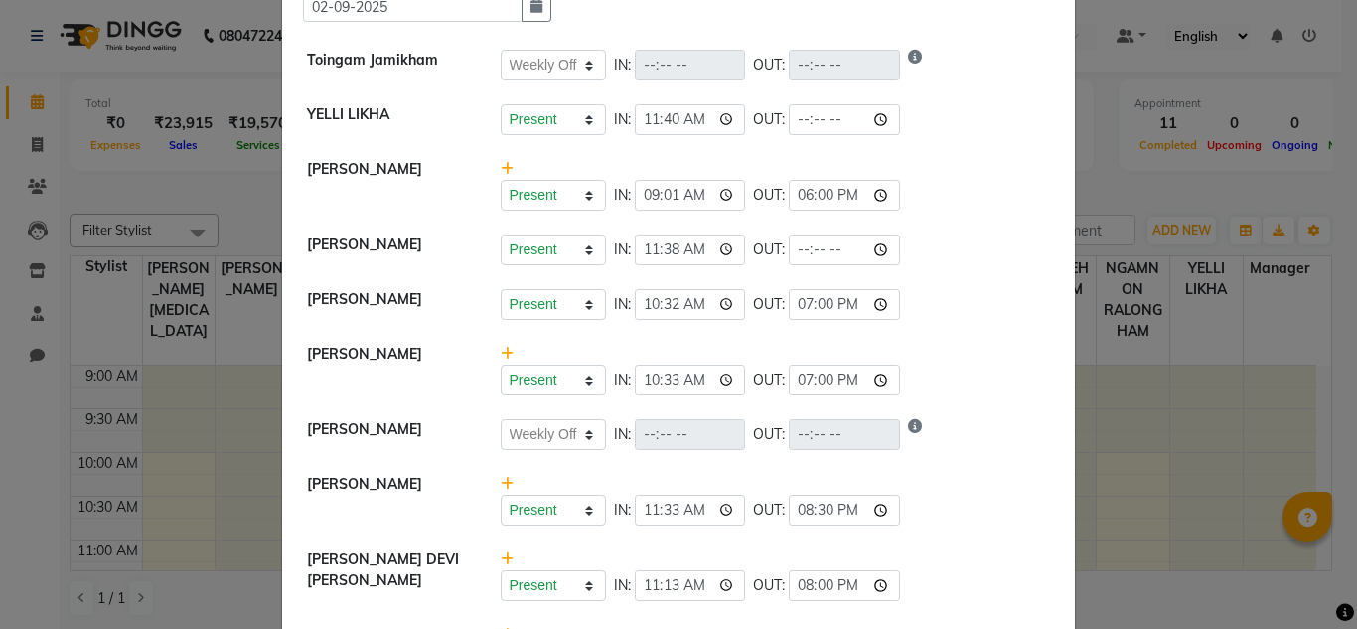
type input "19:00"
click at [950, 342] on li "[PERSON_NAME] Present Absent Late Half Day Weekly Off IN: 10:33 OUT: 19:00" at bounding box center [678, 370] width 783 height 77
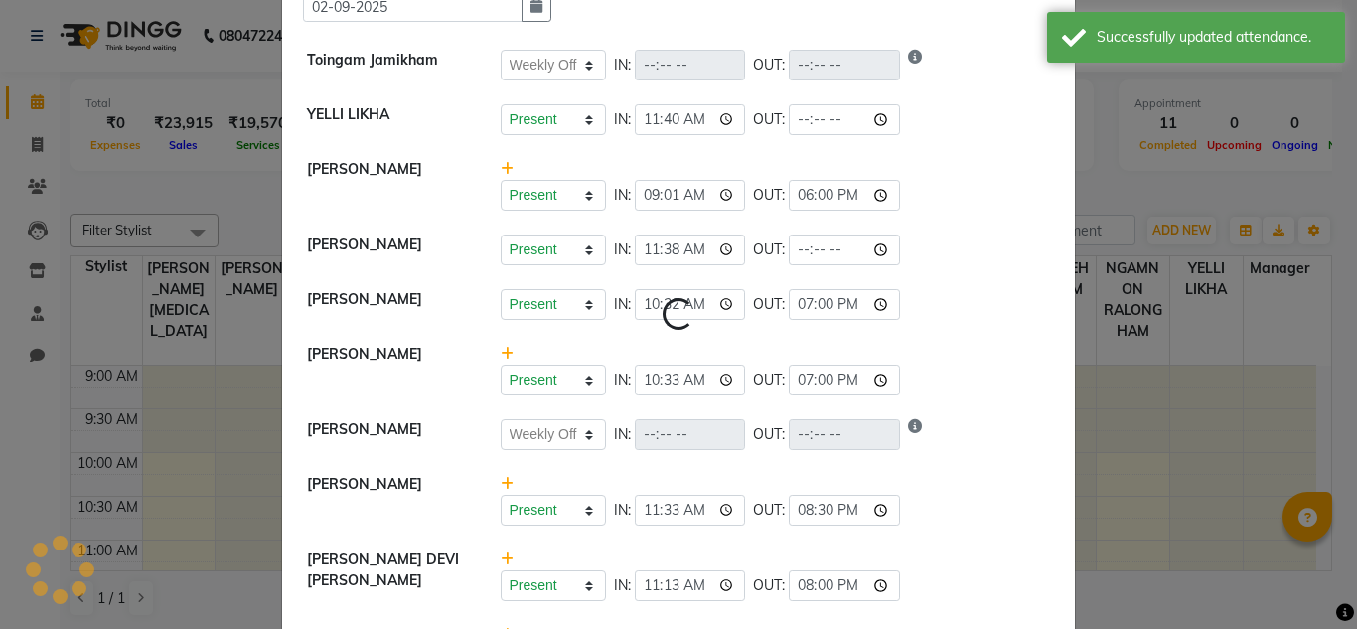
select select "W"
select select "A"
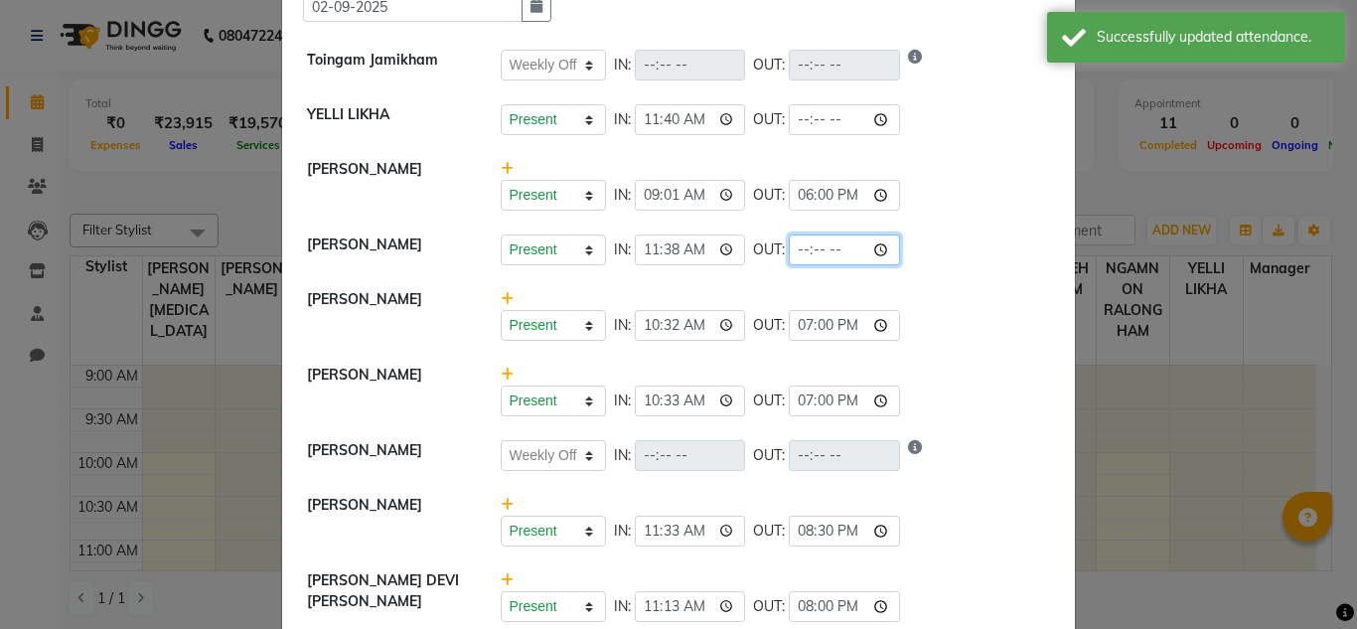
click at [823, 248] on input "time" at bounding box center [844, 250] width 111 height 31
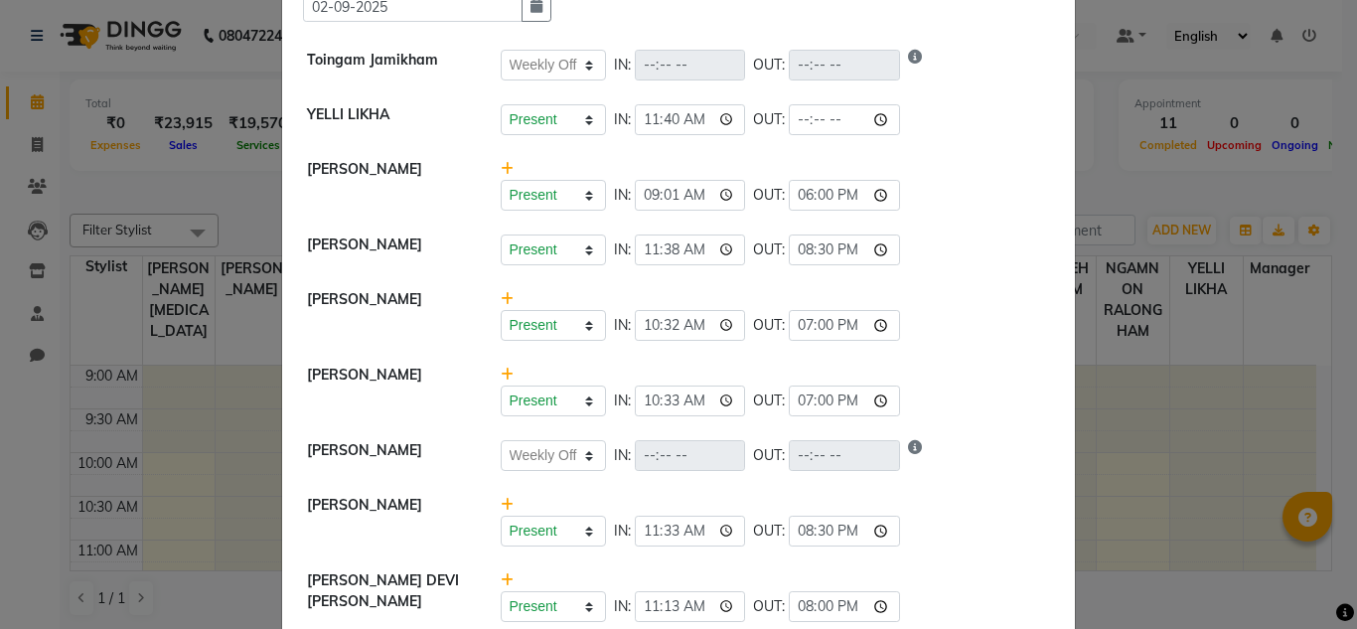
click at [949, 297] on div "Present Absent Late Half Day Weekly Off IN: 10:32 OUT: 19:00" at bounding box center [776, 315] width 580 height 52
type input "20:30"
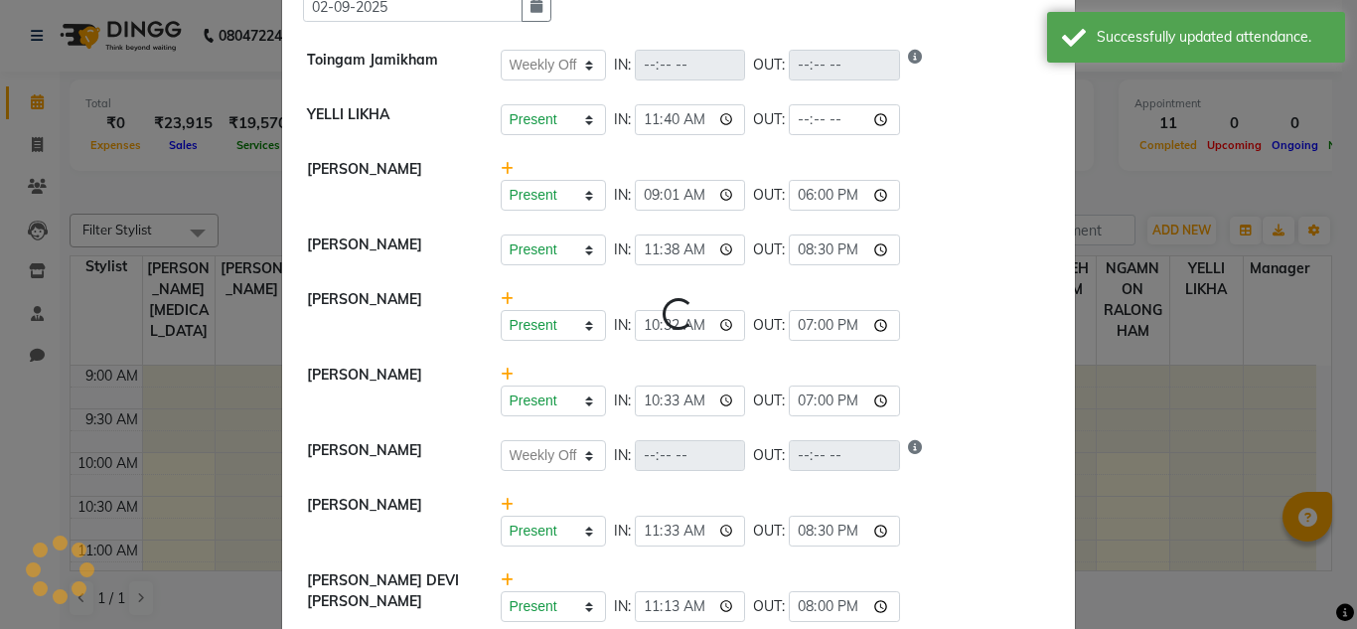
select select "W"
select select "A"
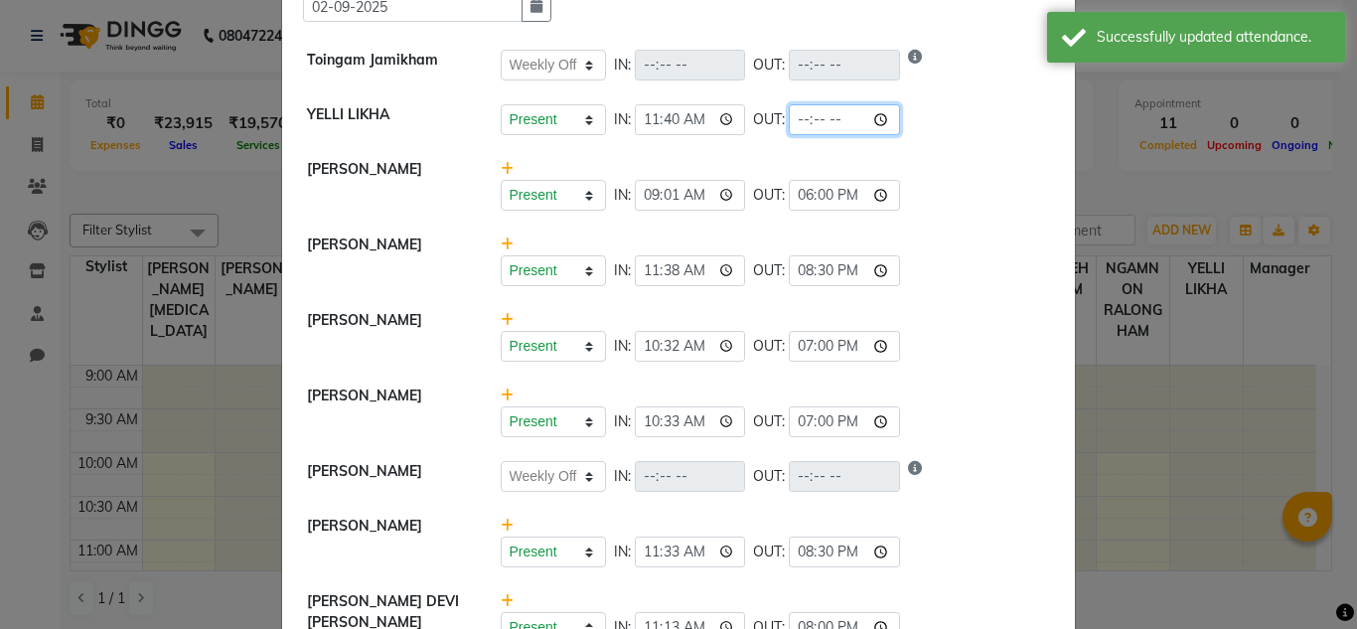
click at [823, 123] on input "time" at bounding box center [844, 119] width 111 height 31
type input "20:30"
click at [948, 229] on li "[PERSON_NAME] Present Absent Late Half Day Weekly Off IN: 11:38 OUT: 20:30" at bounding box center [678, 261] width 783 height 77
select select "W"
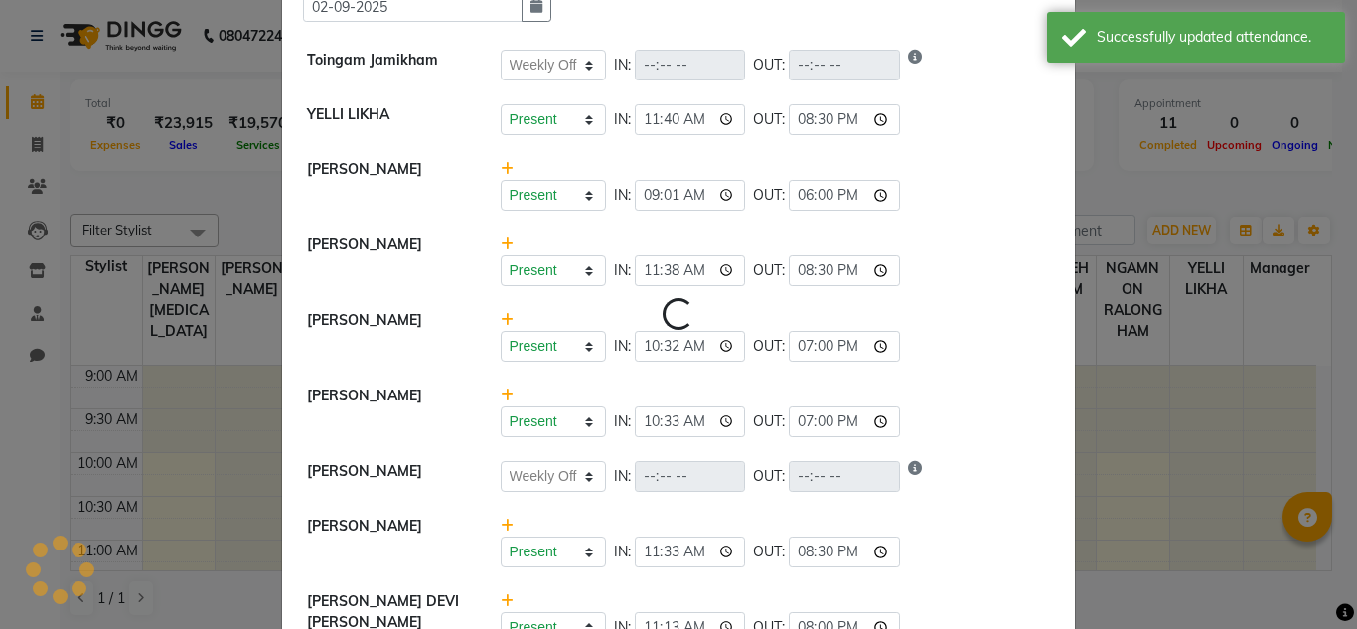
select select "A"
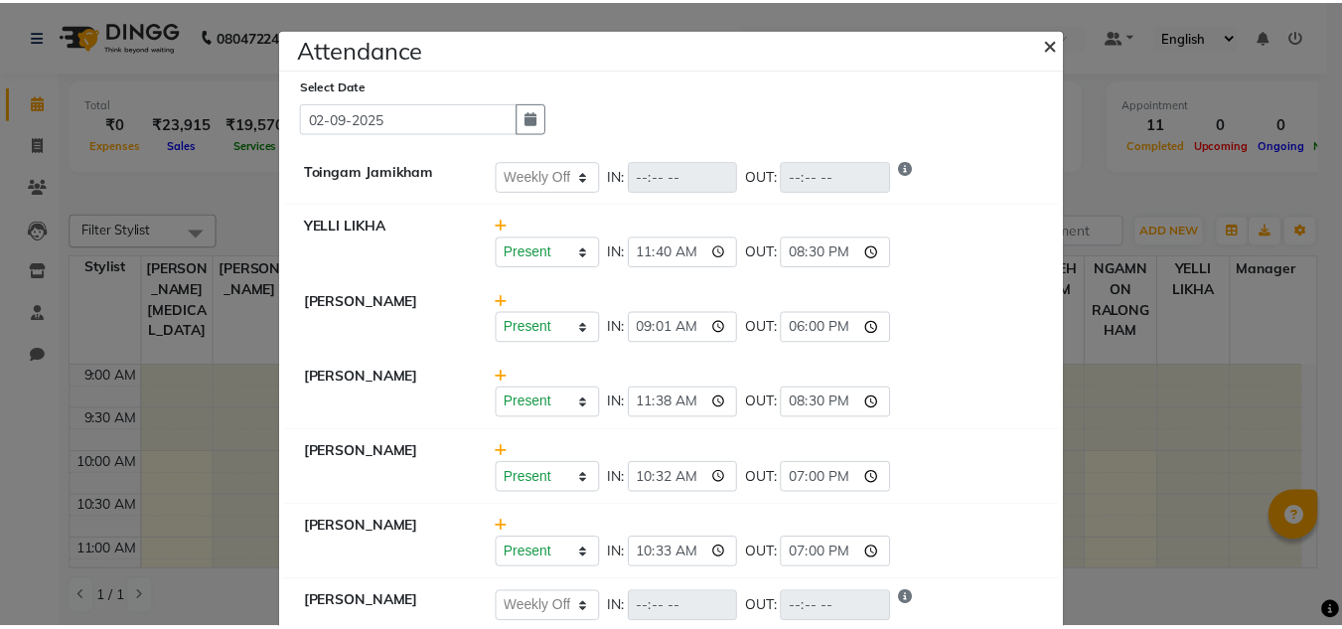
scroll to position [1, 0]
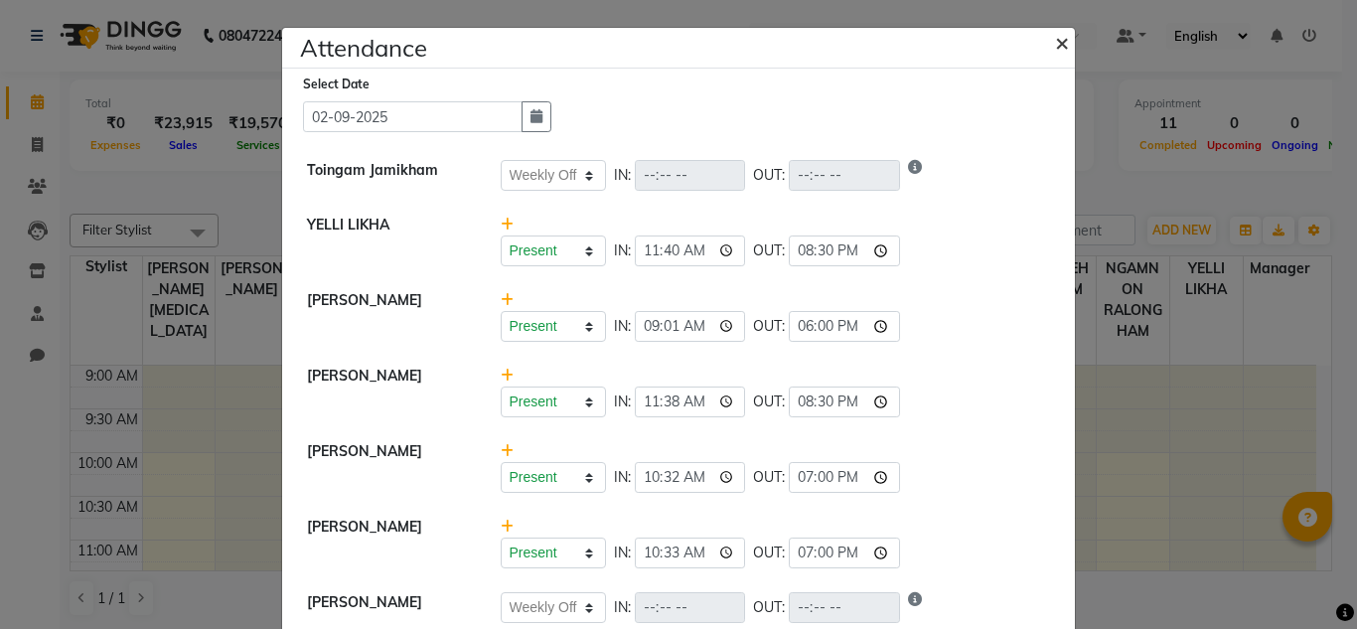
click at [1055, 43] on span "×" at bounding box center [1062, 42] width 14 height 30
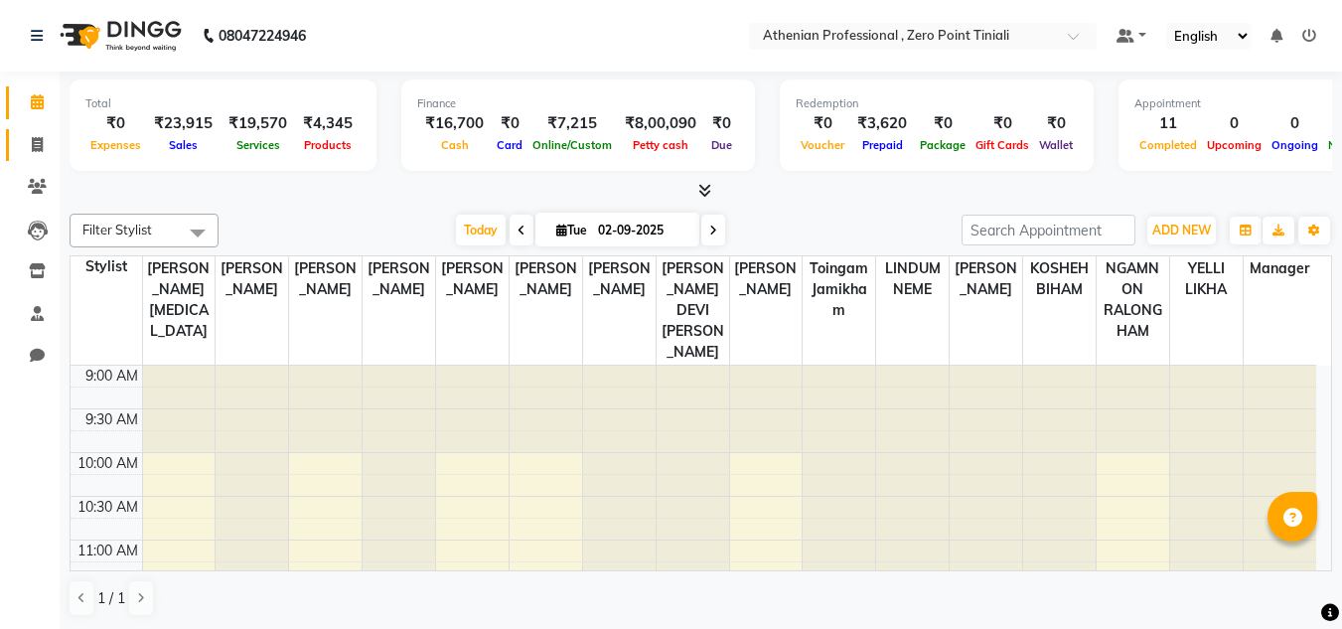
click at [36, 147] on icon at bounding box center [37, 144] width 11 height 15
select select "service"
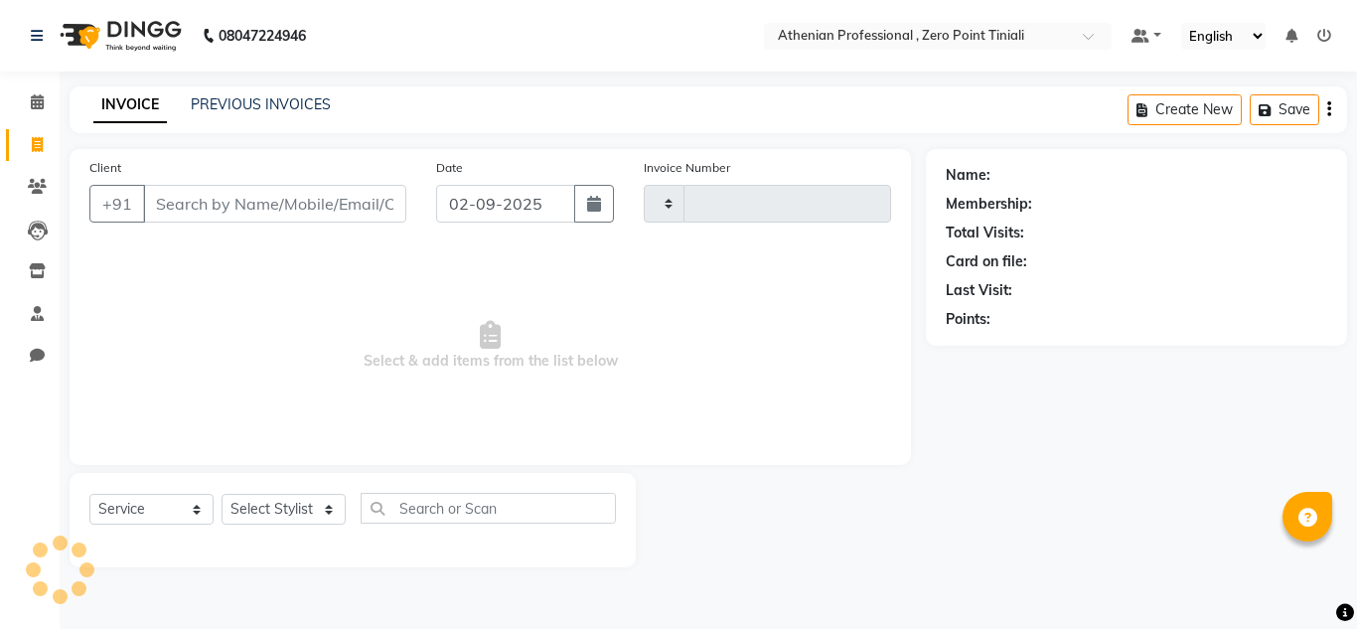
type input "2305"
select select "8300"
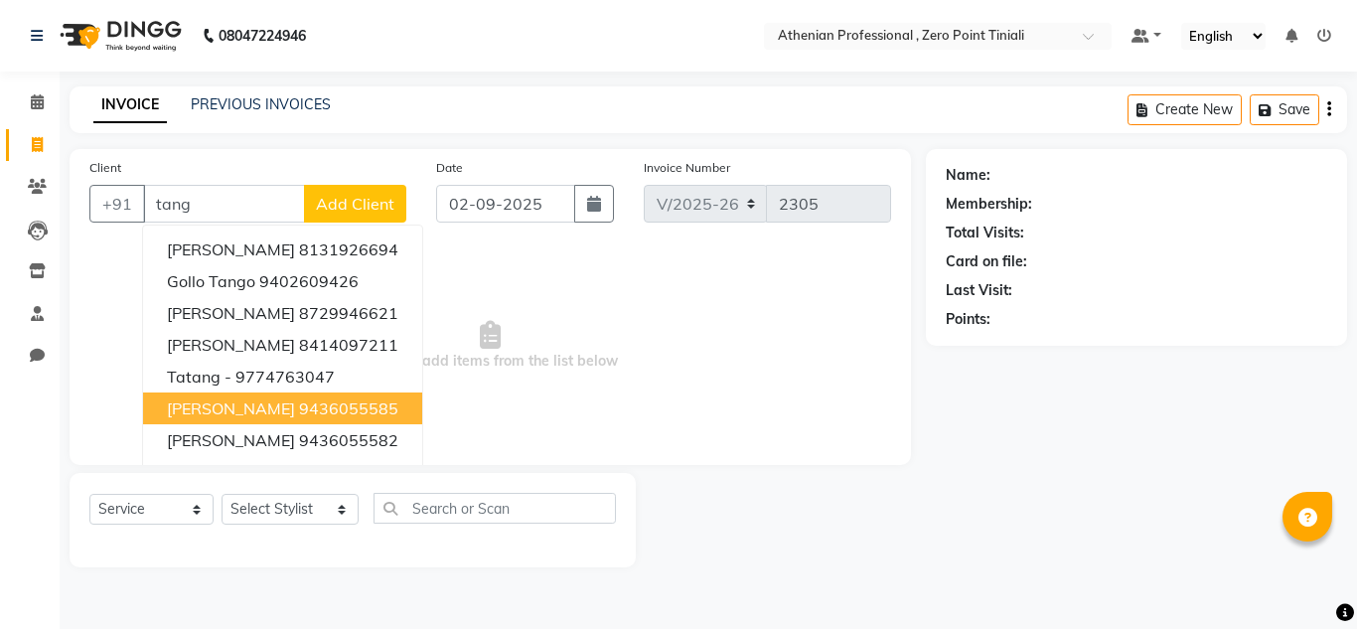
click at [262, 417] on button "[PERSON_NAME] 9436055585" at bounding box center [282, 408] width 279 height 32
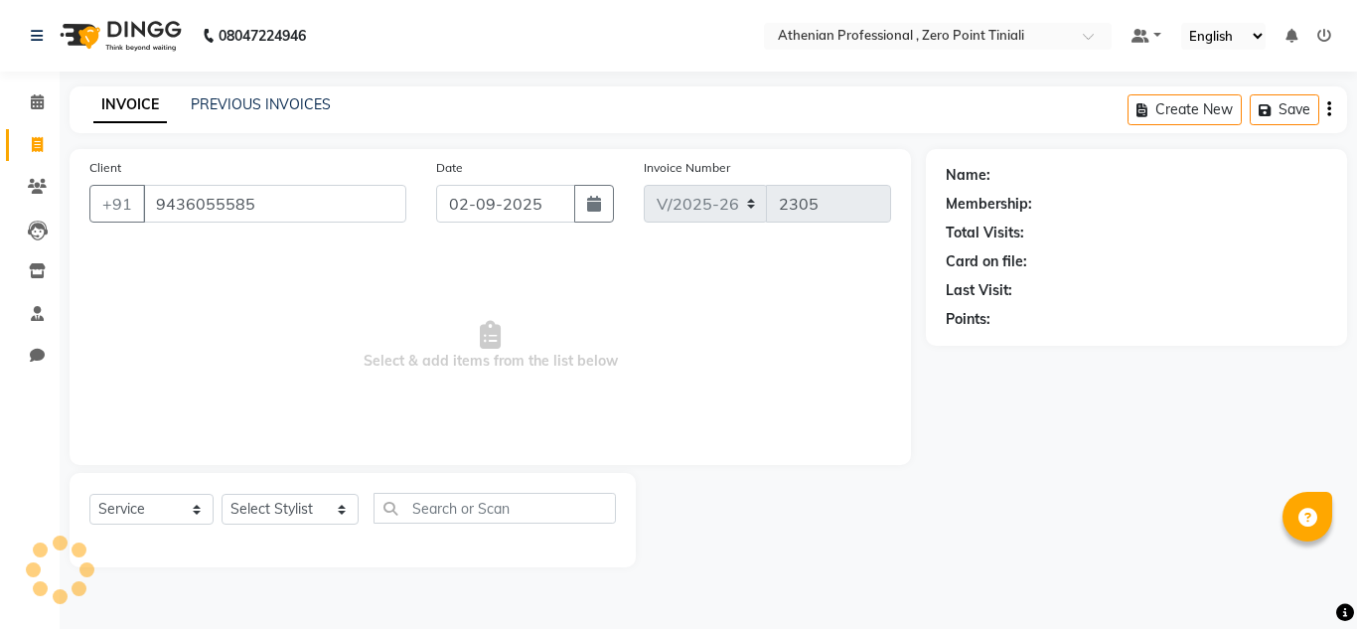
type input "9436055585"
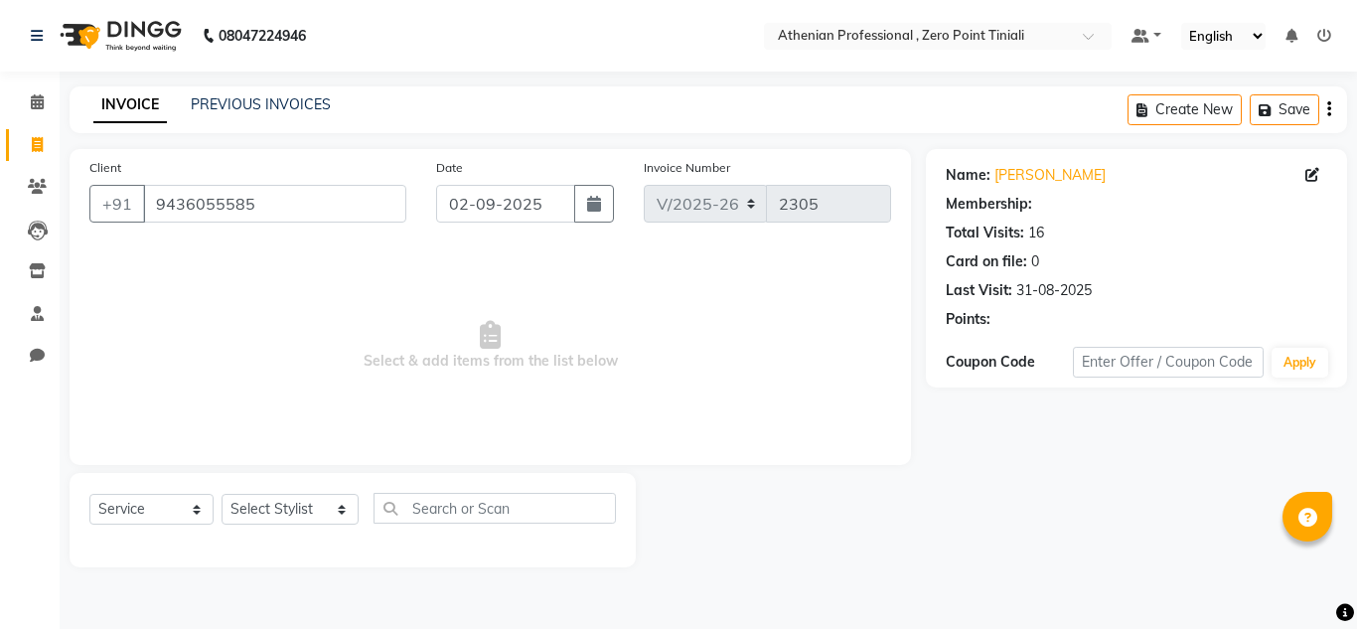
select select "1: Object"
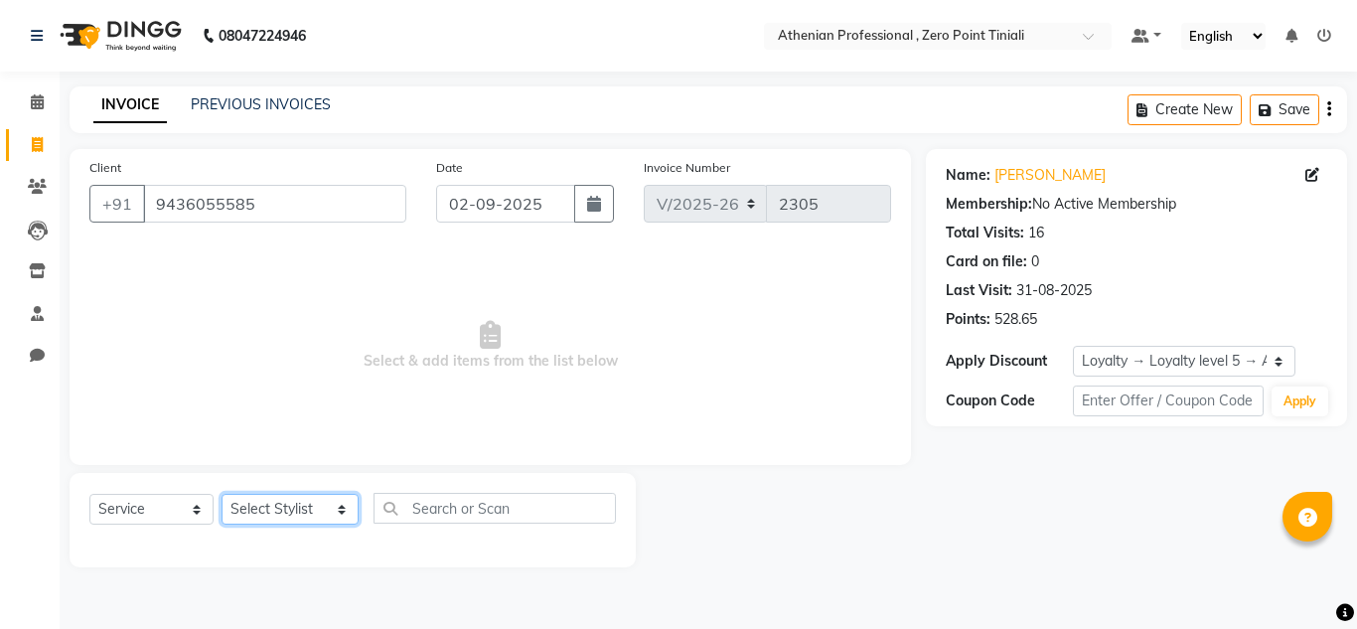
click at [273, 510] on select "Select Stylist [PERSON_NAME][MEDICAL_DATA] Admin [PERSON_NAME] BIHAM LINDUM NEM…" at bounding box center [290, 509] width 137 height 31
select select "80200"
click at [222, 494] on select "Select Stylist [PERSON_NAME][MEDICAL_DATA] Admin [PERSON_NAME] BIHAM LINDUM NEM…" at bounding box center [290, 509] width 137 height 31
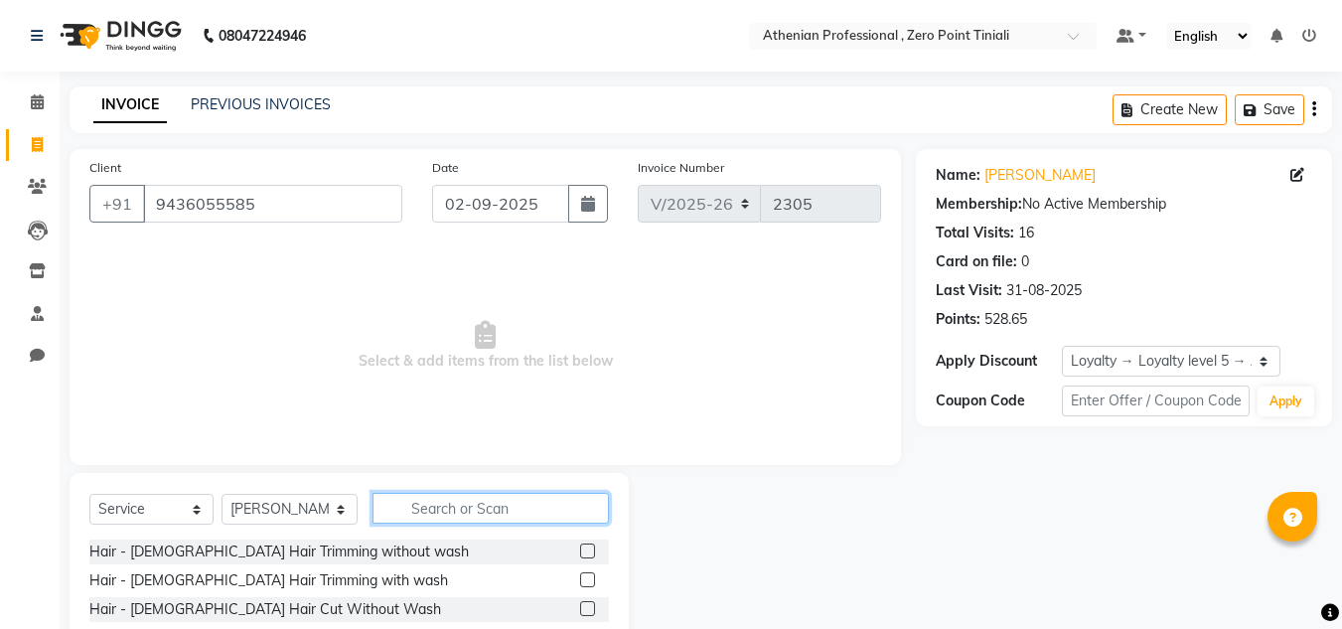
click at [471, 512] on input "text" at bounding box center [491, 508] width 236 height 31
type input "hair wash"
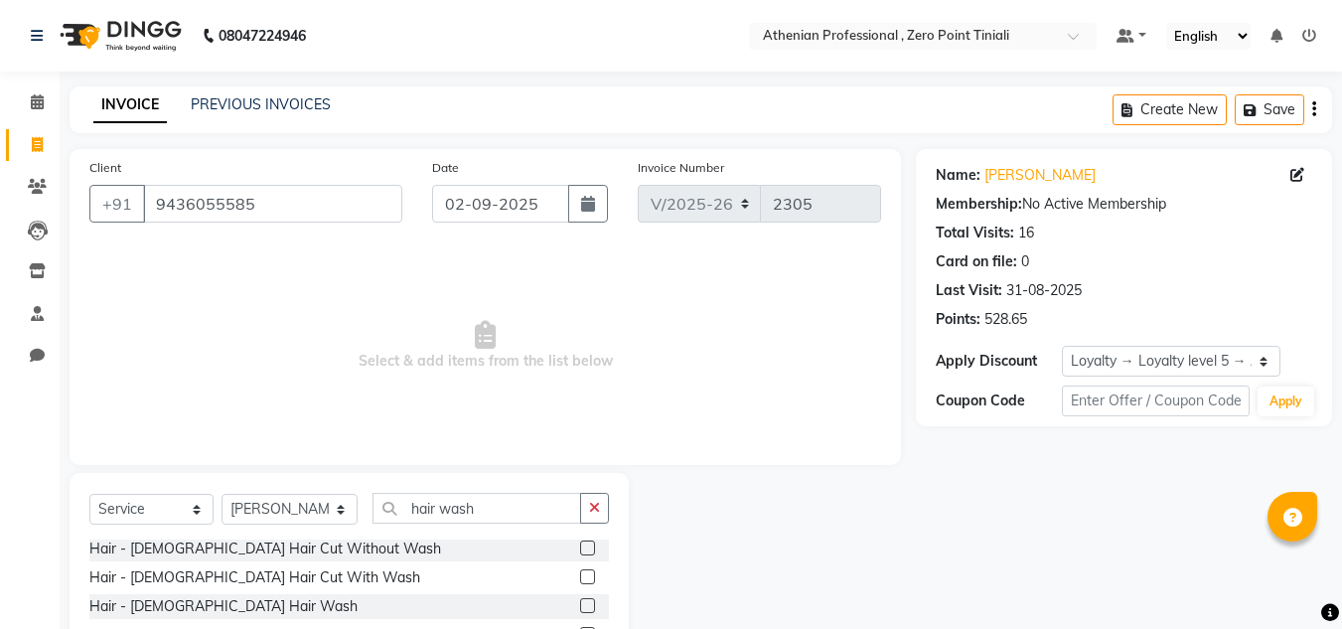
click at [580, 603] on label at bounding box center [587, 605] width 15 height 15
click at [580, 603] on input "checkbox" at bounding box center [586, 606] width 13 height 13
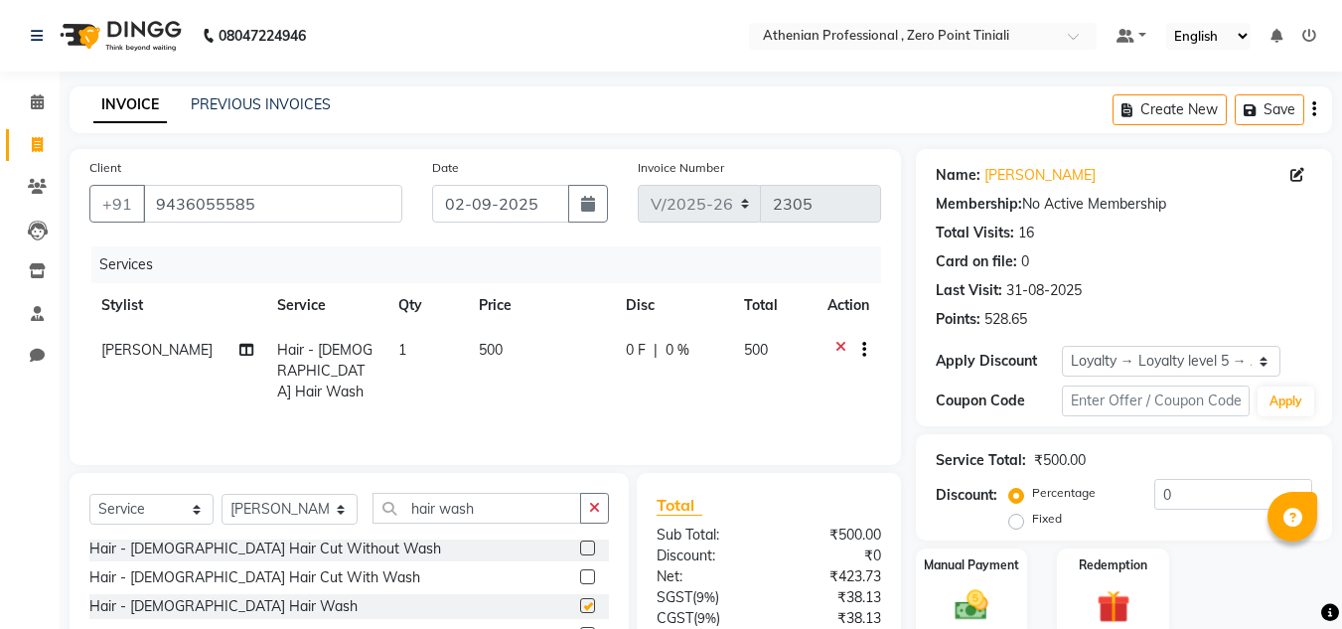
checkbox input "false"
click at [1002, 598] on div "Manual Payment" at bounding box center [972, 594] width 116 height 94
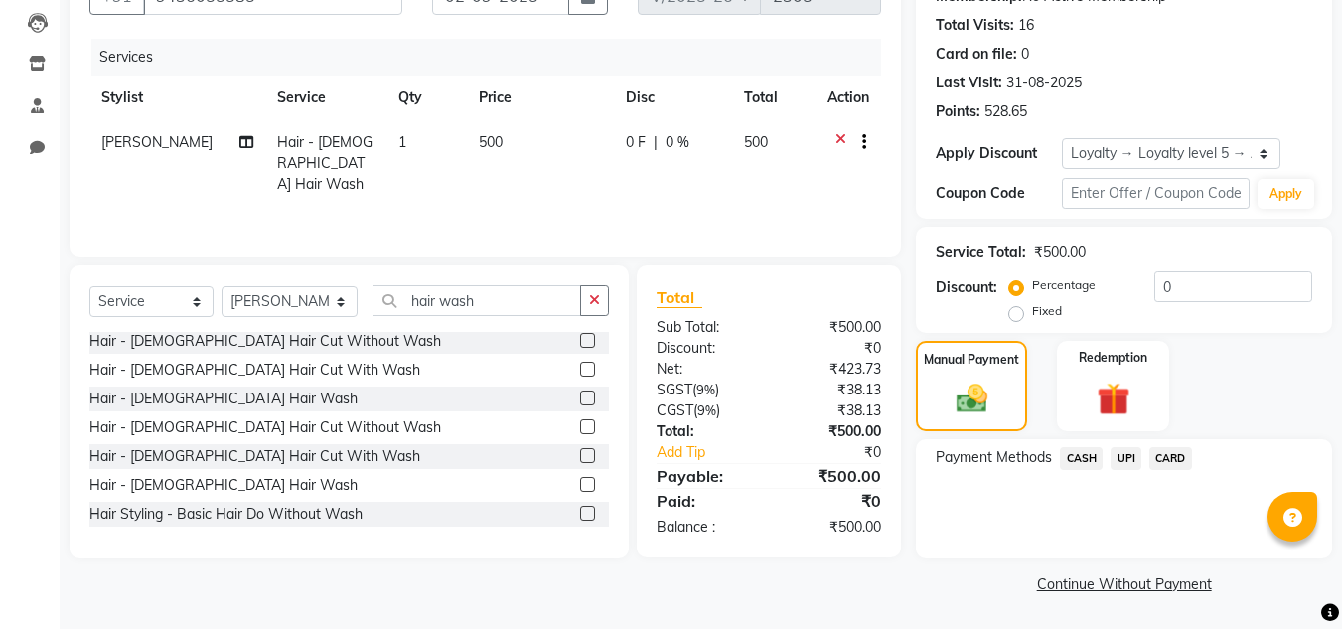
click at [1081, 458] on span "CASH" at bounding box center [1081, 458] width 43 height 23
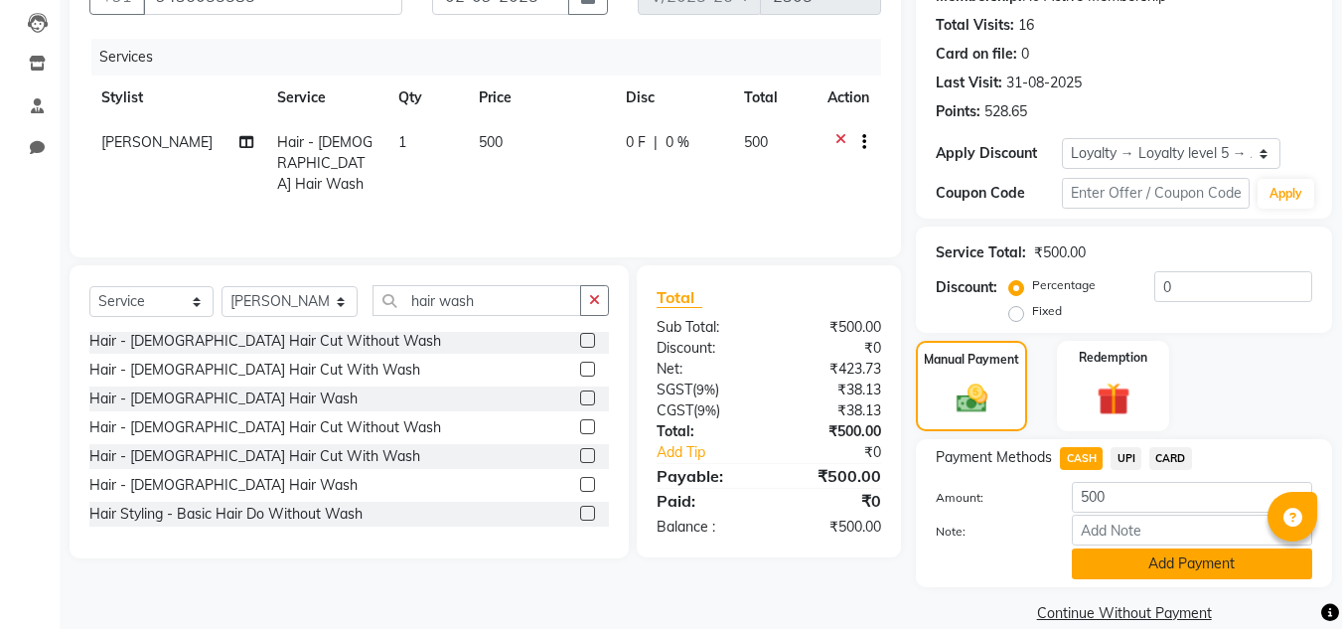
click at [1124, 565] on button "Add Payment" at bounding box center [1192, 563] width 240 height 31
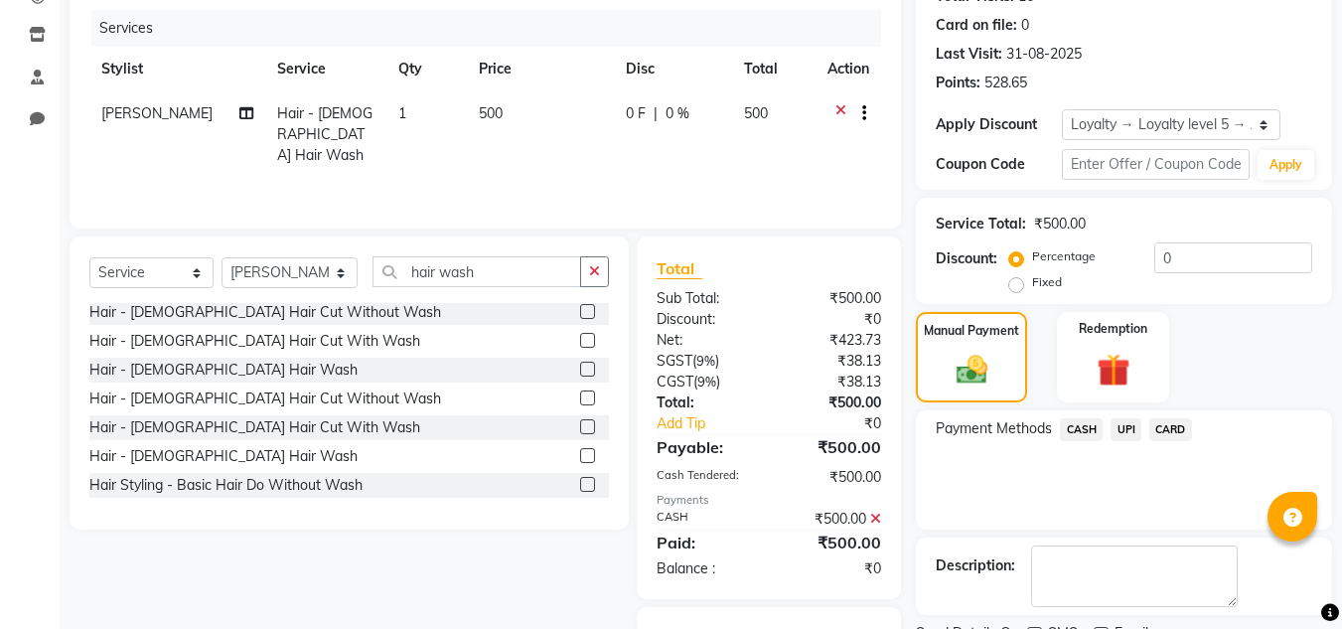
scroll to position [335, 0]
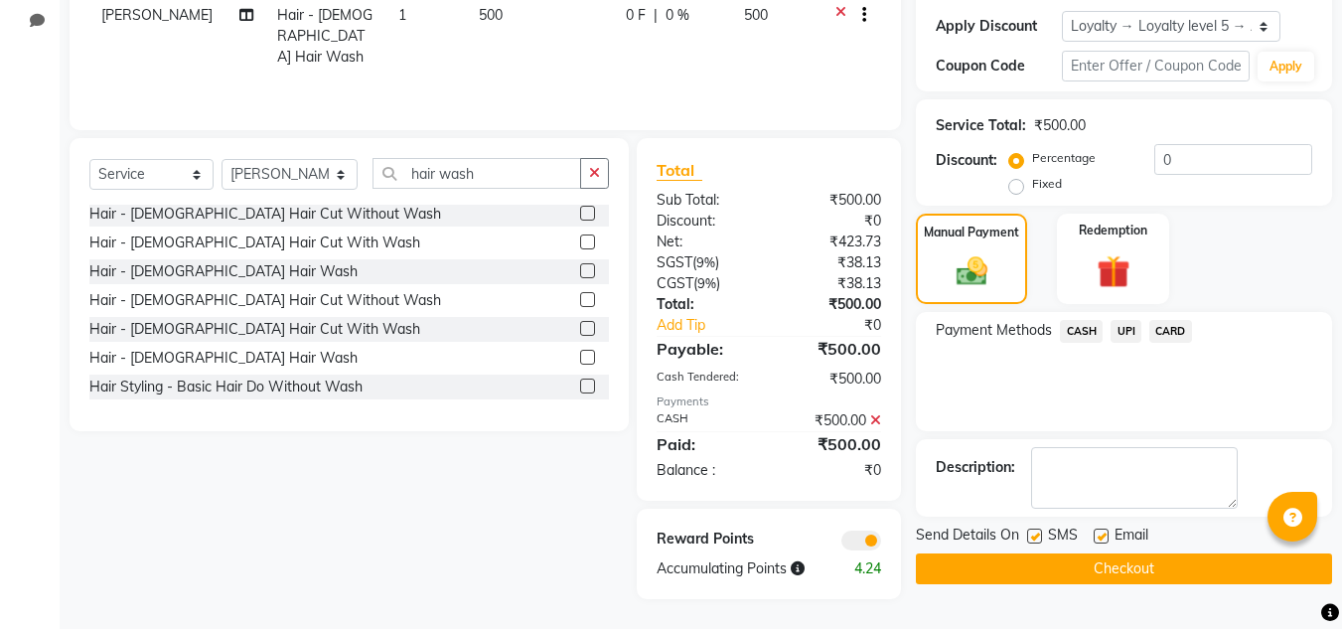
click at [1117, 572] on button "Checkout" at bounding box center [1124, 568] width 416 height 31
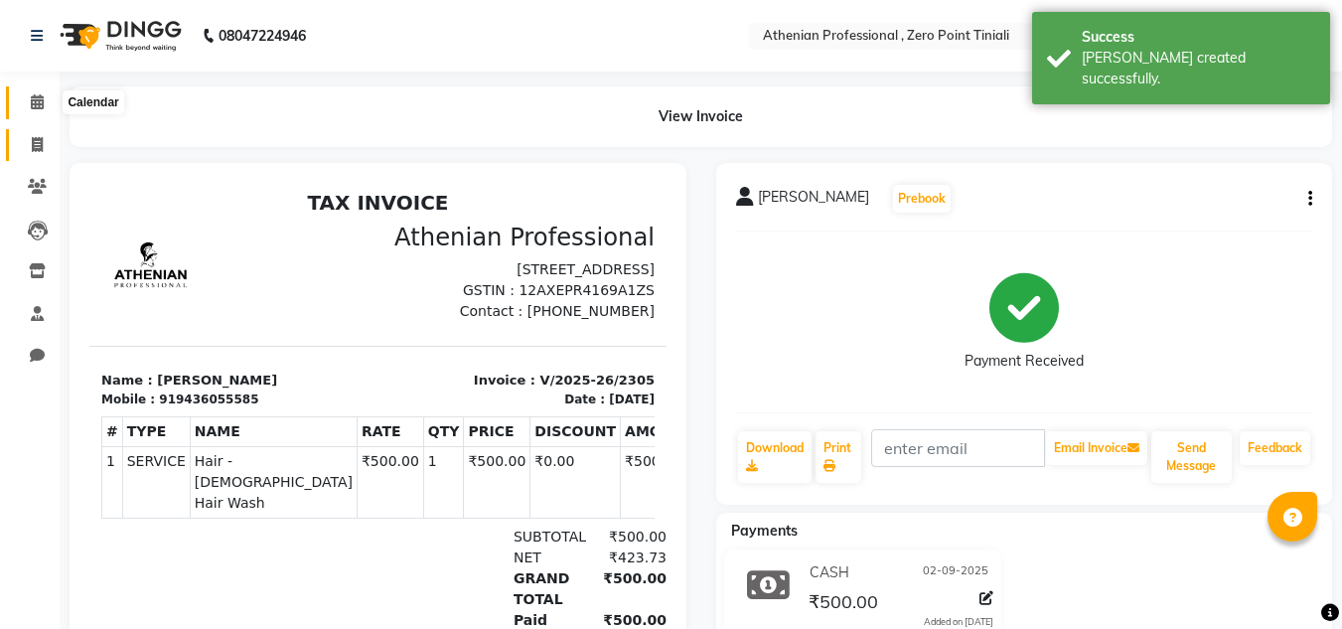
drag, startPoint x: 41, startPoint y: 103, endPoint x: 36, endPoint y: 149, distance: 46.0
click at [41, 103] on icon at bounding box center [37, 101] width 13 height 15
click at [36, 149] on icon at bounding box center [37, 144] width 11 height 15
select select "service"
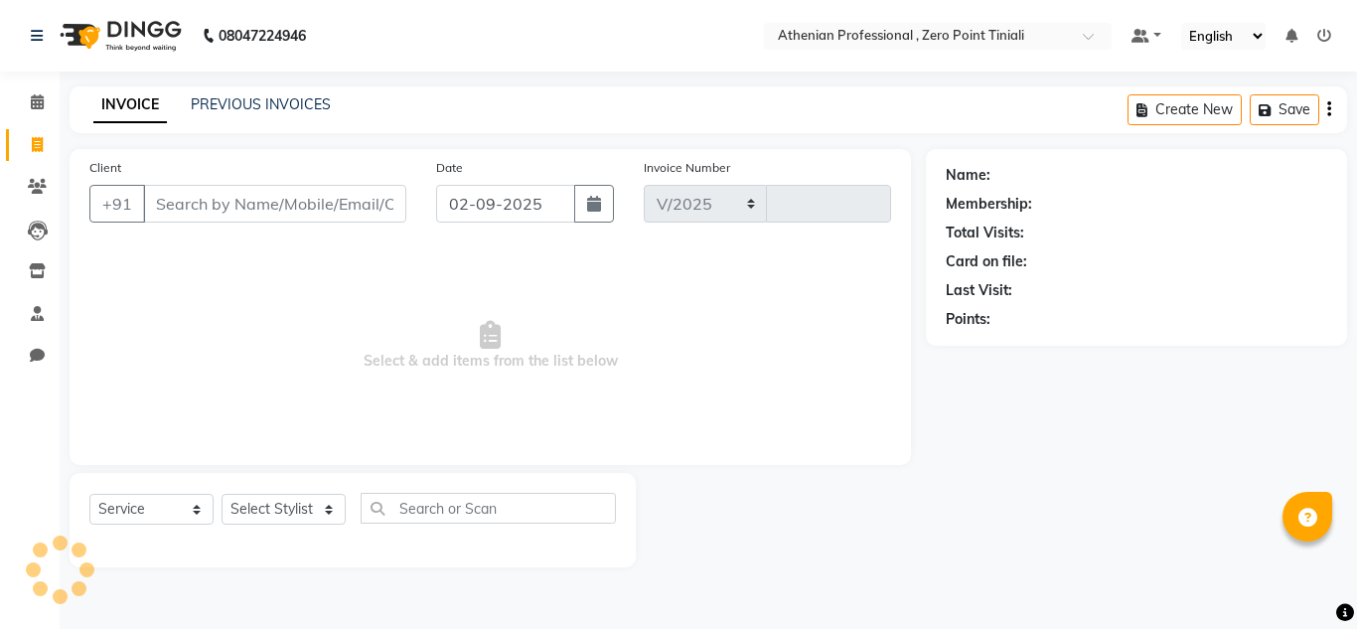
select select "8300"
type input "2306"
click at [242, 100] on link "PREVIOUS INVOICES" at bounding box center [261, 104] width 140 height 18
